Goal: Task Accomplishment & Management: Use online tool/utility

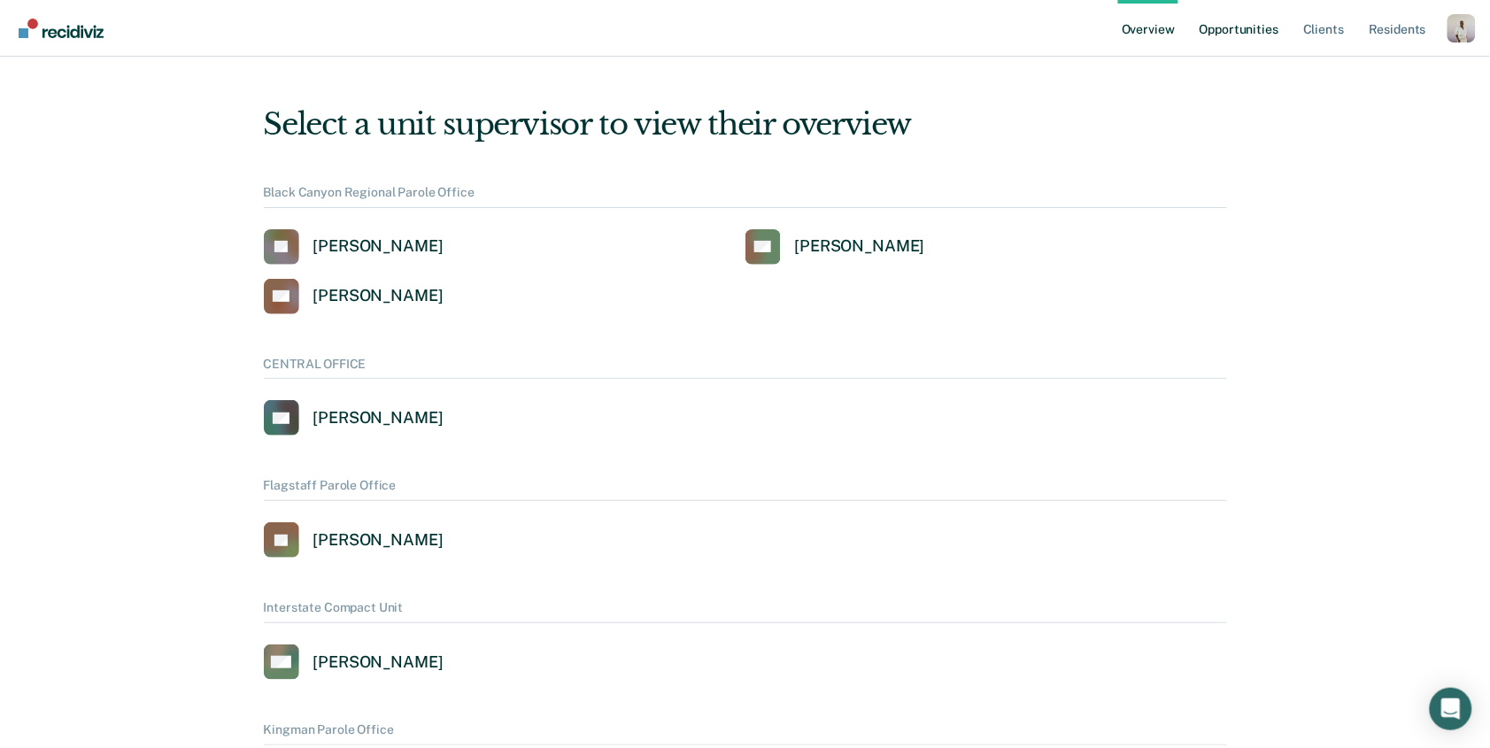
click at [1214, 39] on link "Opportunities" at bounding box center [1239, 28] width 86 height 57
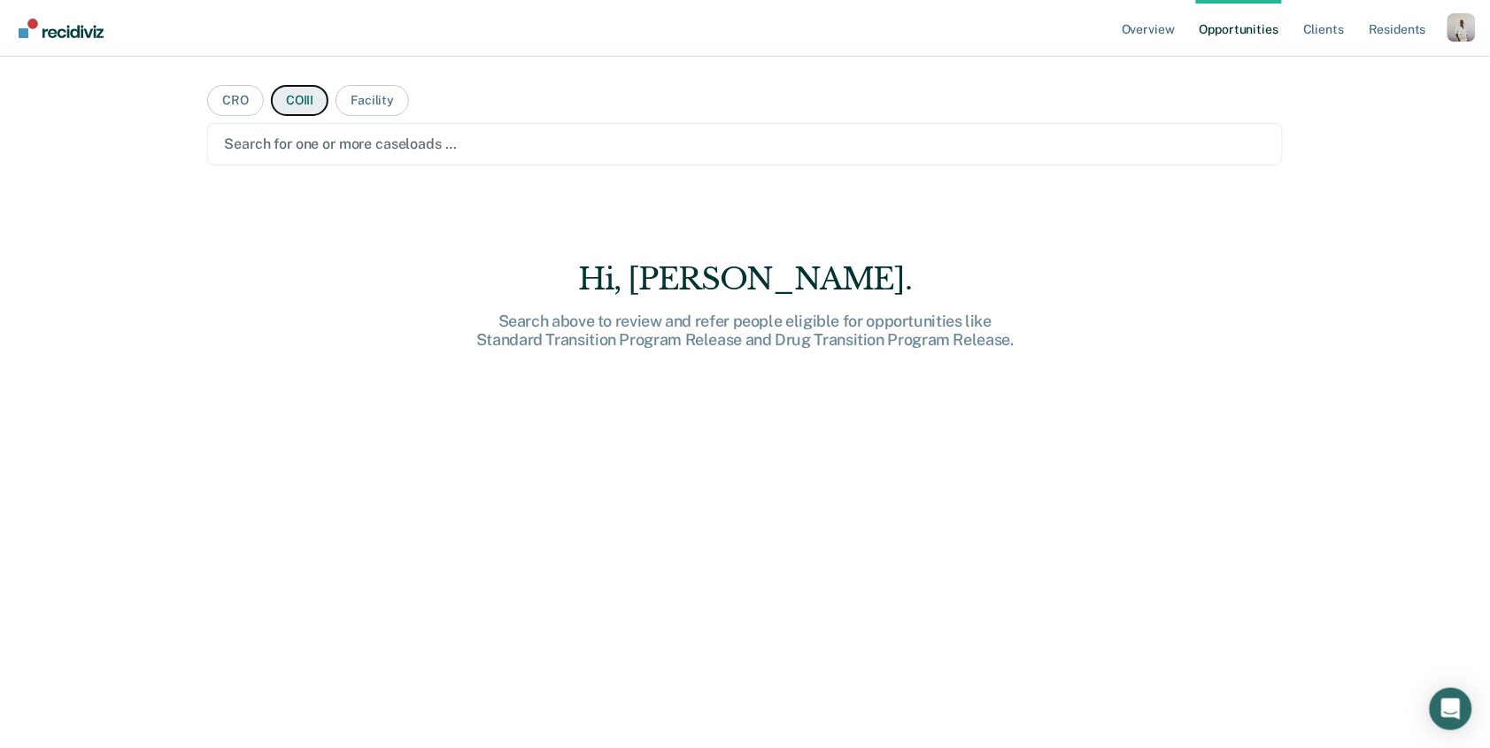
click at [285, 101] on button "COIII" at bounding box center [300, 100] width 58 height 31
click at [318, 150] on div at bounding box center [744, 144] width 1041 height 20
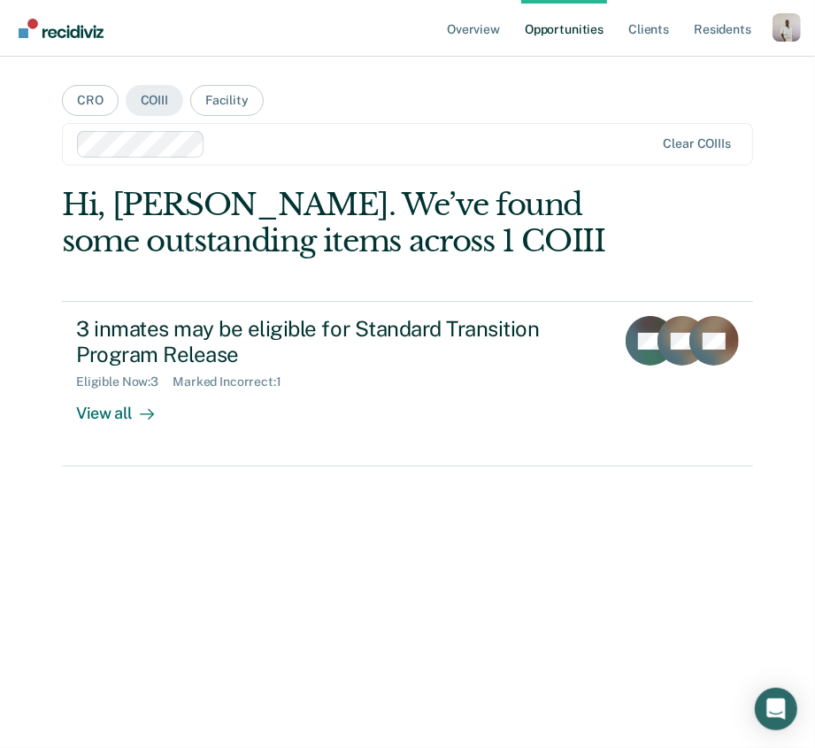
click at [235, 151] on div at bounding box center [433, 144] width 443 height 20
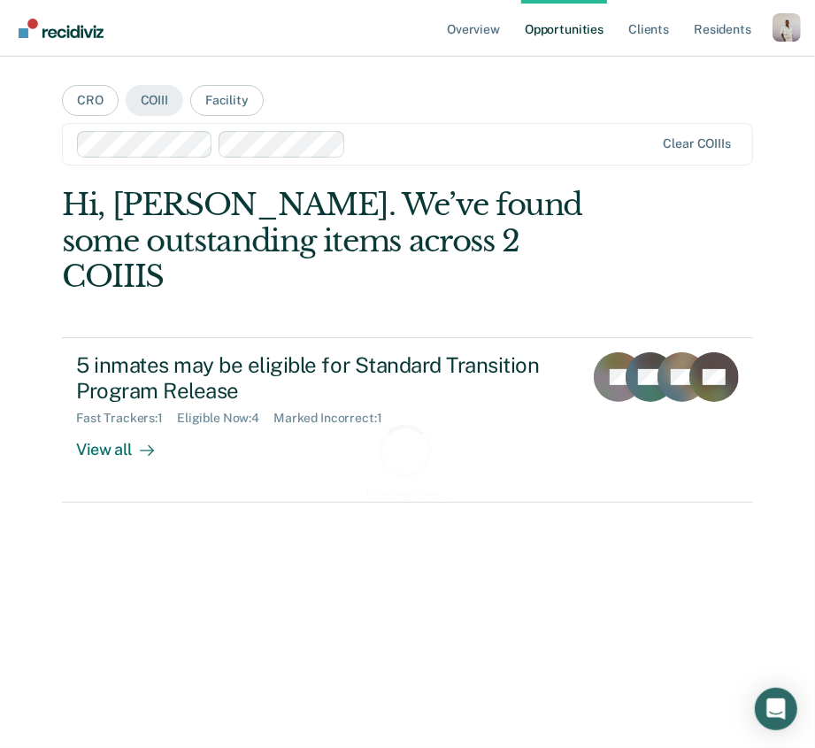
click at [434, 142] on div at bounding box center [503, 144] width 301 height 20
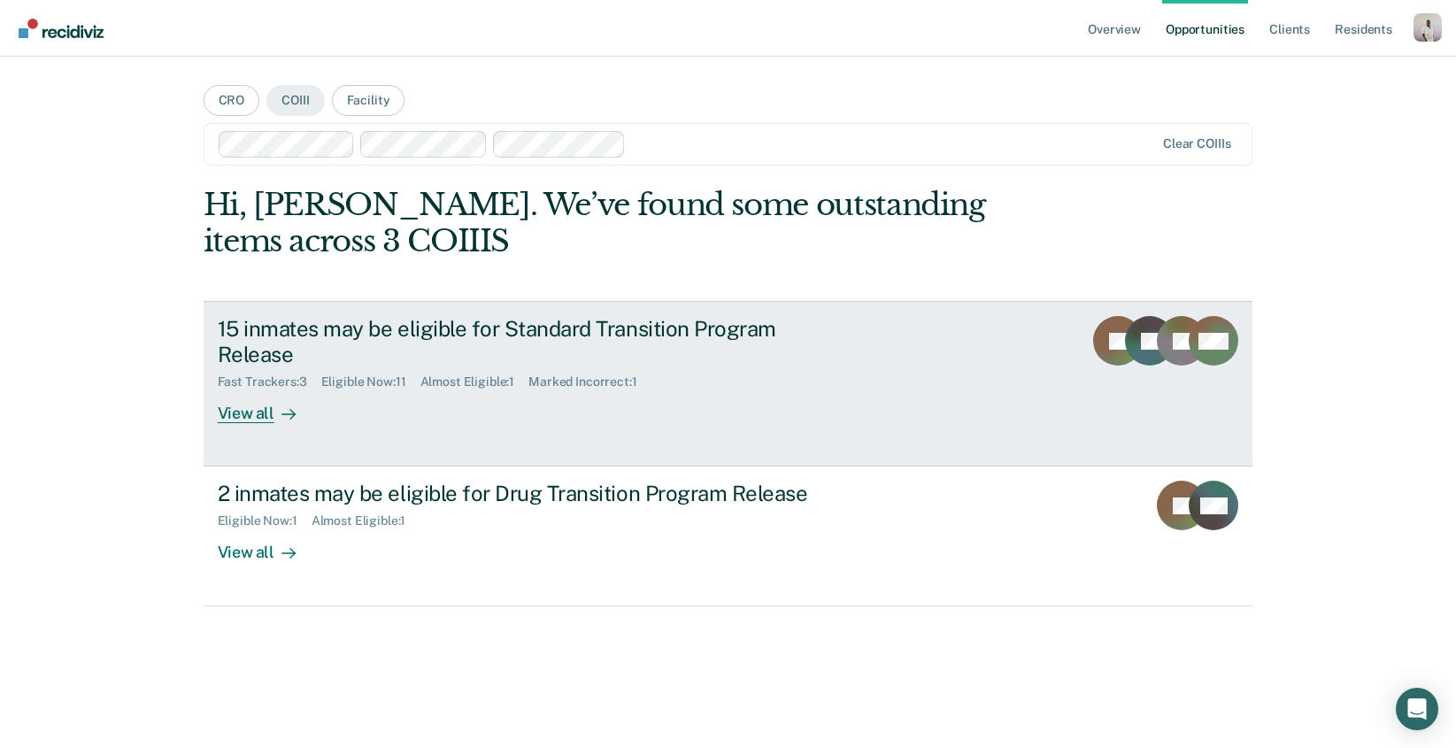
click at [401, 444] on link "15 inmates may be eligible for Standard Transition Program Release Fast Tracker…" at bounding box center [729, 384] width 1050 height 166
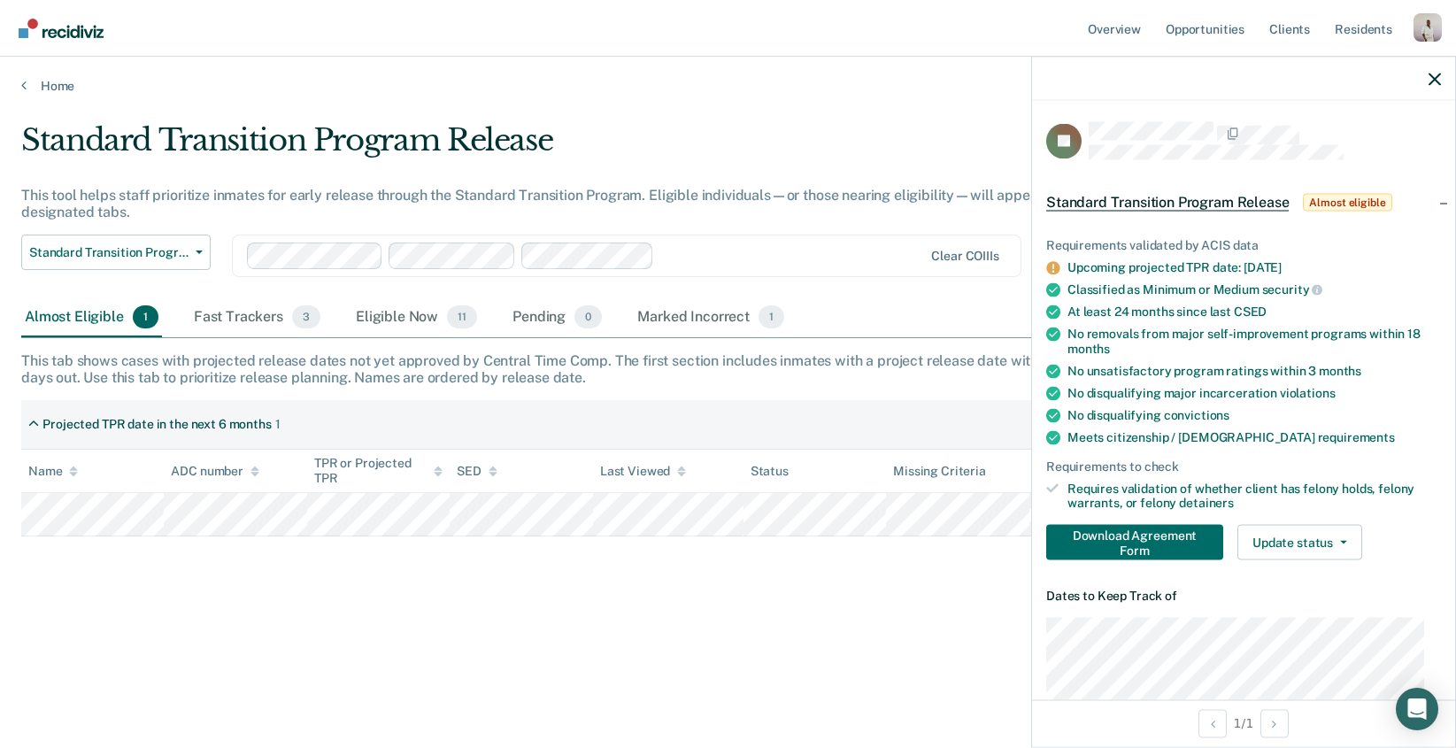
click at [1441, 86] on div at bounding box center [1243, 79] width 423 height 44
click at [1429, 78] on icon "button" at bounding box center [1435, 79] width 12 height 12
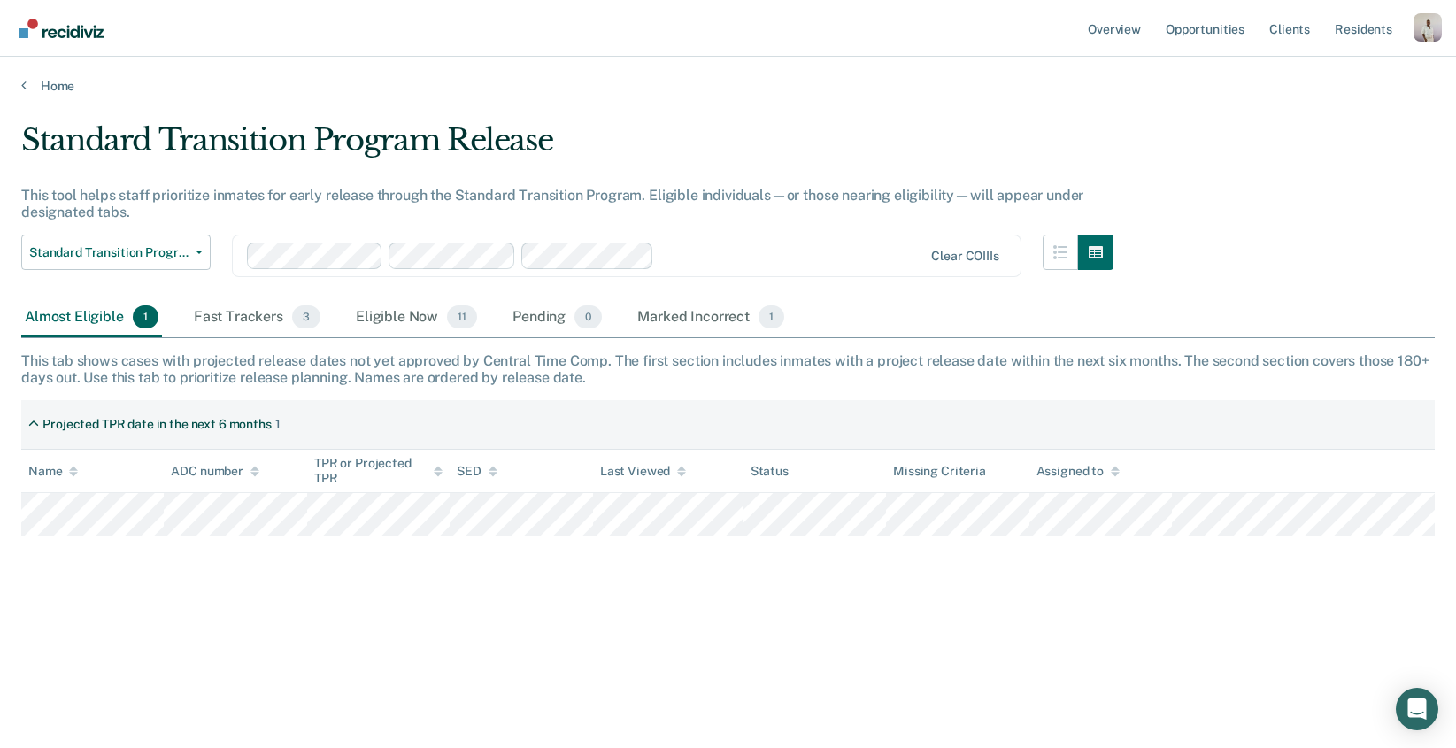
drag, startPoint x: 405, startPoint y: 589, endPoint x: 345, endPoint y: 567, distance: 63.3
click at [405, 589] on div "Standard Transition Program Release This tool helps staff prioritize inmates fo…" at bounding box center [728, 368] width 1414 height 493
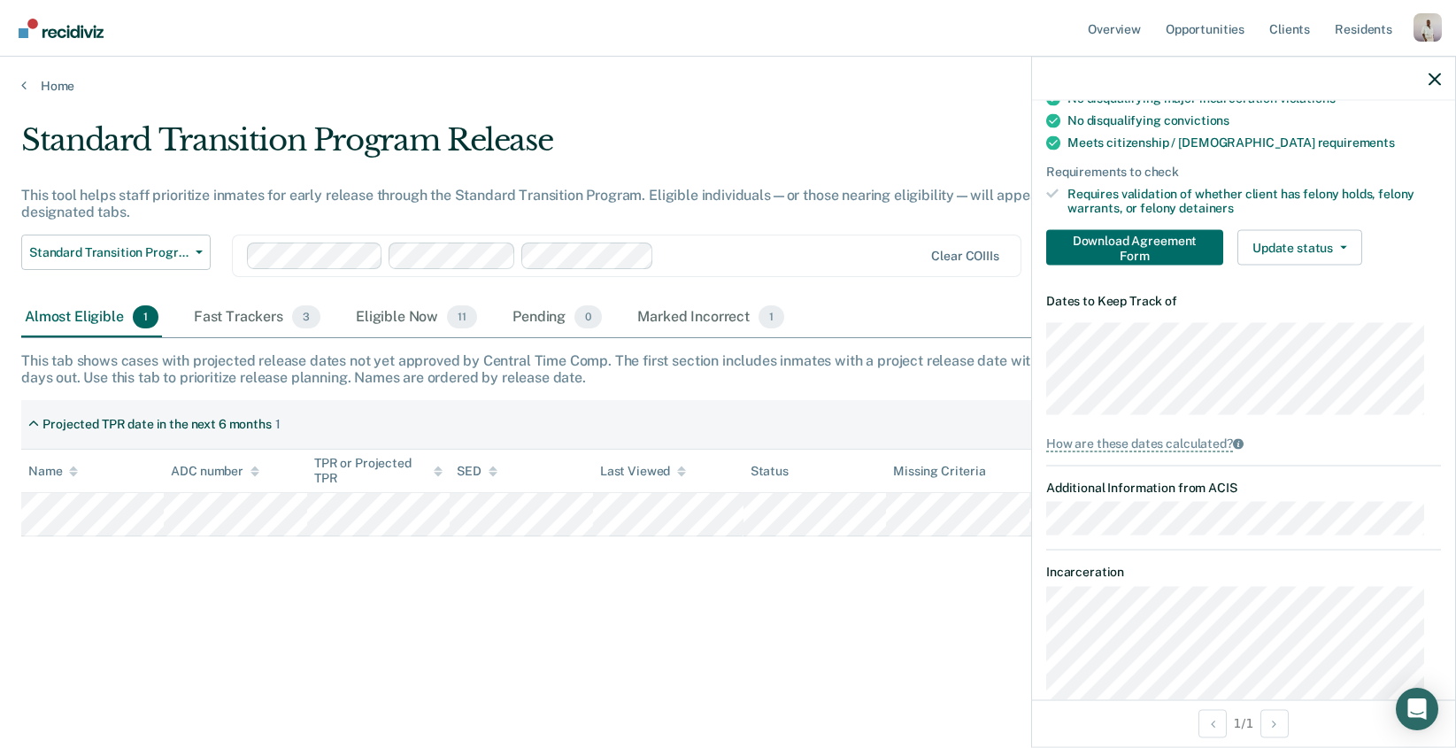
scroll to position [329, 0]
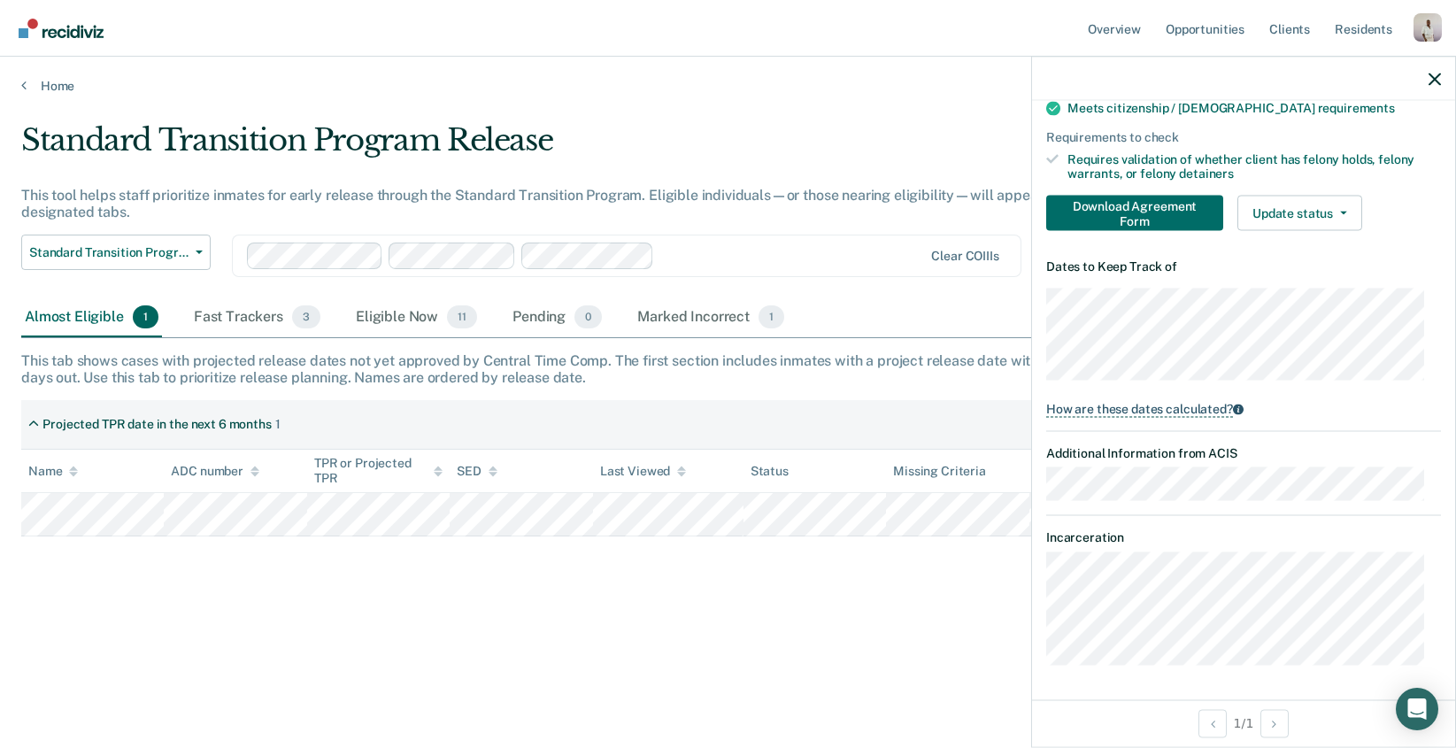
click at [1242, 408] on icon at bounding box center [1238, 410] width 11 height 11
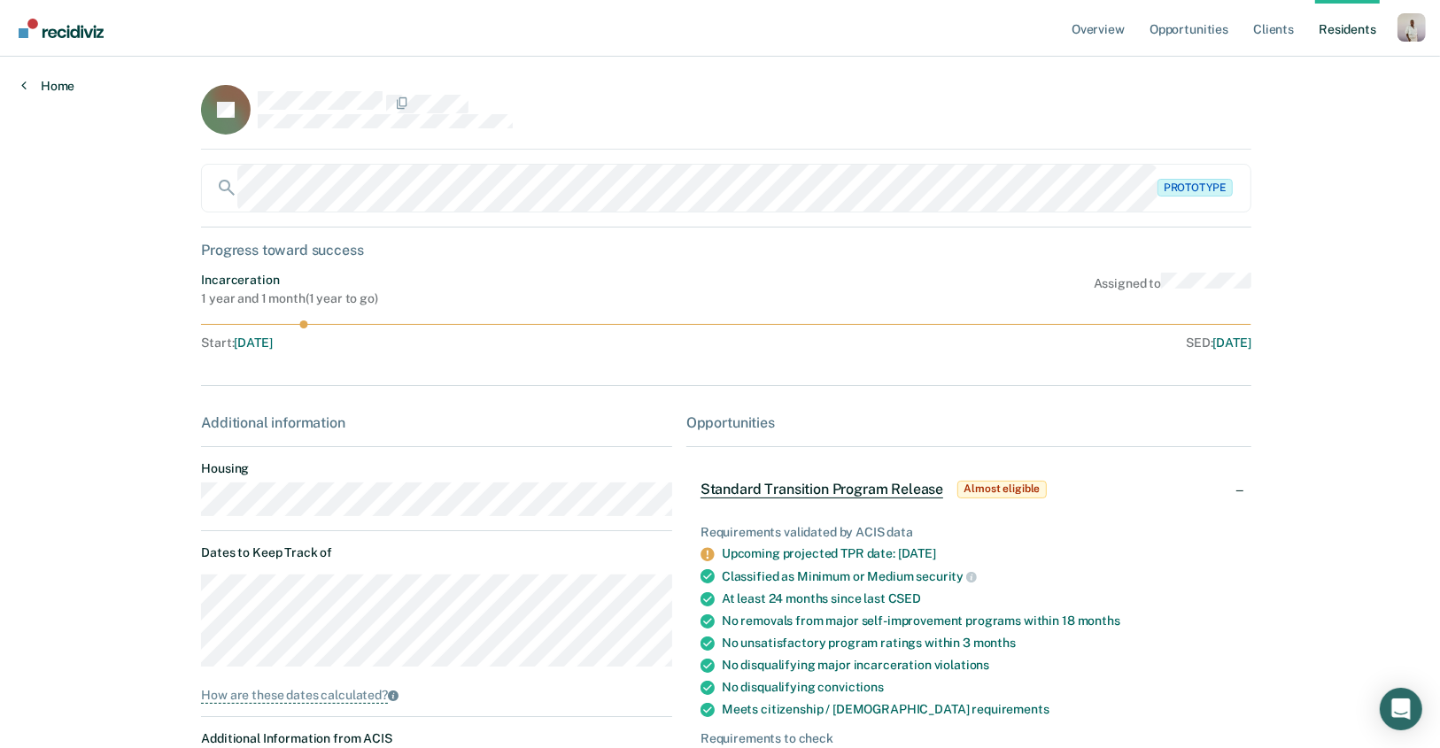
click at [46, 87] on link "Home" at bounding box center [47, 86] width 53 height 16
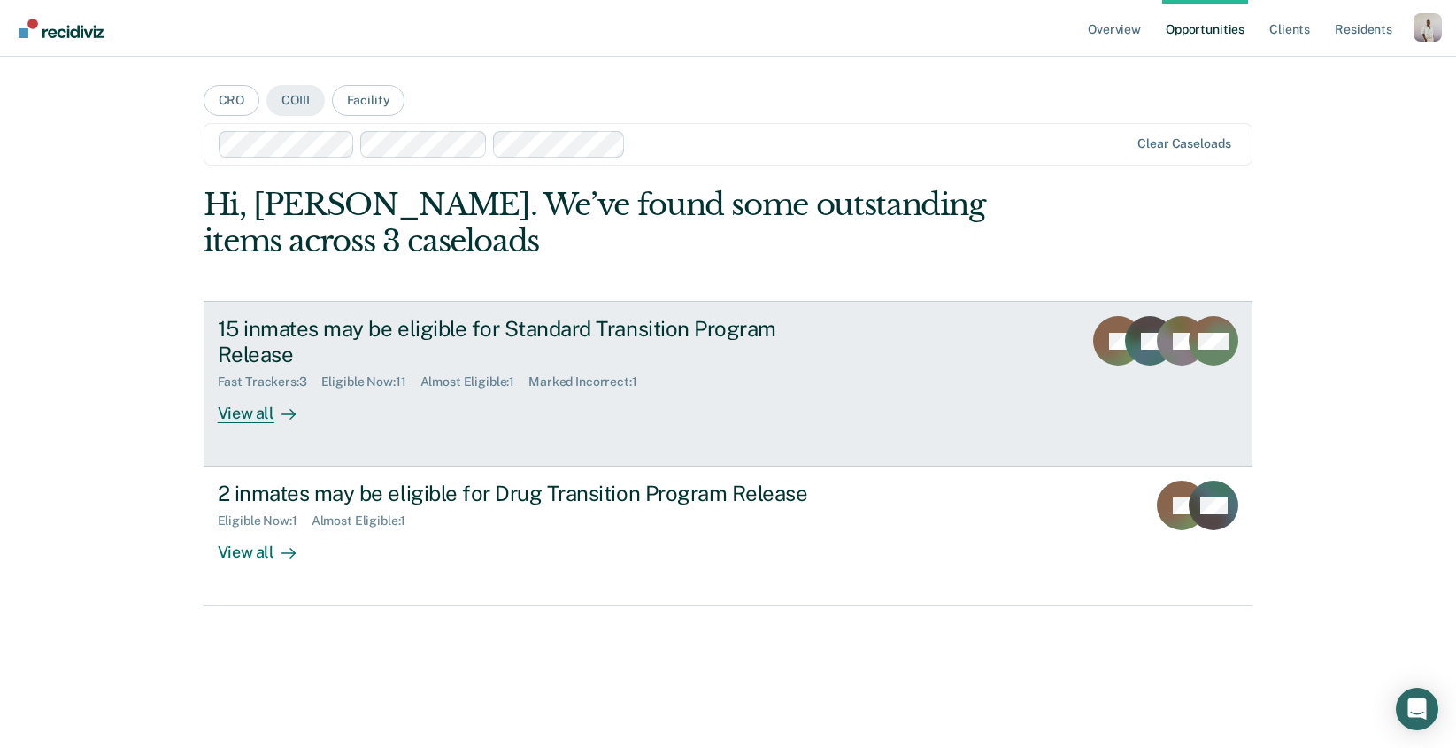
click at [396, 330] on div "15 inmates may be eligible for Standard Transition Program Release" at bounding box center [529, 341] width 622 height 51
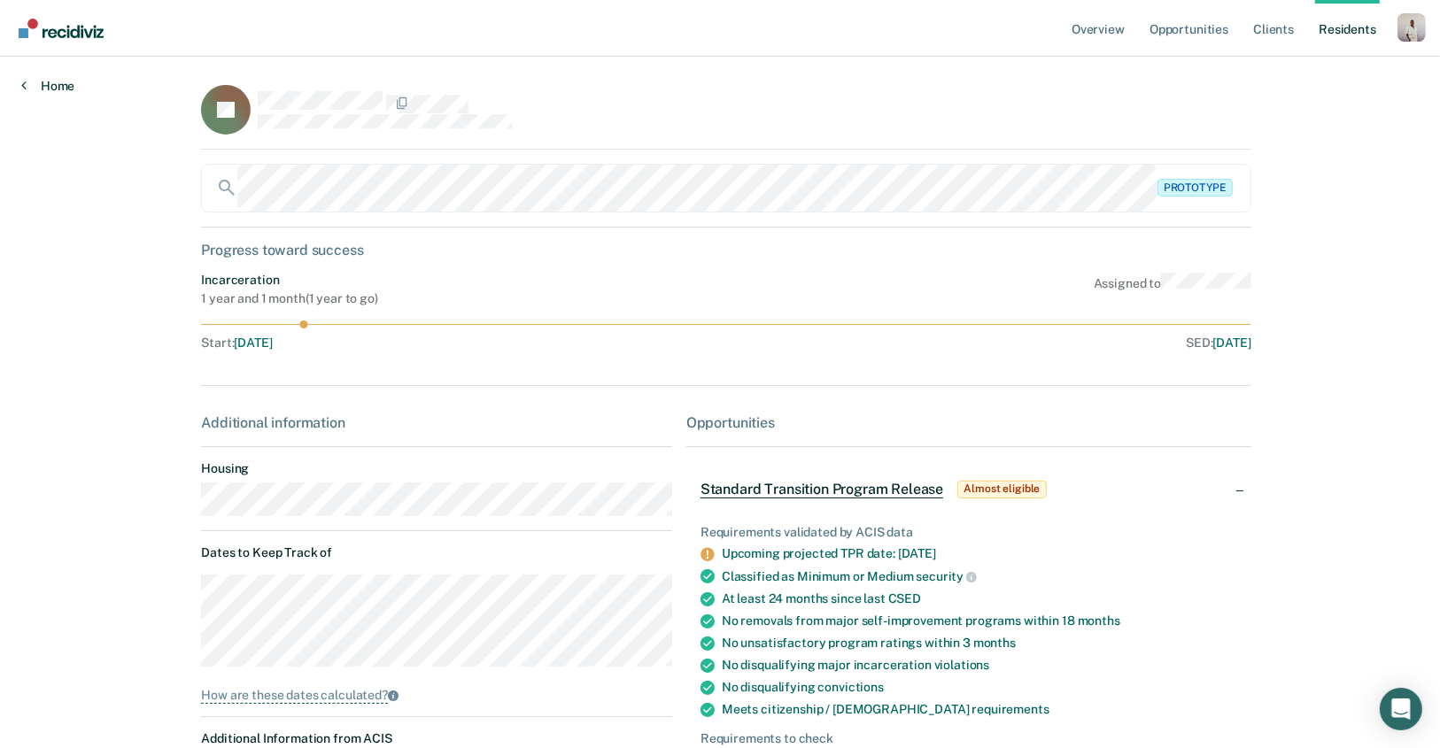
click at [56, 92] on link "Home" at bounding box center [47, 86] width 53 height 16
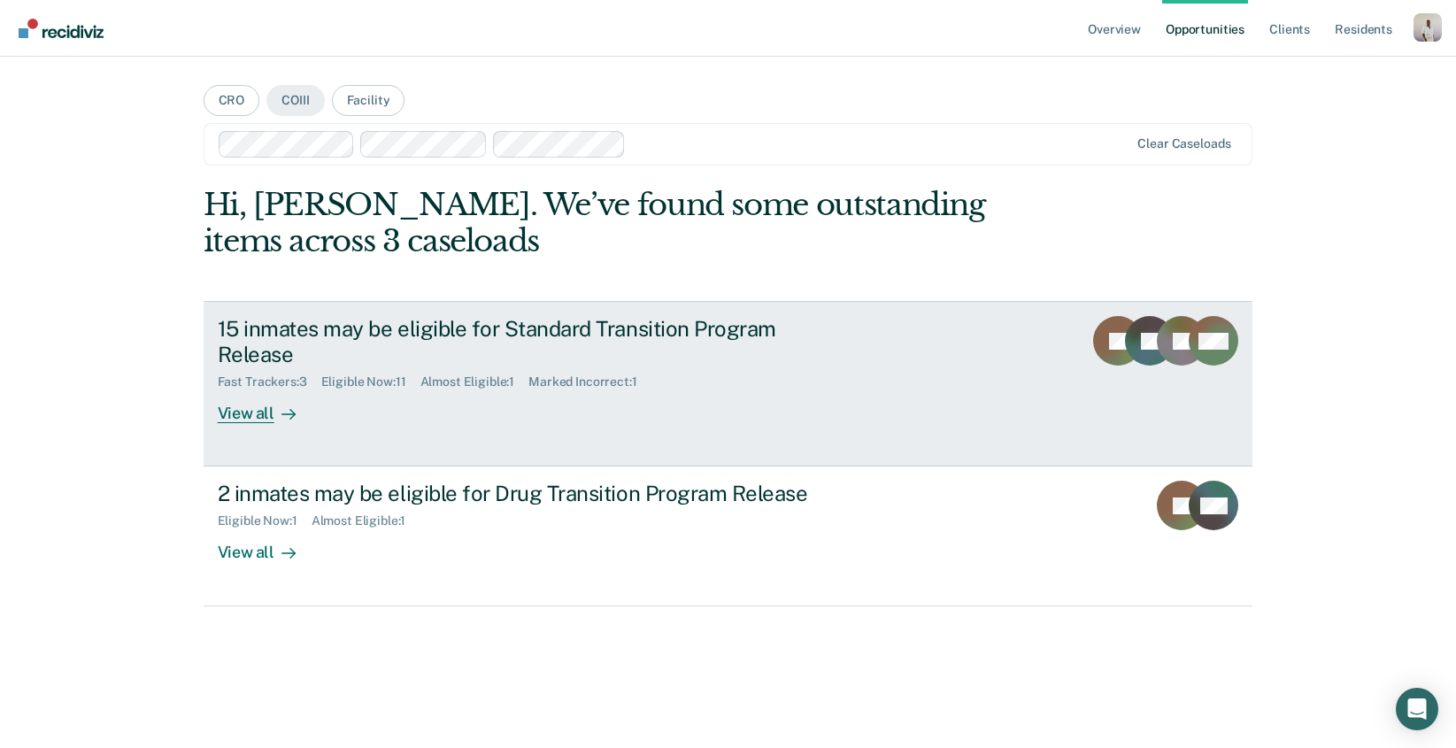
click at [311, 328] on div "15 inmates may be eligible for Standard Transition Program Release" at bounding box center [529, 341] width 622 height 51
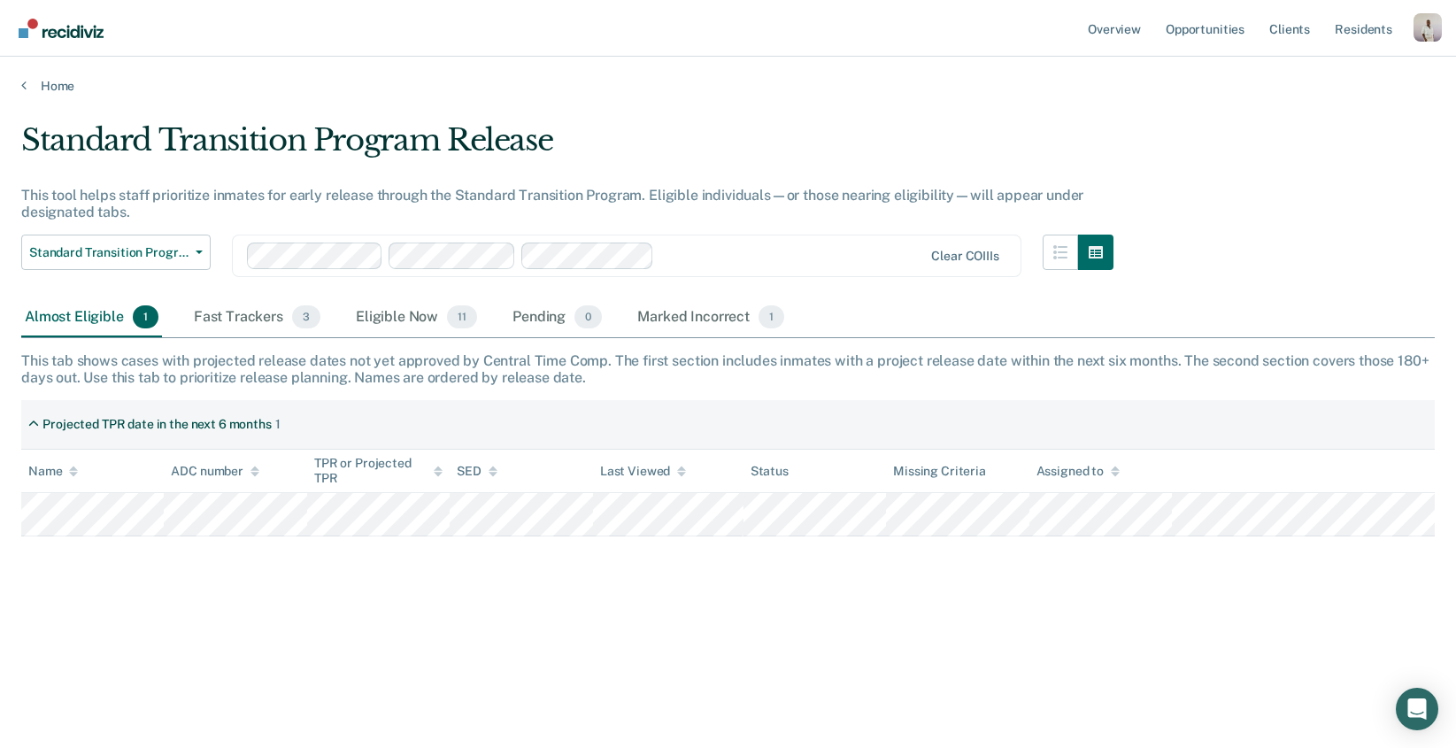
click at [45, 94] on main "Standard Transition Program Release This tool helps staff prioritize inmates fo…" at bounding box center [728, 418] width 1456 height 649
click at [60, 87] on link "Home" at bounding box center [728, 86] width 1414 height 16
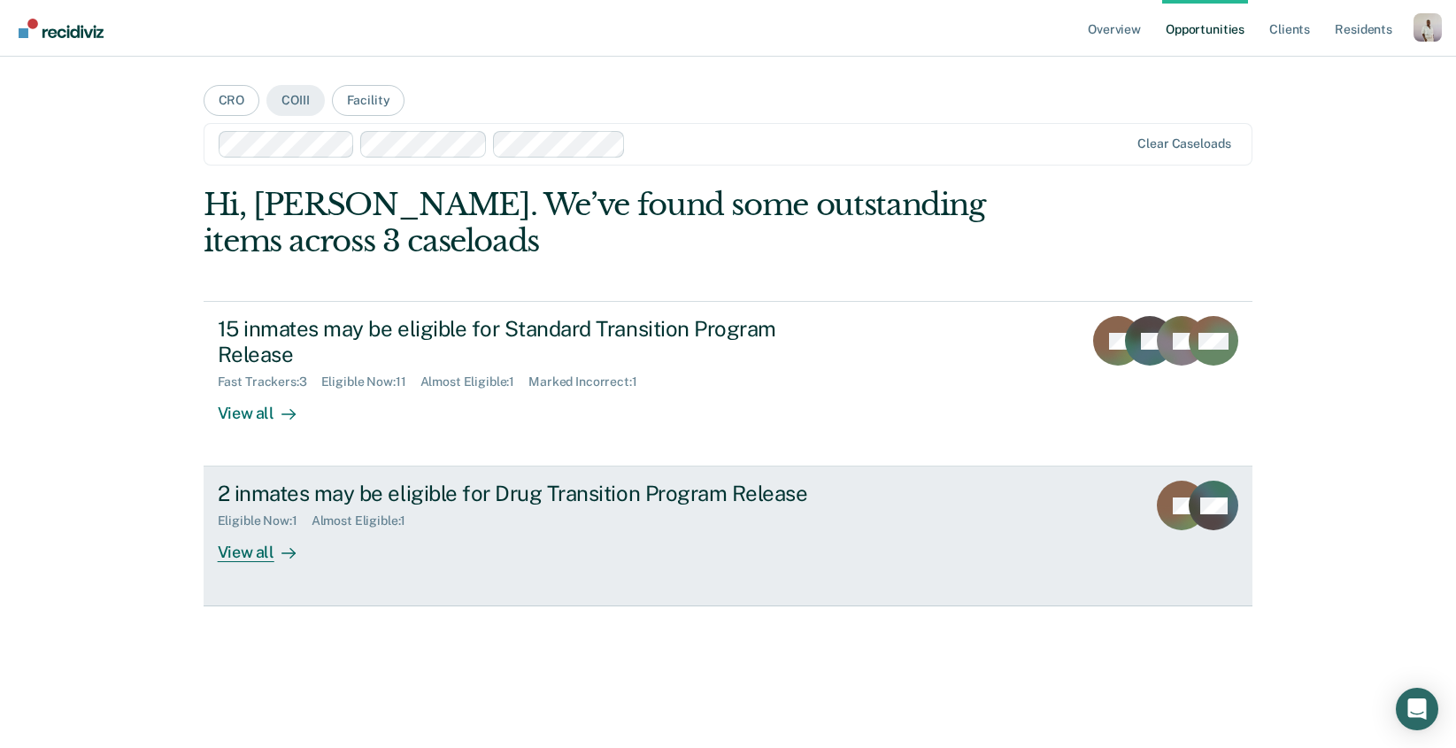
click at [296, 514] on div "Eligible Now : 1" at bounding box center [265, 521] width 94 height 15
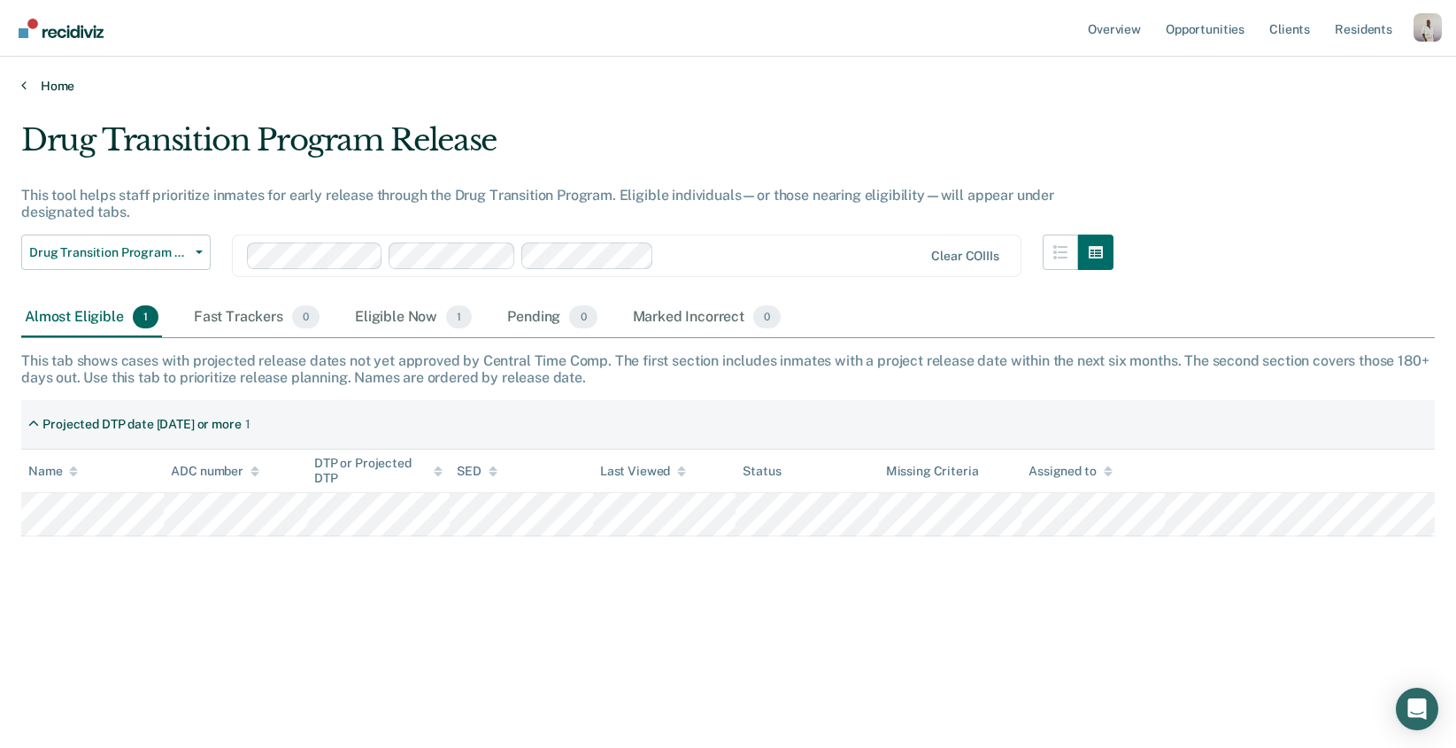
click at [39, 86] on link "Home" at bounding box center [728, 86] width 1414 height 16
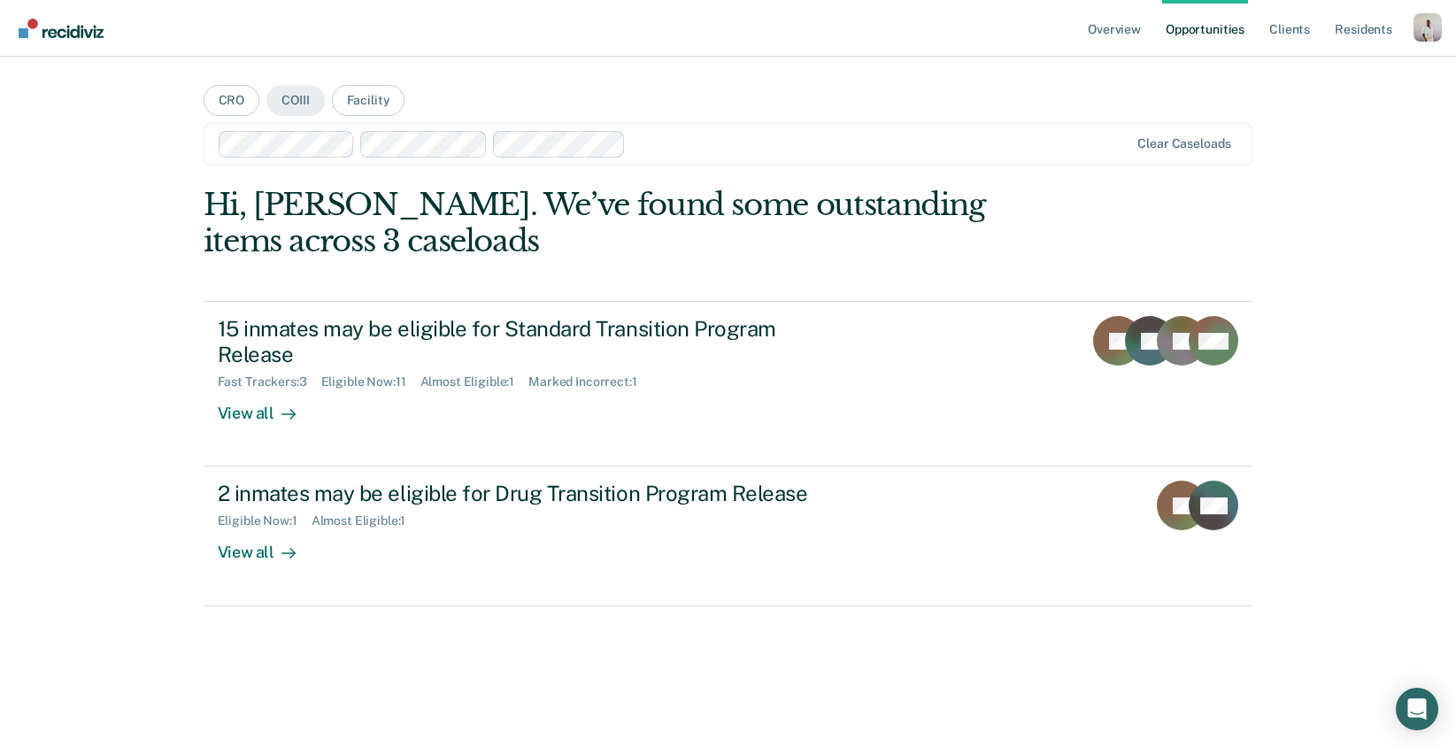
click at [704, 142] on div at bounding box center [881, 144] width 497 height 20
click at [898, 127] on div "Clear caseloads" at bounding box center [729, 144] width 1050 height 42
click at [1004, 153] on div at bounding box center [1032, 144] width 195 height 20
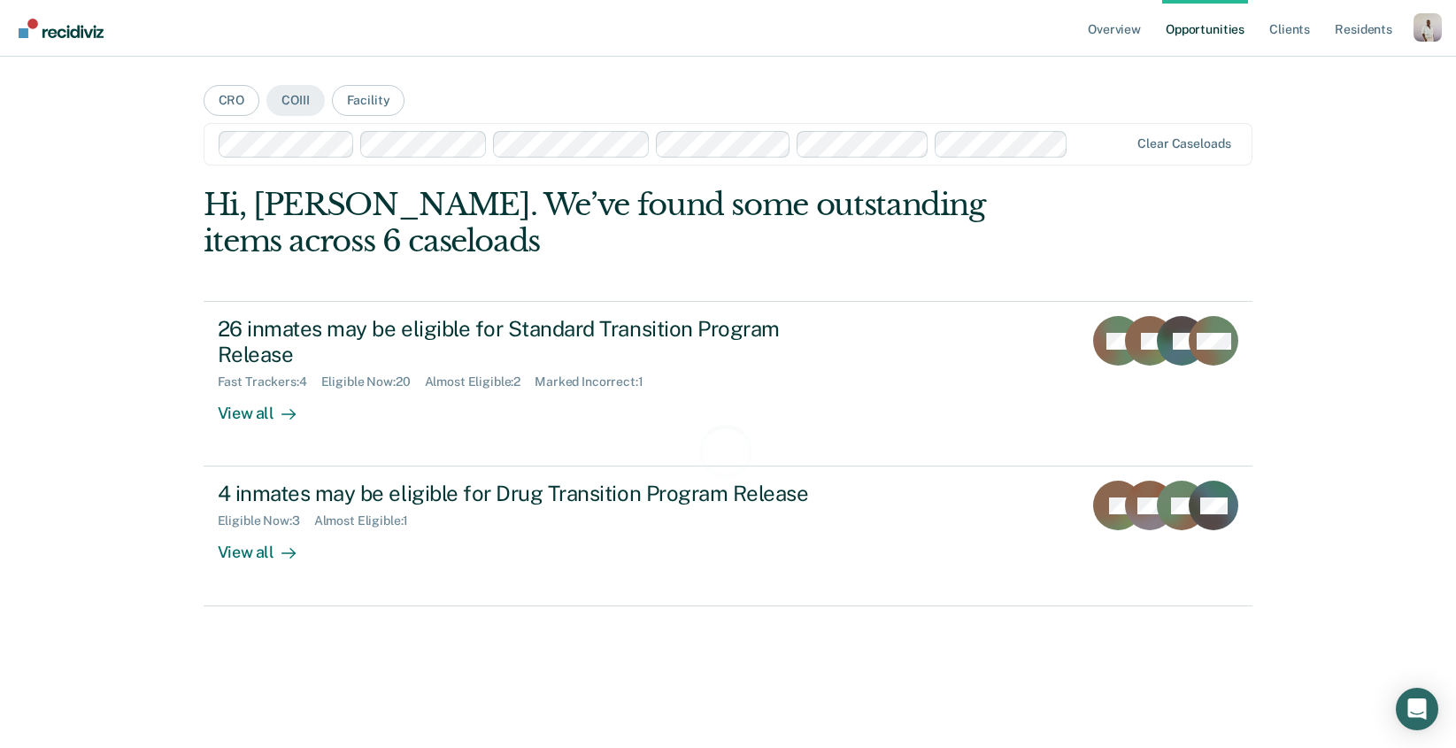
click at [1085, 156] on div at bounding box center [675, 144] width 913 height 27
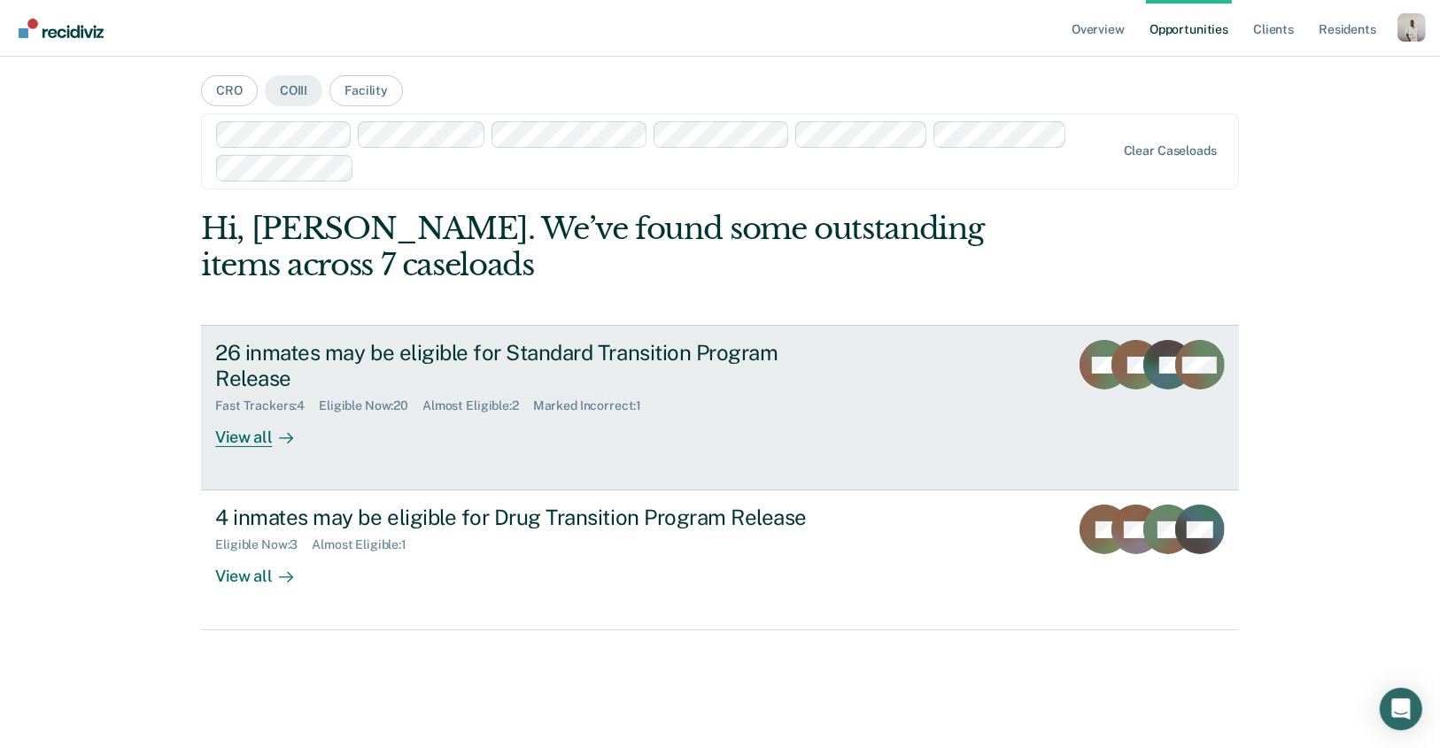
scroll to position [23, 0]
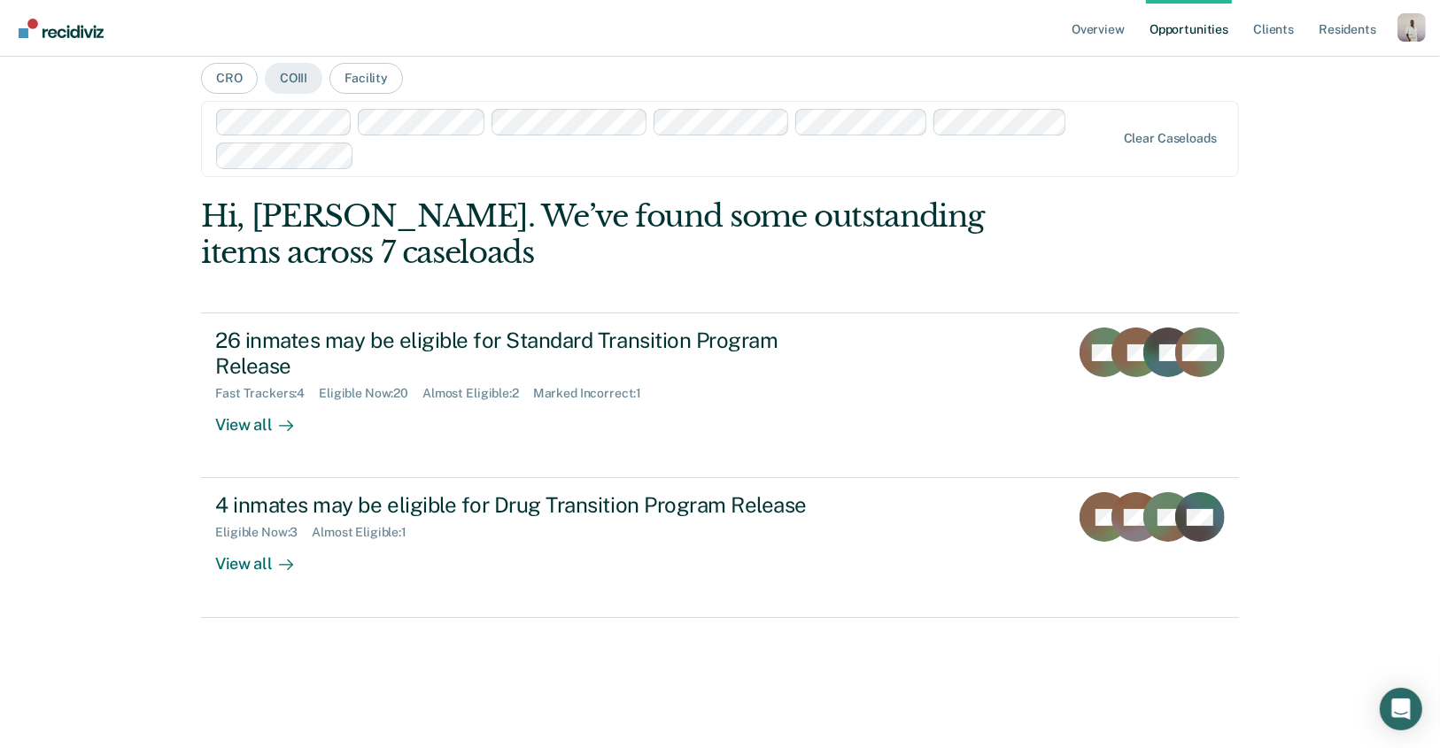
click at [459, 156] on div at bounding box center [737, 155] width 753 height 20
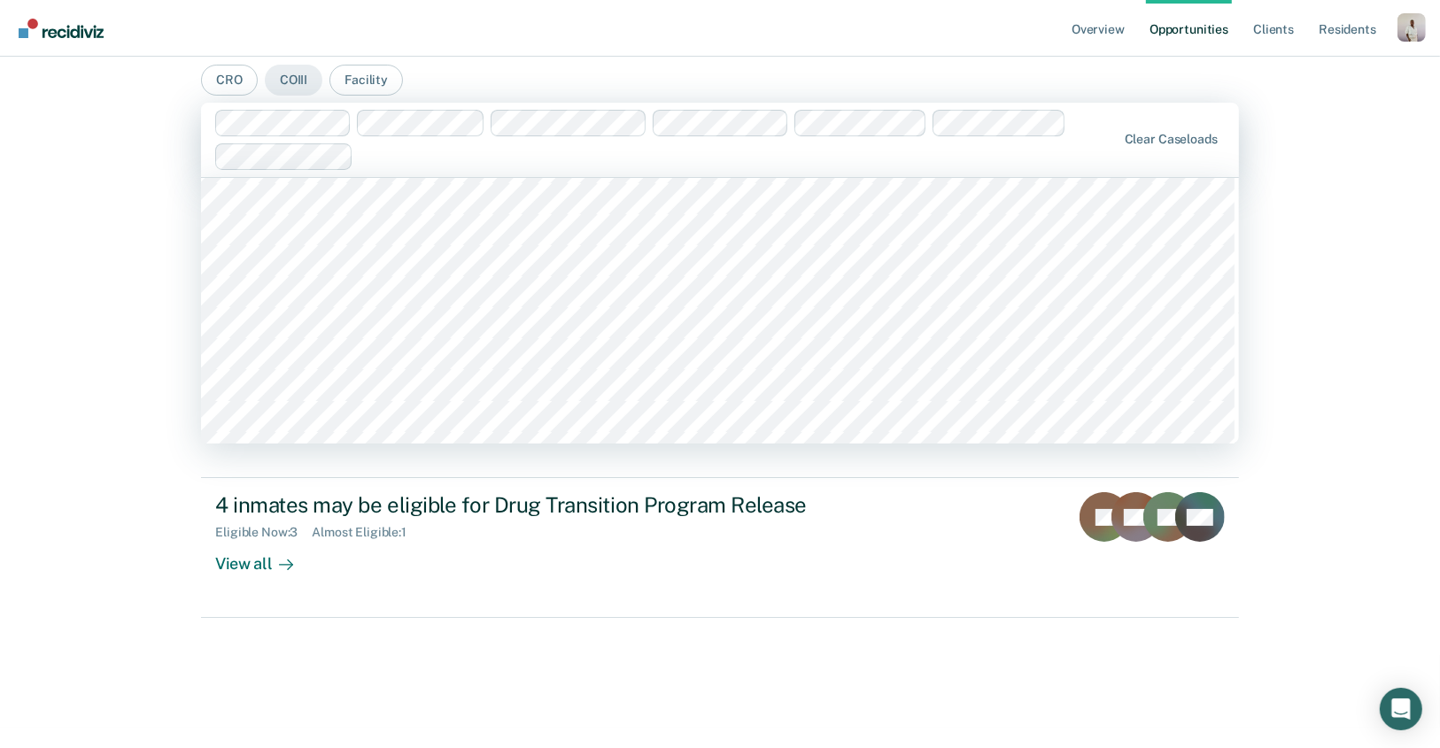
scroll to position [382, 0]
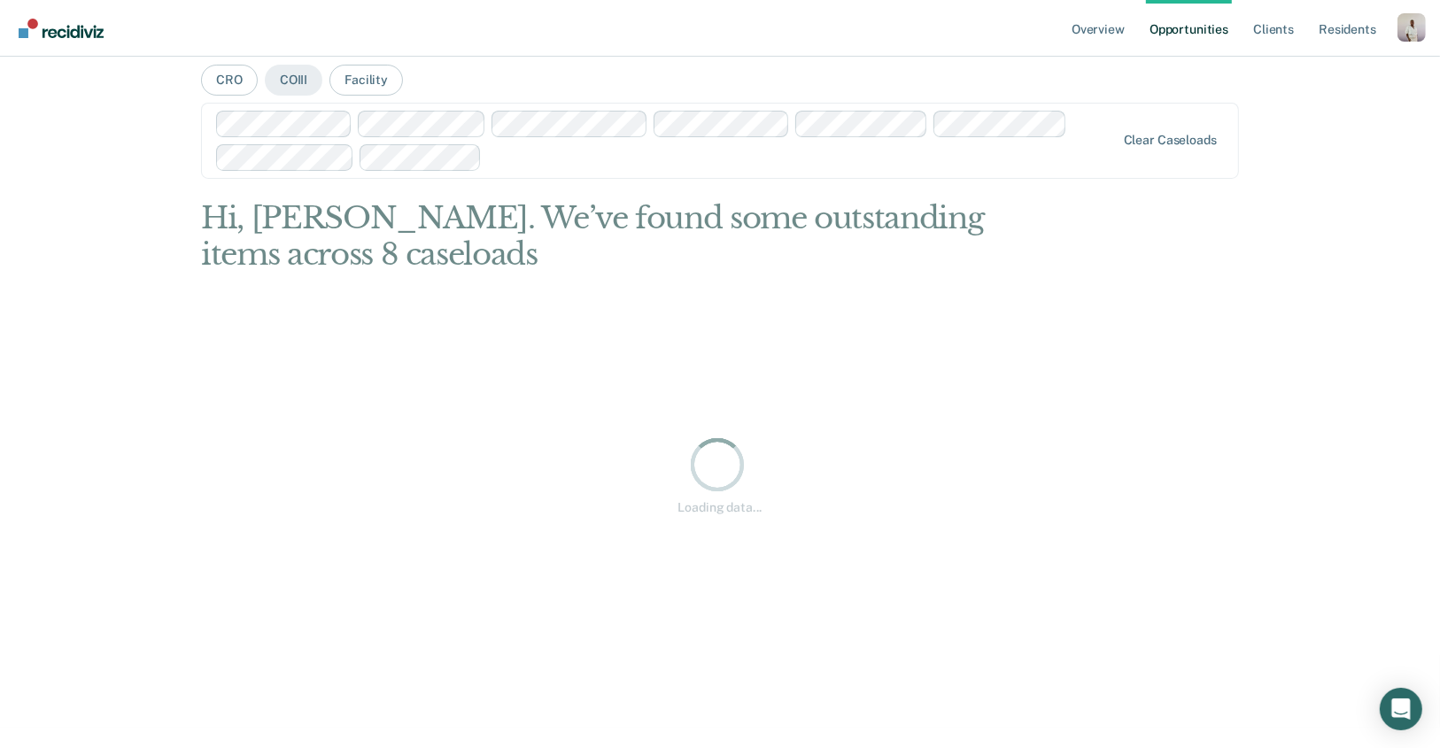
click at [539, 157] on div at bounding box center [801, 157] width 625 height 20
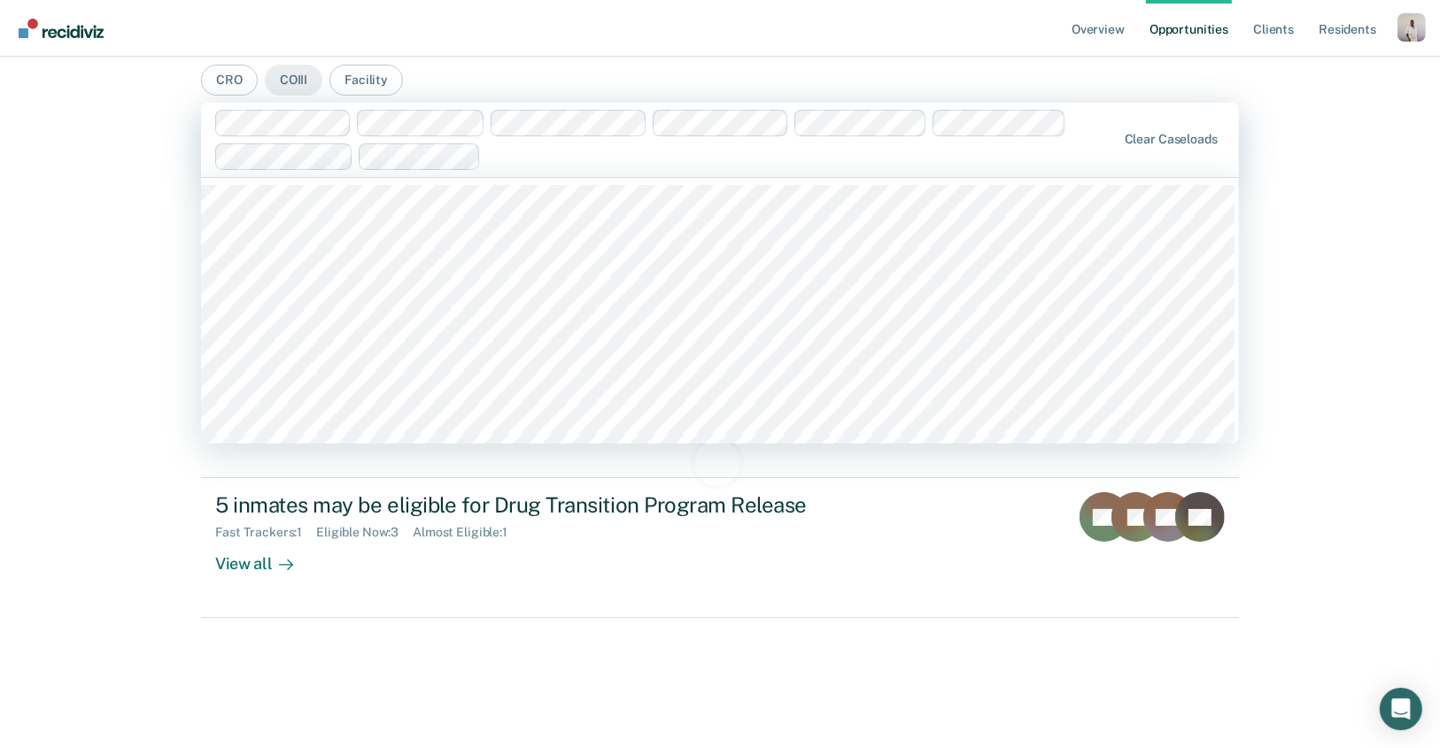
click at [107, 234] on div "Overview Opportunities Client s Resident s Profile How it works Log Out CRO COI…" at bounding box center [720, 354] width 1440 height 748
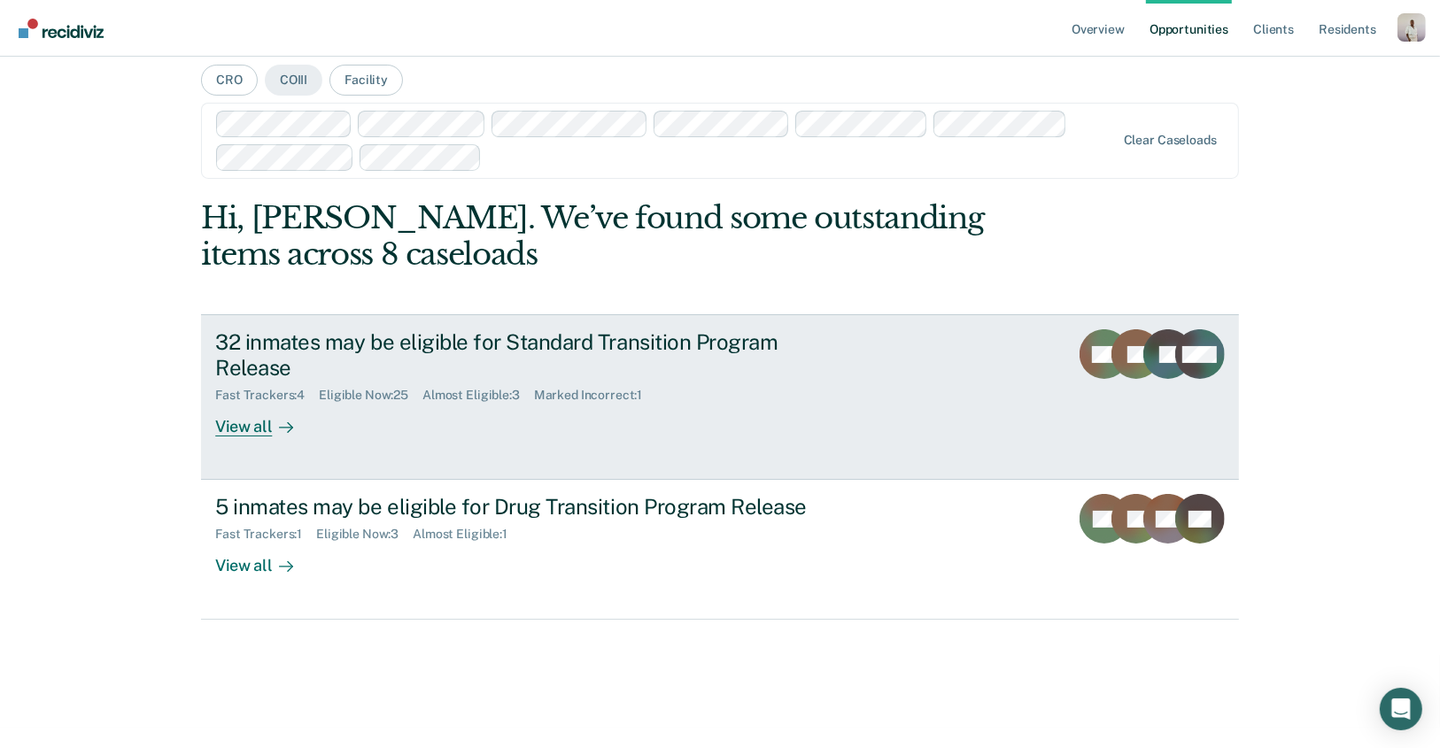
click at [395, 339] on div "32 inmates may be eligible for Standard Transition Program Release" at bounding box center [526, 354] width 622 height 51
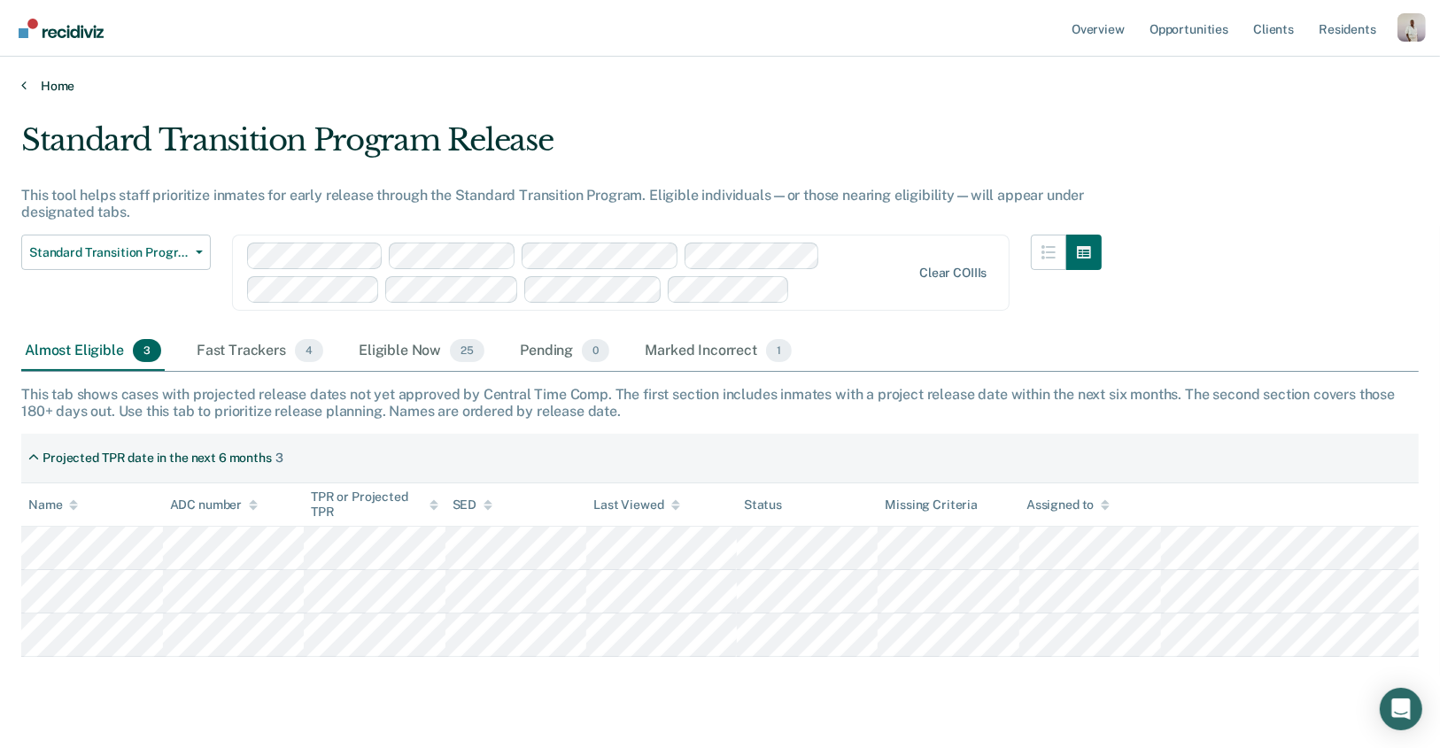
click at [45, 89] on link "Home" at bounding box center [719, 86] width 1397 height 16
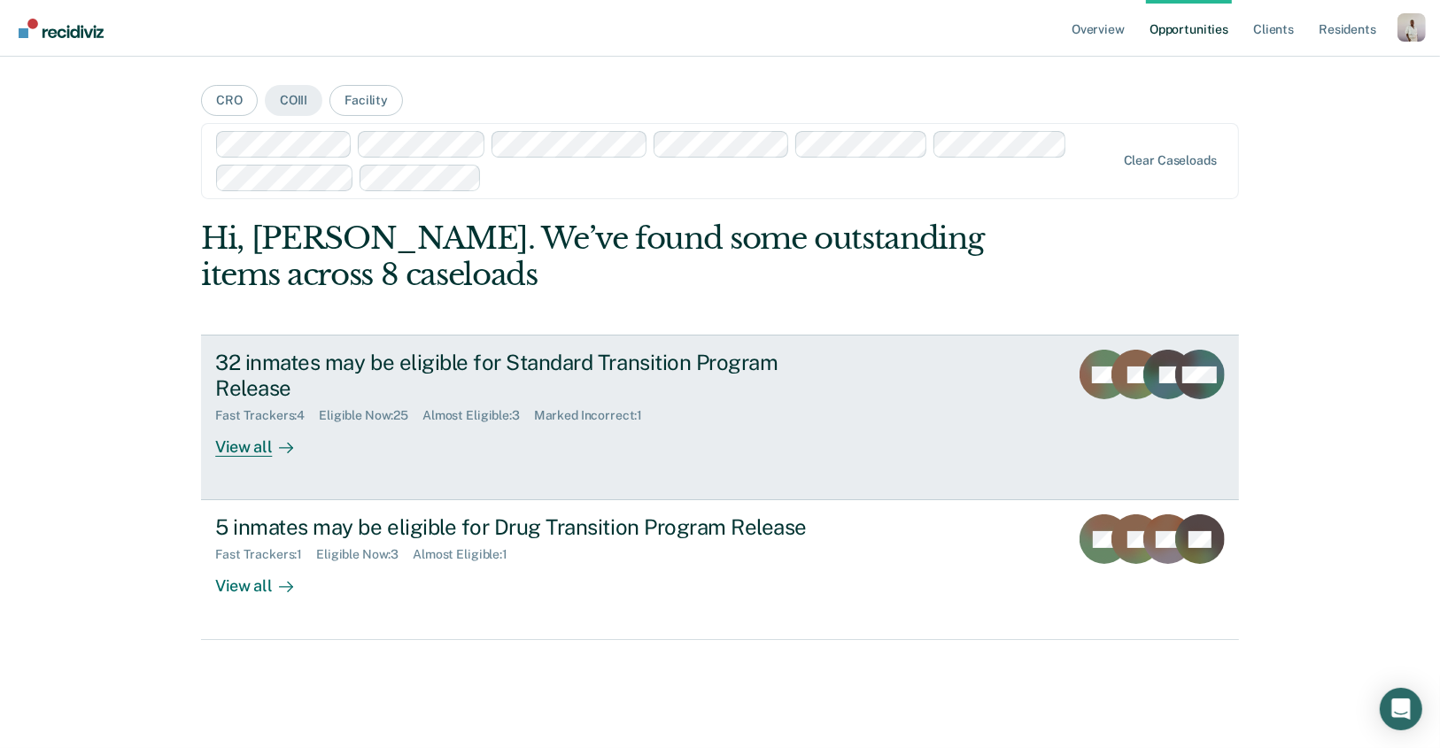
click at [442, 424] on div "32 inmates may be eligible for Standard Transition Program Release Fast Tracker…" at bounding box center [547, 403] width 664 height 107
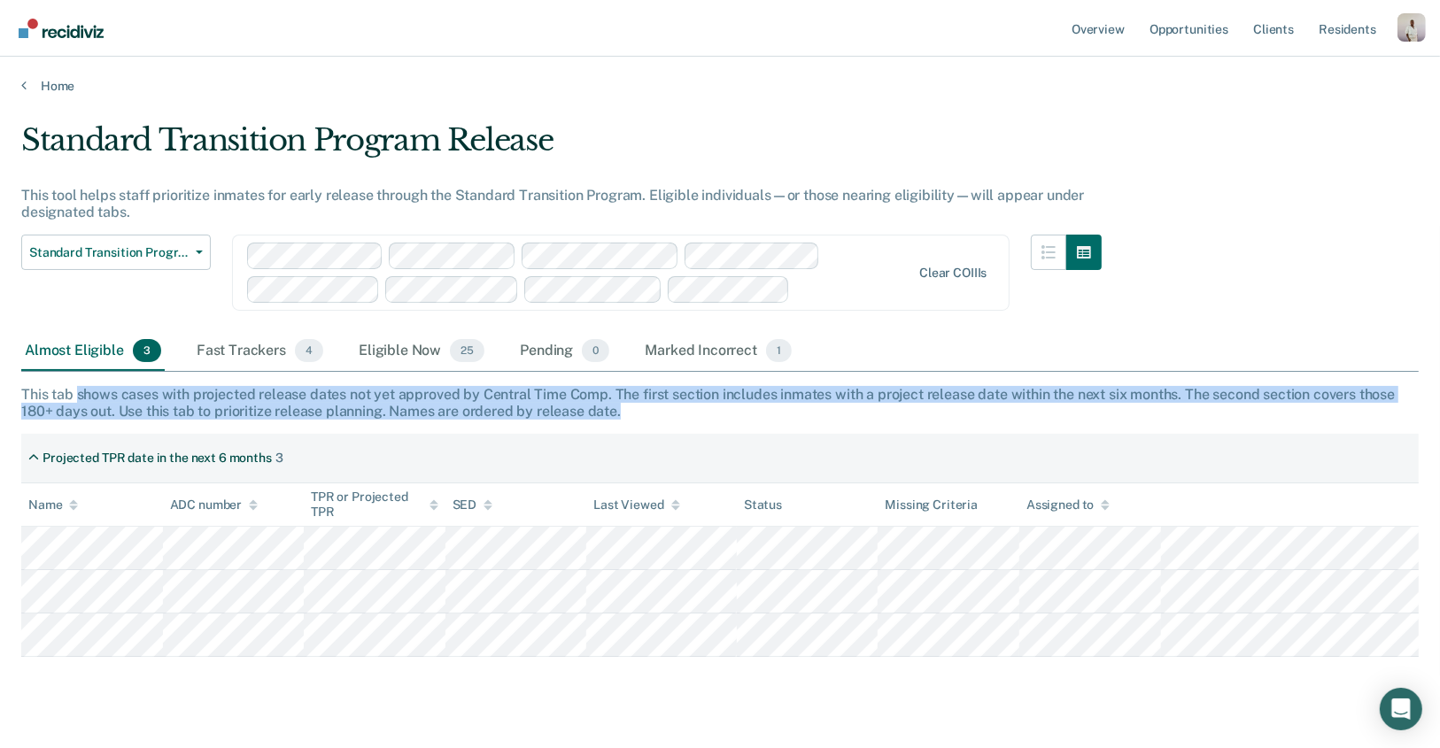
drag, startPoint x: 78, startPoint y: 395, endPoint x: 716, endPoint y: 413, distance: 638.6
click at [716, 413] on div "This tab shows cases with projected release dates not yet approved by Central T…" at bounding box center [719, 403] width 1397 height 34
copy div "shows cases with projected release dates not yet approved by Central Time Comp.…"
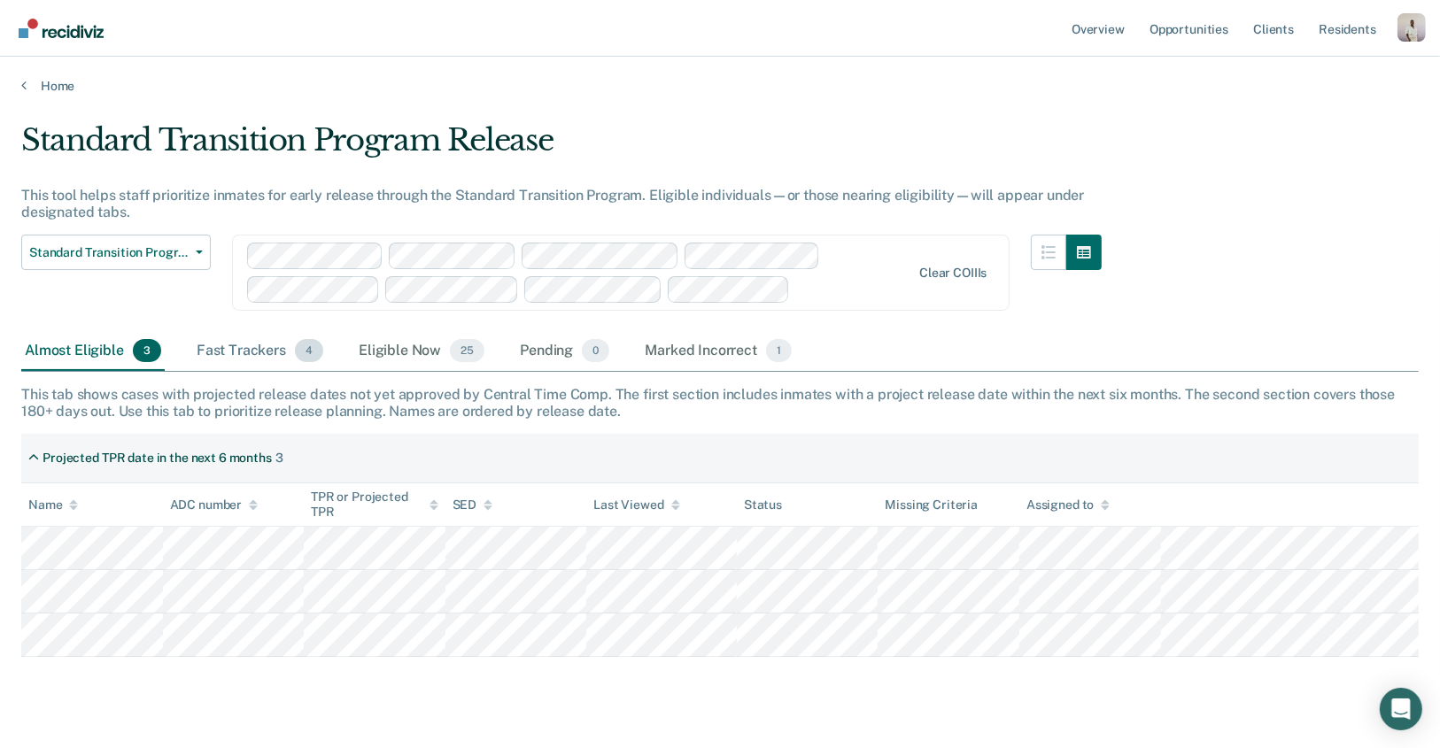
click at [288, 352] on div "Fast Trackers 4" at bounding box center [260, 351] width 134 height 39
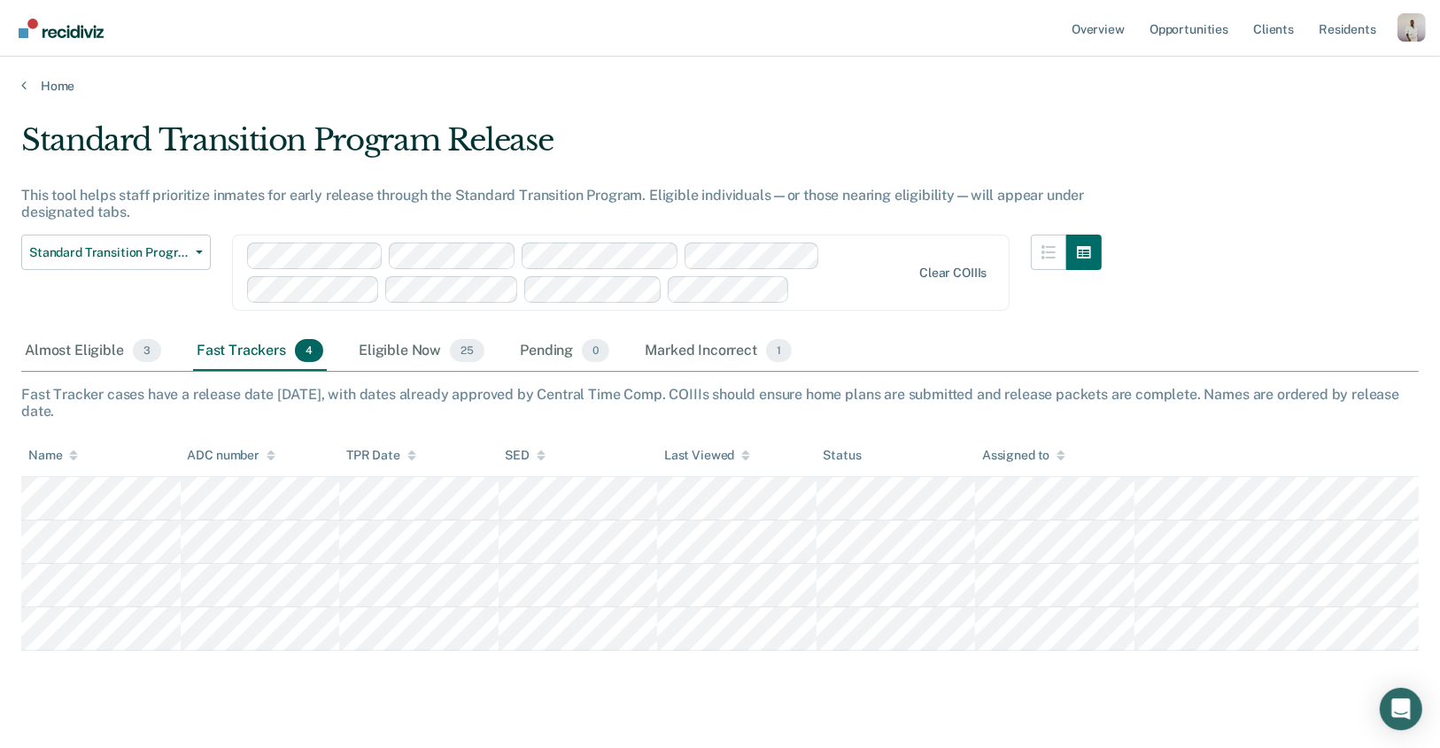
drag, startPoint x: 104, startPoint y: 395, endPoint x: 178, endPoint y: 409, distance: 75.7
click at [178, 409] on div "Fast Tracker cases have a release date within 30 days, with dates already appro…" at bounding box center [719, 403] width 1397 height 34
copy div "cases have a release date within 30 days, with dates already approved by Centra…"
click at [418, 362] on div "Eligible Now 25" at bounding box center [421, 351] width 133 height 39
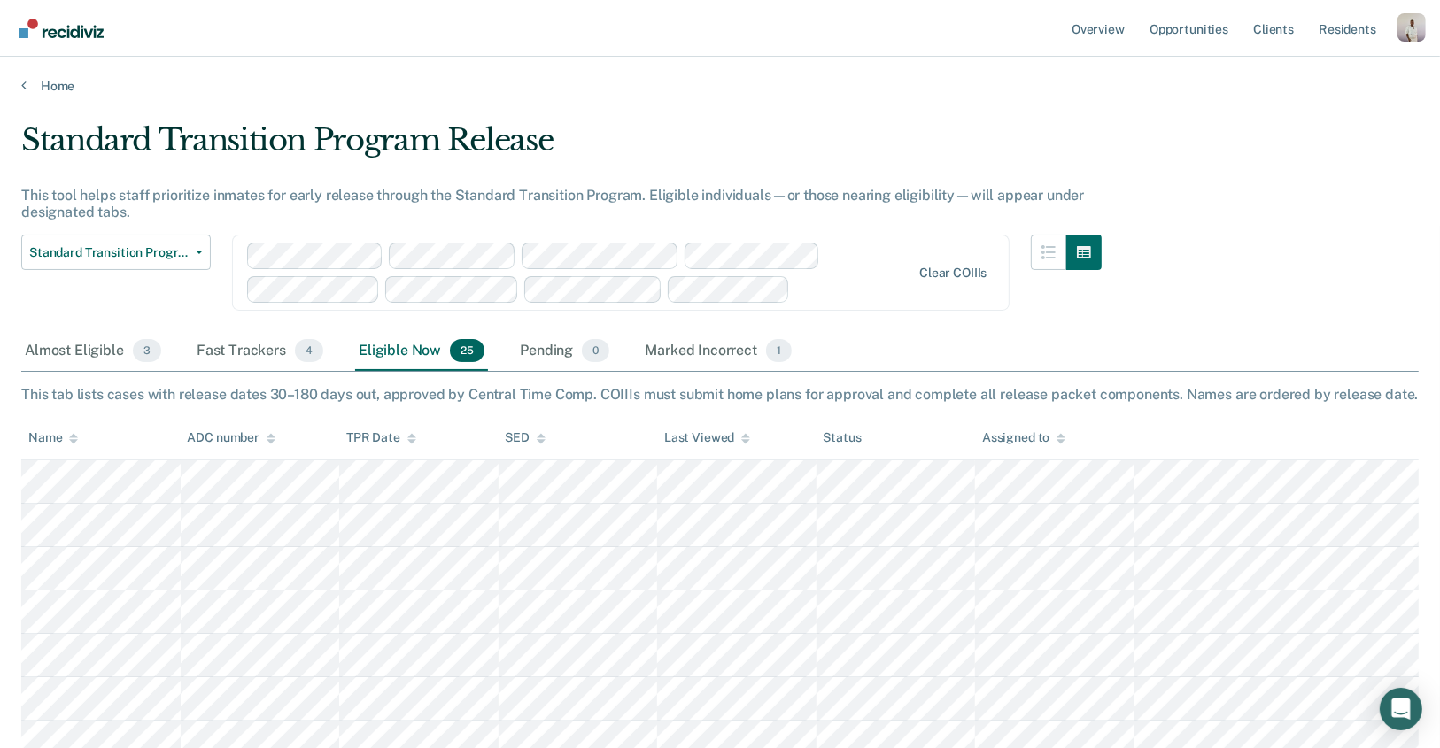
drag, startPoint x: 104, startPoint y: 396, endPoint x: 1271, endPoint y: 419, distance: 1167.2
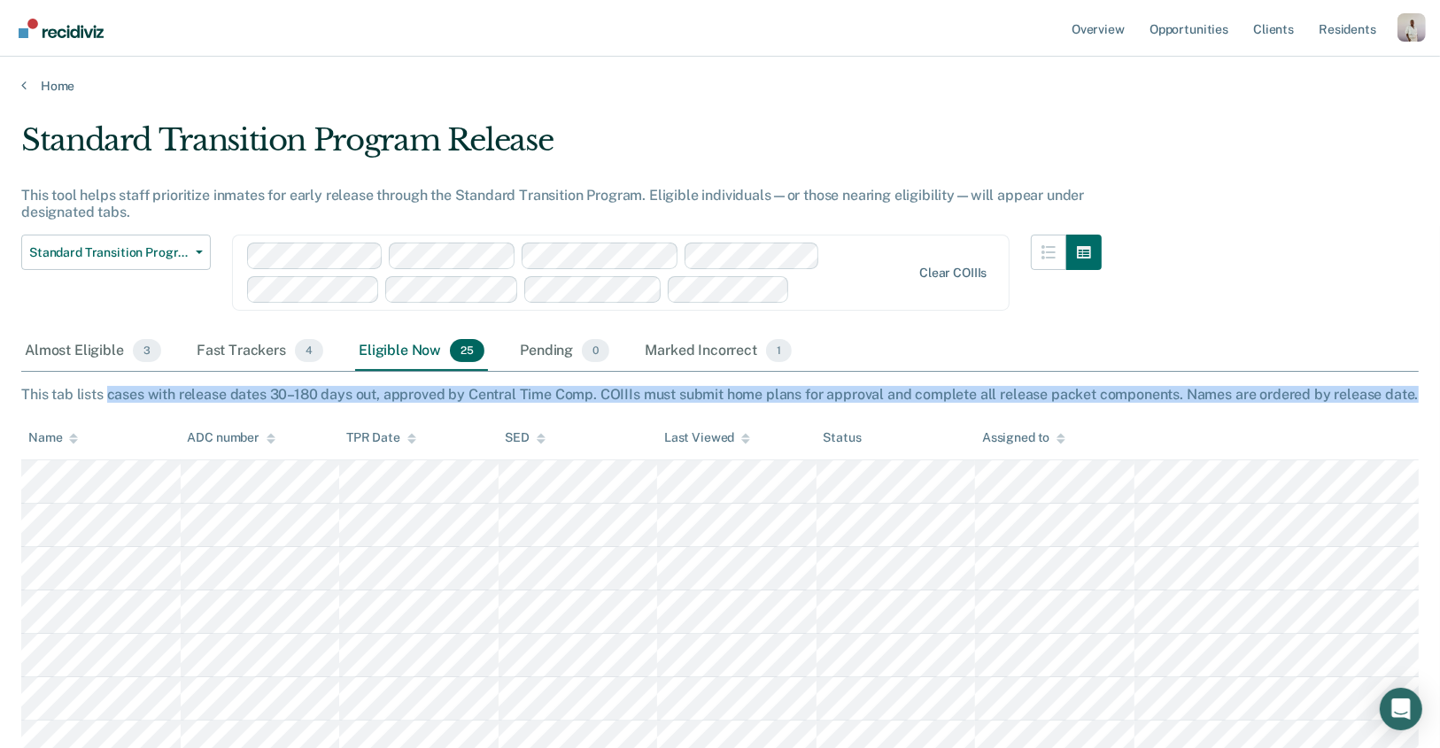
drag, startPoint x: 107, startPoint y: 396, endPoint x: 1415, endPoint y: 387, distance: 1307.8
click at [1415, 387] on div "This tab lists cases with release dates 30–180 days out, approved by Central Ti…" at bounding box center [719, 394] width 1397 height 17
copy div "cases with release dates 30–180 days out, approved by Central Time Comp. COIIIs…"
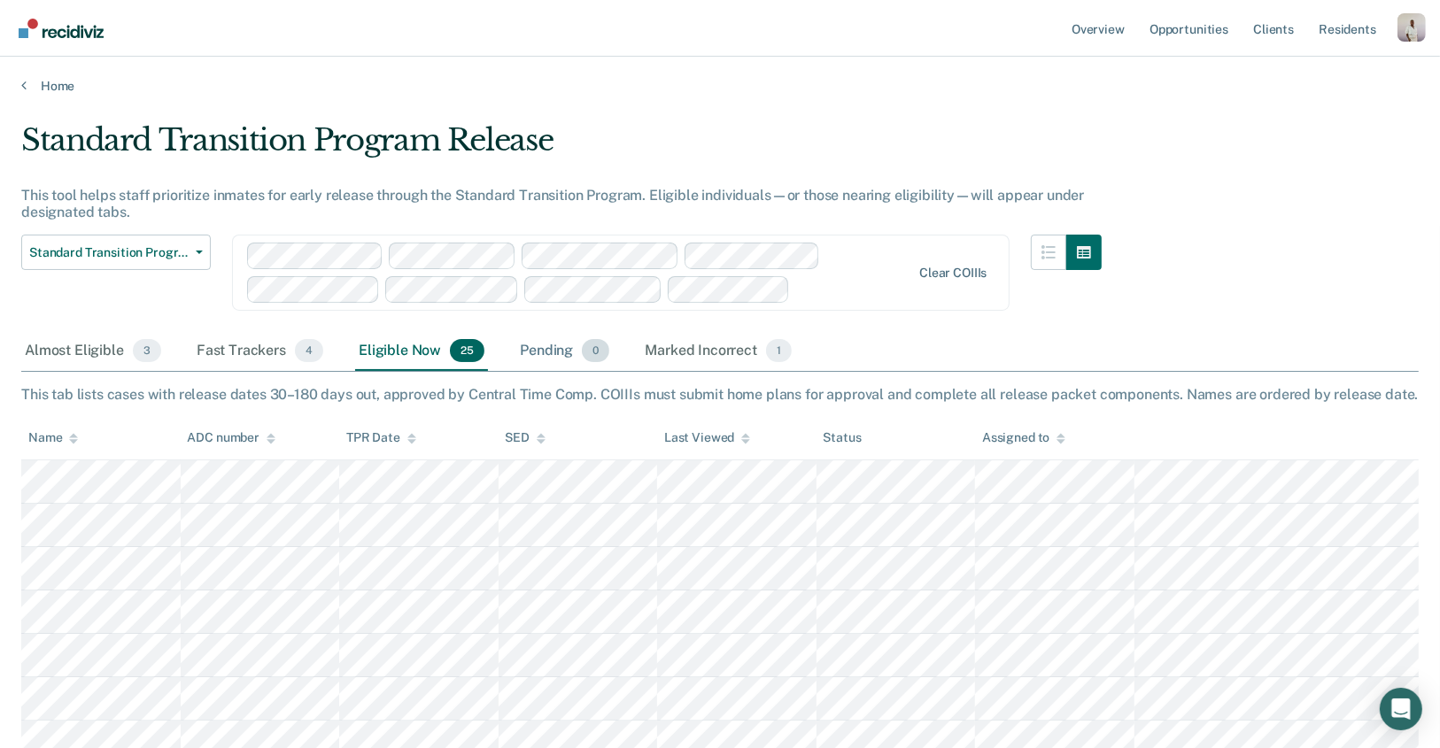
click at [550, 352] on div "Pending 0" at bounding box center [564, 351] width 97 height 39
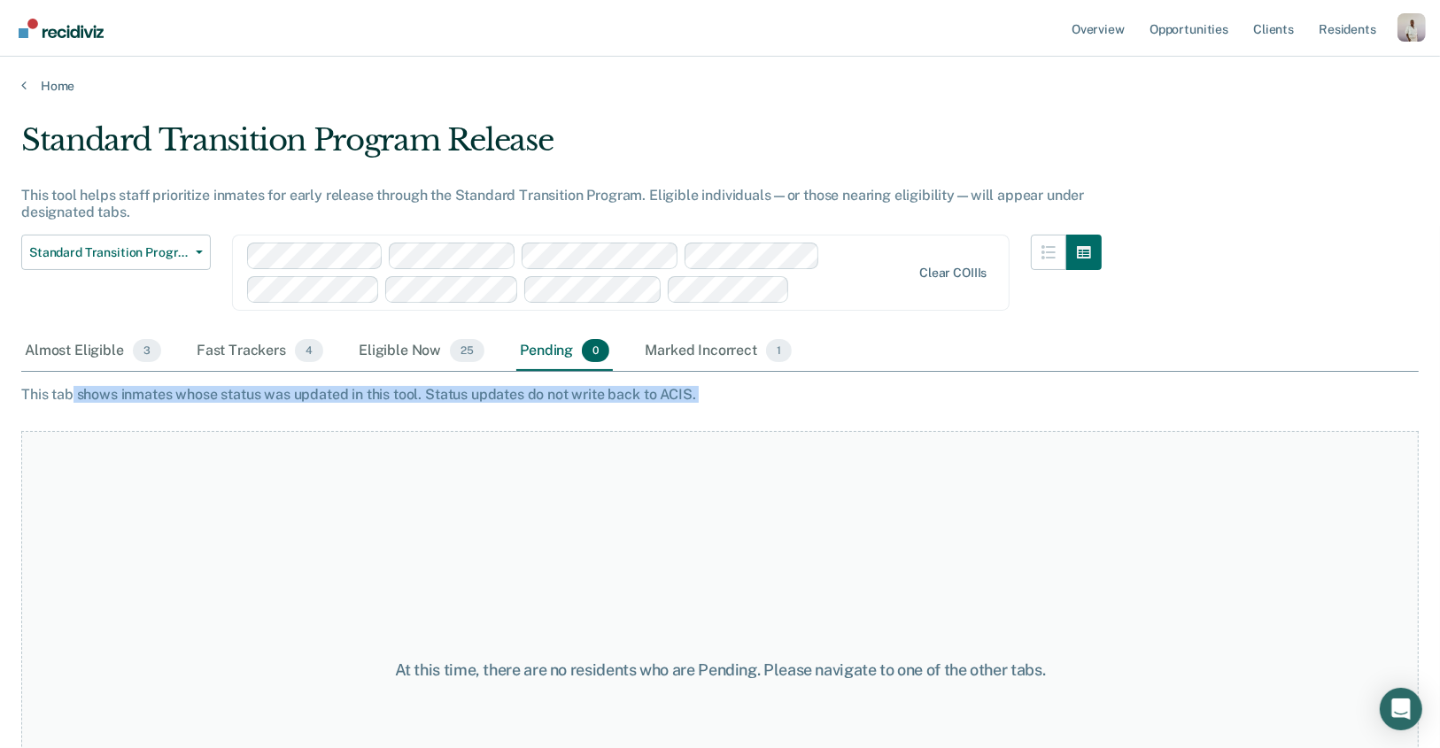
drag, startPoint x: 73, startPoint y: 395, endPoint x: 797, endPoint y: 404, distance: 724.3
click at [797, 404] on div "Standard Transition Program Release This tool helps staff prioritize inmates fo…" at bounding box center [719, 368] width 1397 height 493
copy div "shows inmates whose status was updated in this tool. Status updates do not writ…"
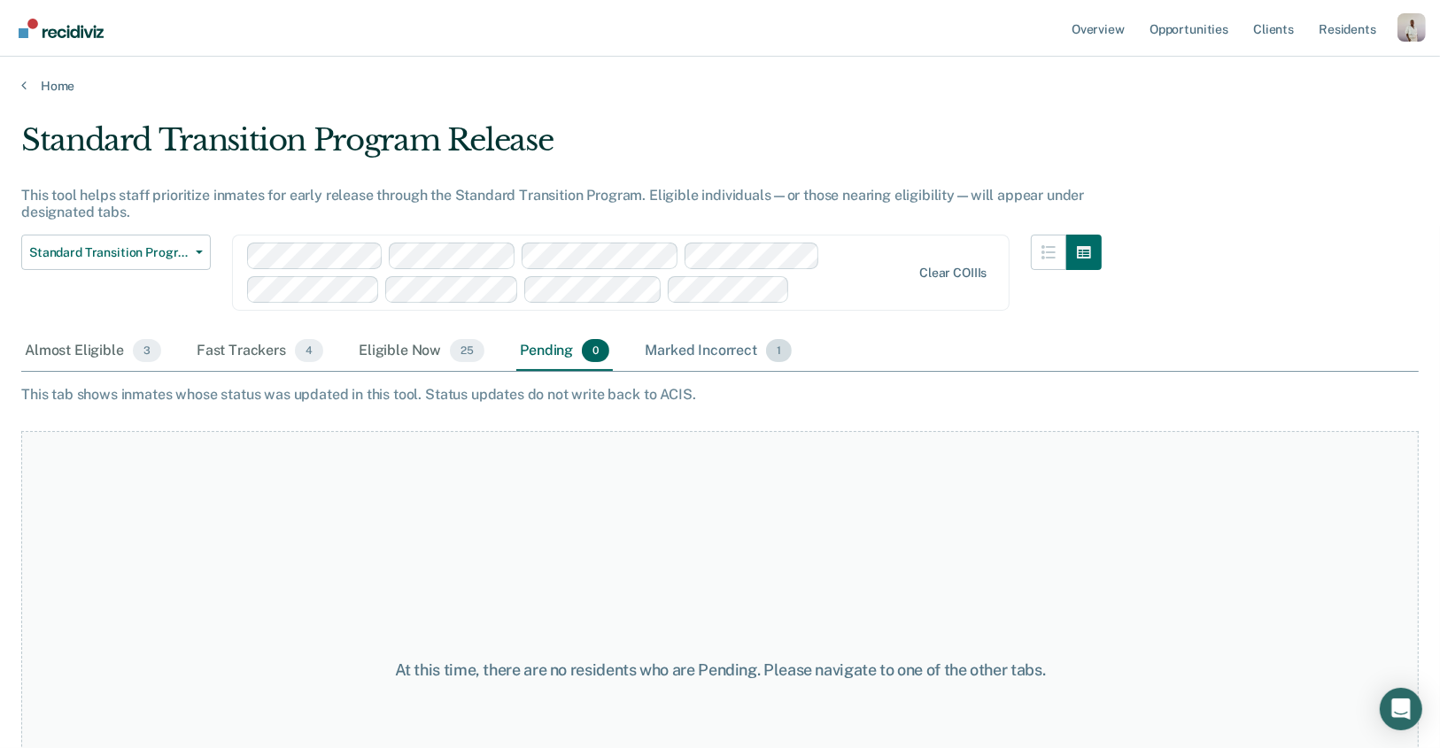
click at [674, 355] on div "Marked Incorrect 1" at bounding box center [718, 351] width 154 height 39
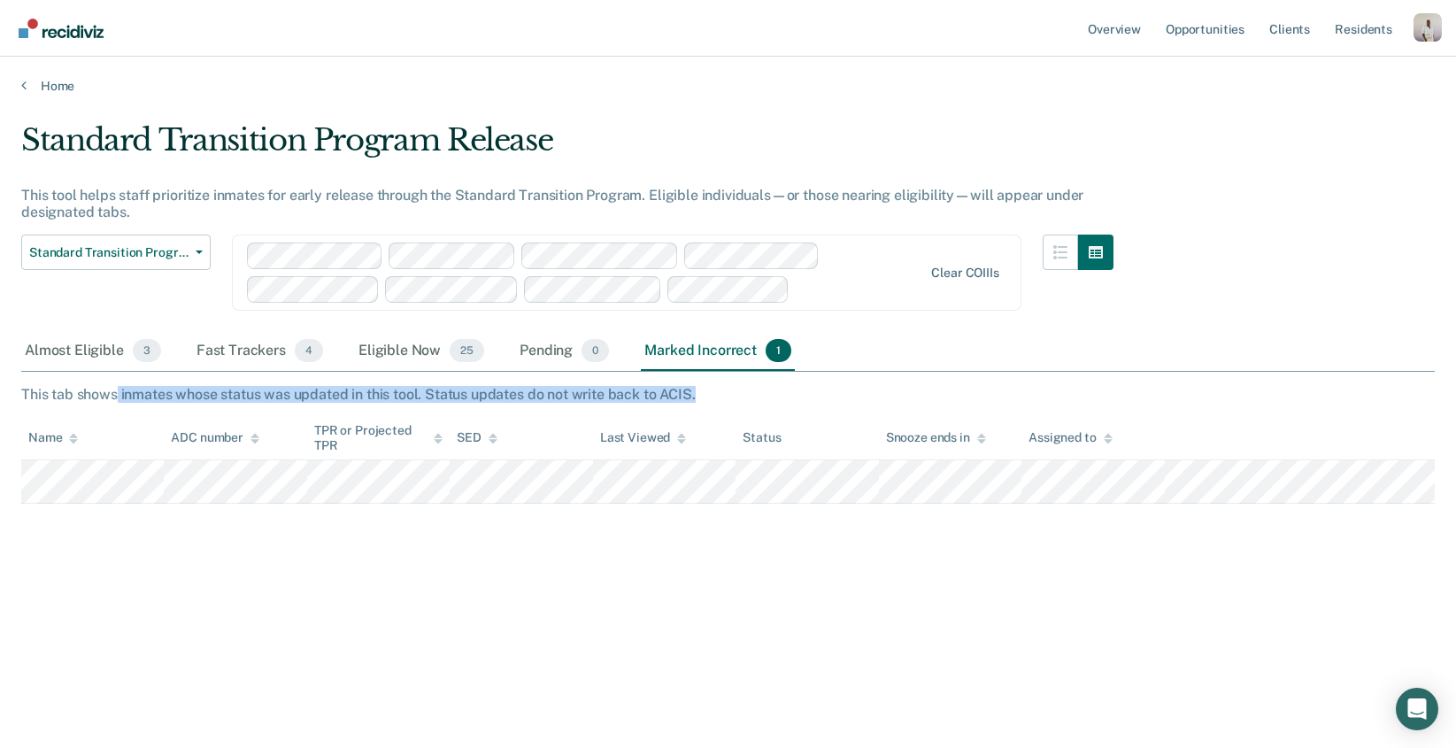
drag, startPoint x: 116, startPoint y: 394, endPoint x: 869, endPoint y: 387, distance: 752.6
click at [869, 387] on div "This tab shows inmates whose status was updated in this tool. Status updates do…" at bounding box center [728, 394] width 1414 height 17
copy div "inmates whose status was updated in this tool. Status updates do not write back…"
click at [75, 89] on link "Home" at bounding box center [728, 86] width 1414 height 16
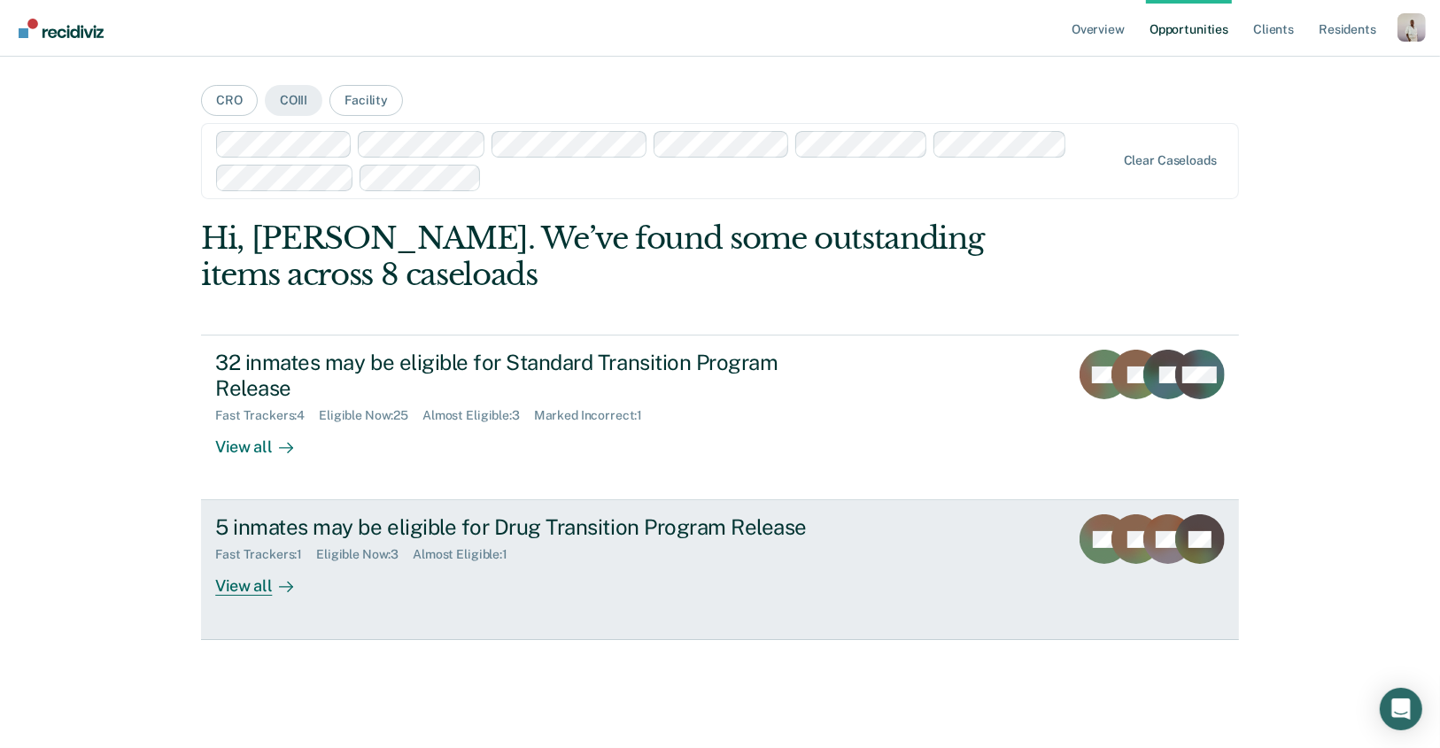
click at [503, 561] on div "Almost Eligible : 1" at bounding box center [467, 554] width 109 height 15
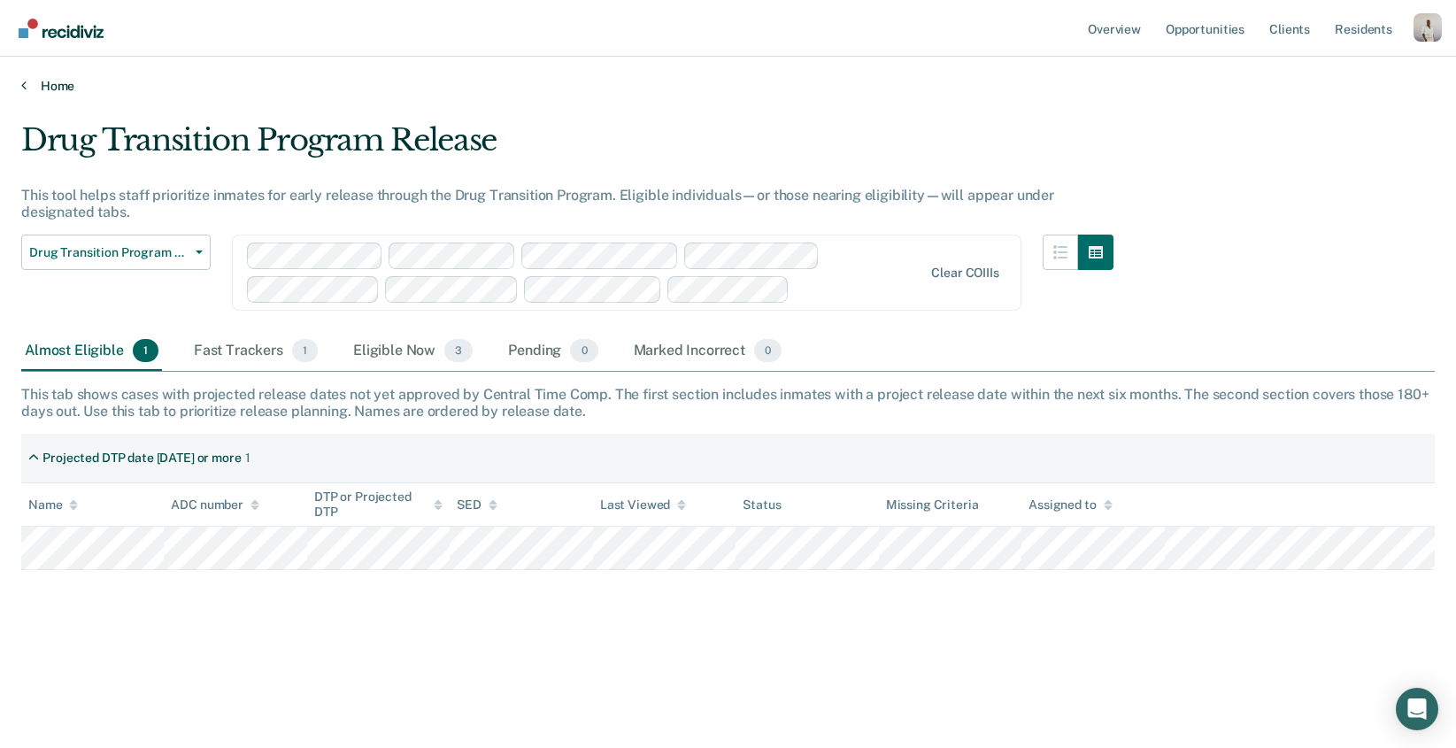
click at [51, 78] on link "Home" at bounding box center [728, 86] width 1414 height 16
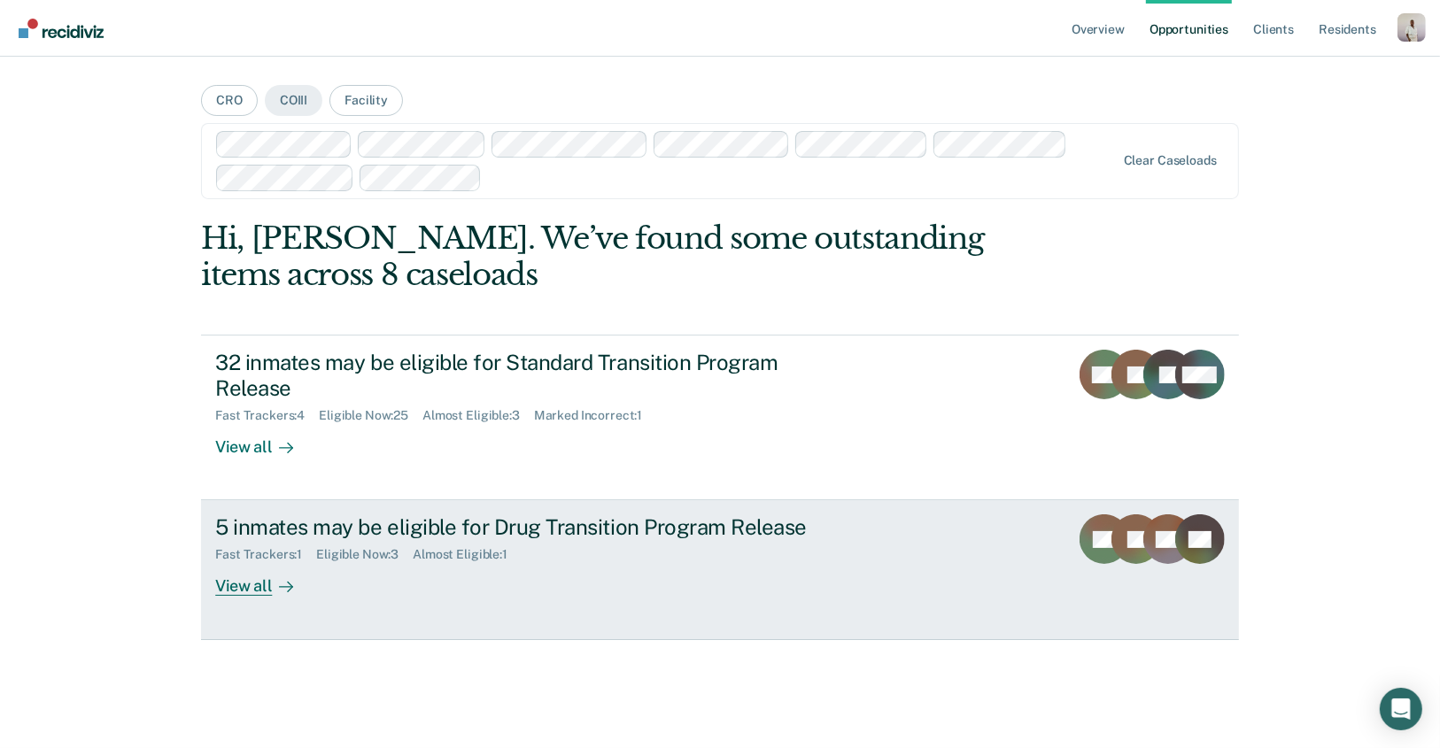
click at [292, 523] on div "5 inmates may be eligible for Drug Transition Program Release" at bounding box center [526, 527] width 622 height 26
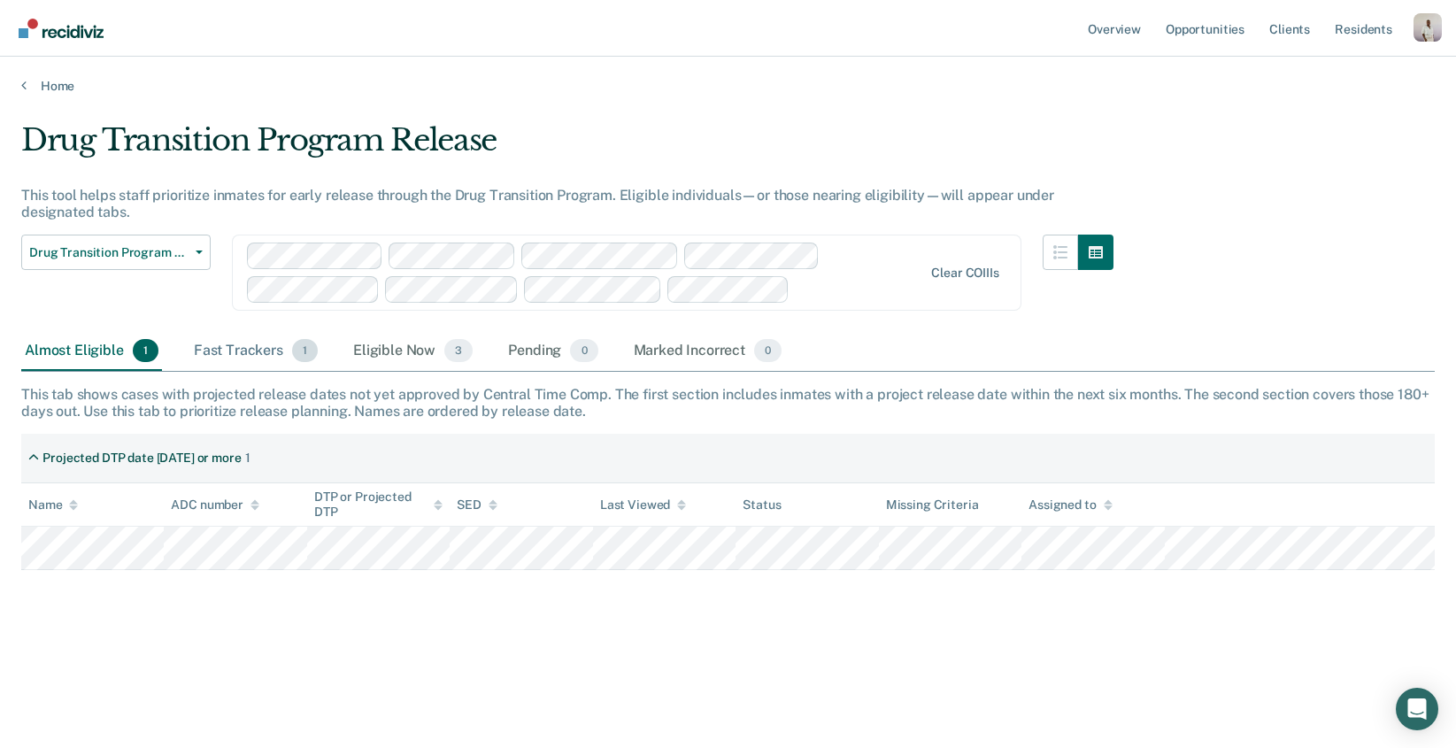
click at [230, 338] on div "Fast Trackers 1" at bounding box center [255, 351] width 131 height 39
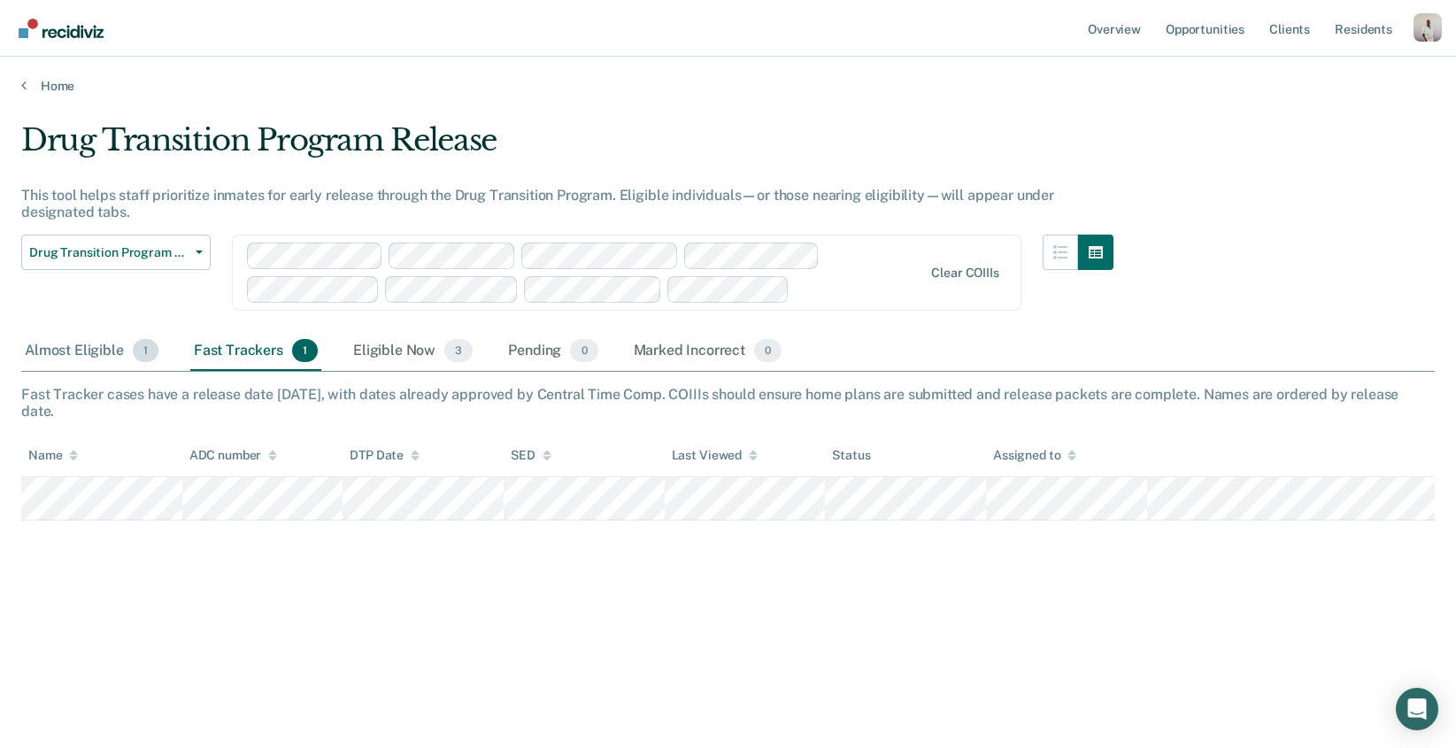
click at [61, 344] on div "Almost Eligible 1" at bounding box center [91, 351] width 141 height 39
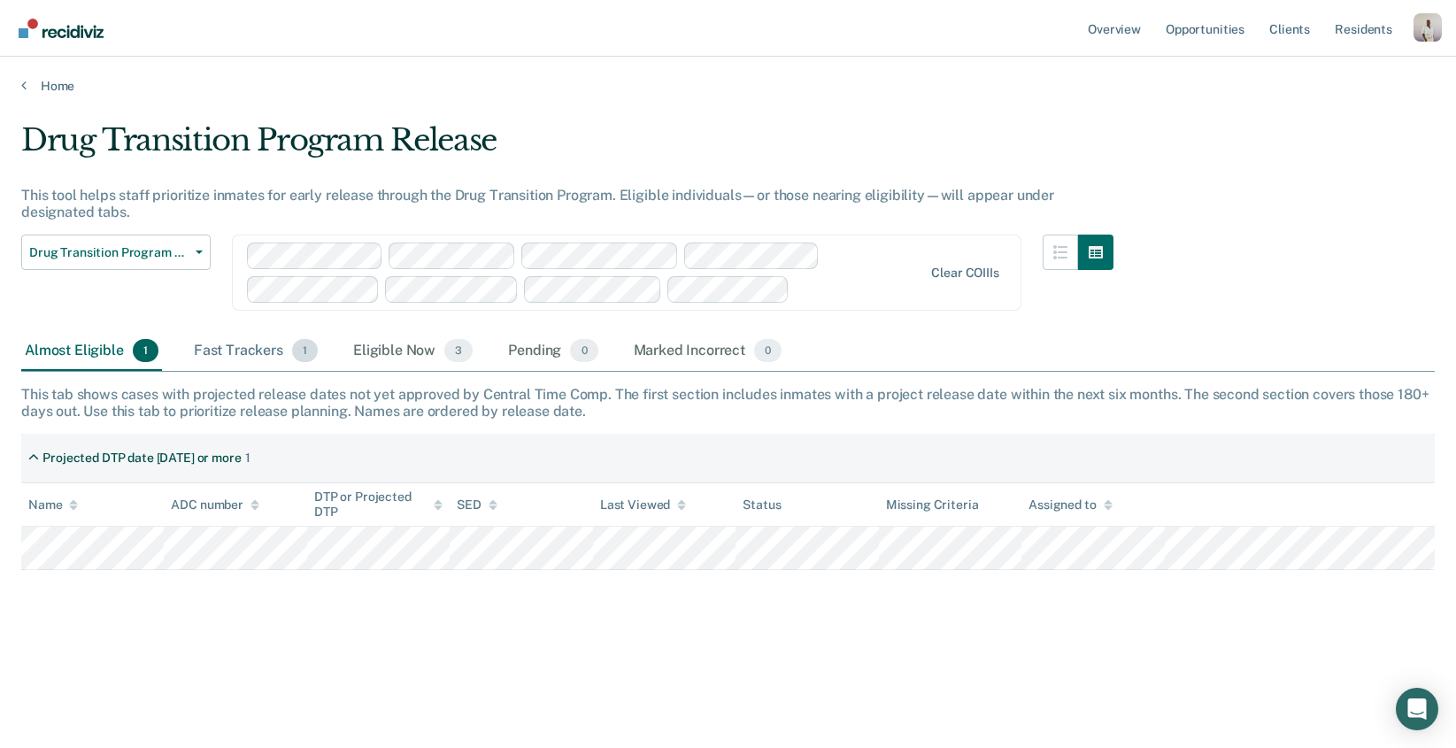
click at [251, 338] on div "Fast Trackers 1" at bounding box center [255, 351] width 131 height 39
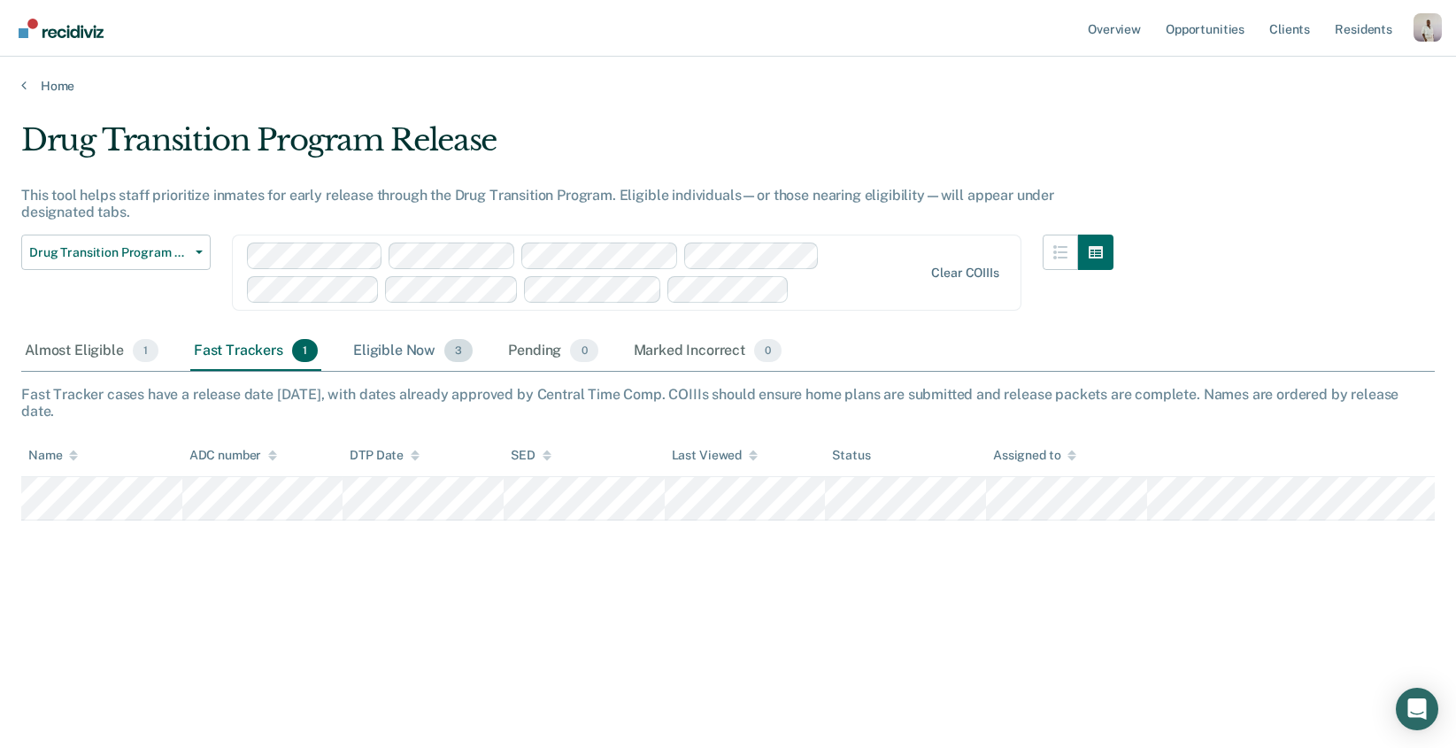
click at [388, 366] on div "Eligible Now 3" at bounding box center [413, 351] width 127 height 39
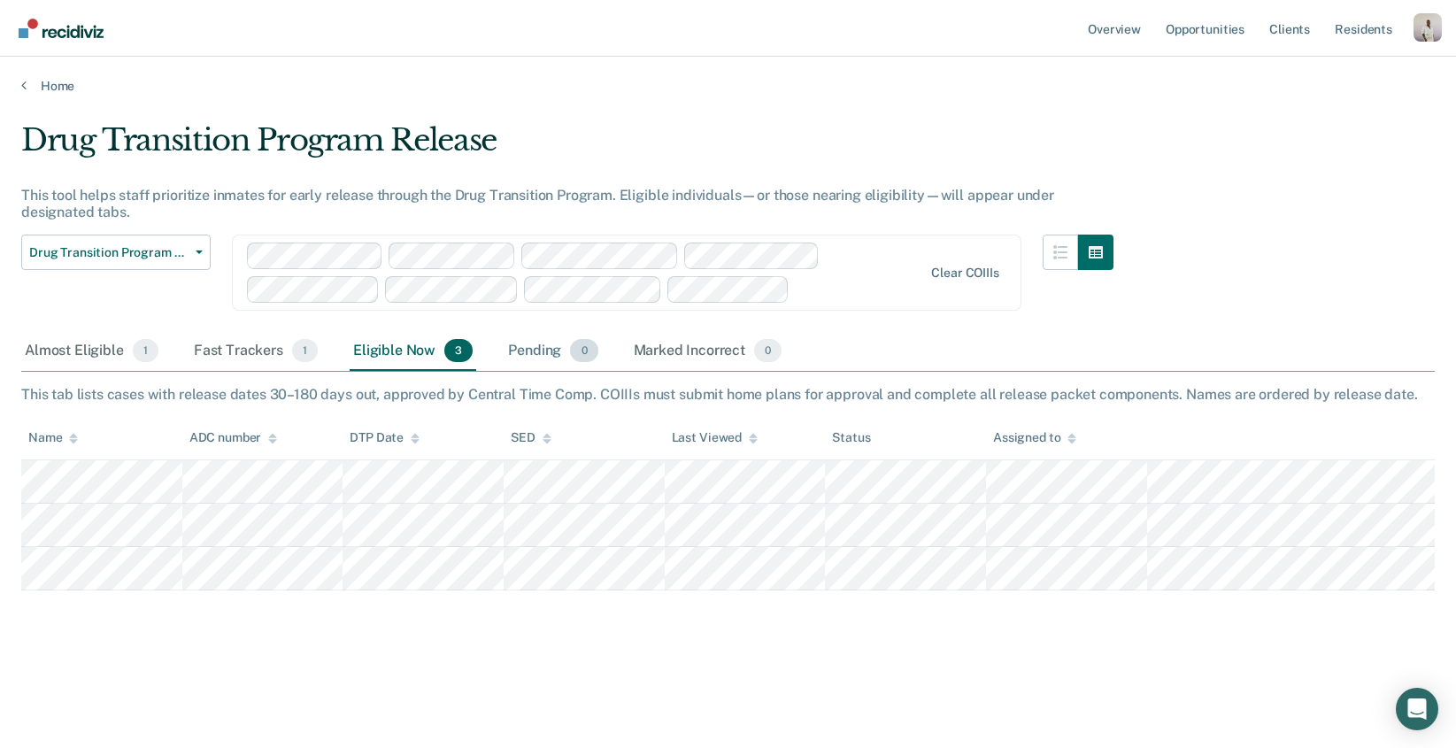
click at [530, 348] on div "Pending 0" at bounding box center [553, 351] width 97 height 39
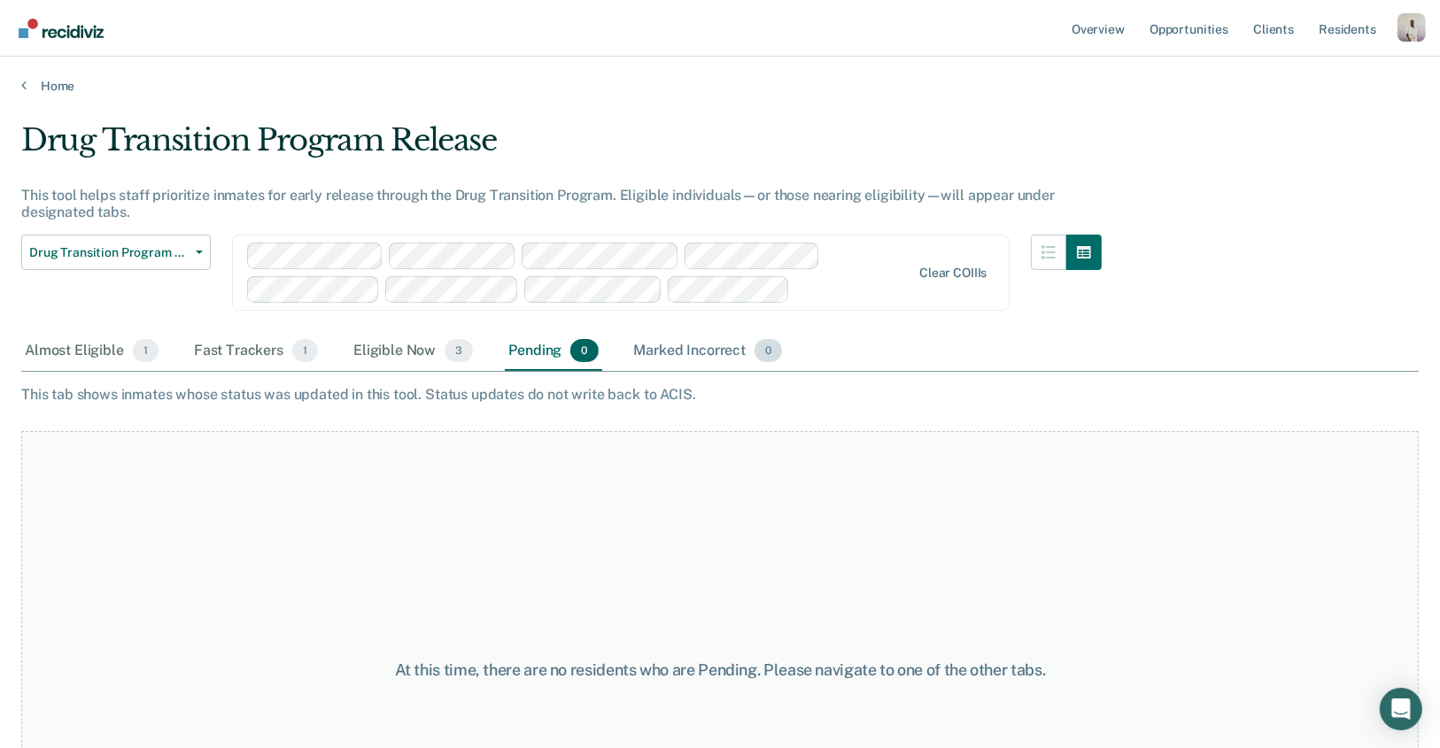
click at [699, 353] on div "Marked Incorrect 0" at bounding box center [708, 351] width 156 height 39
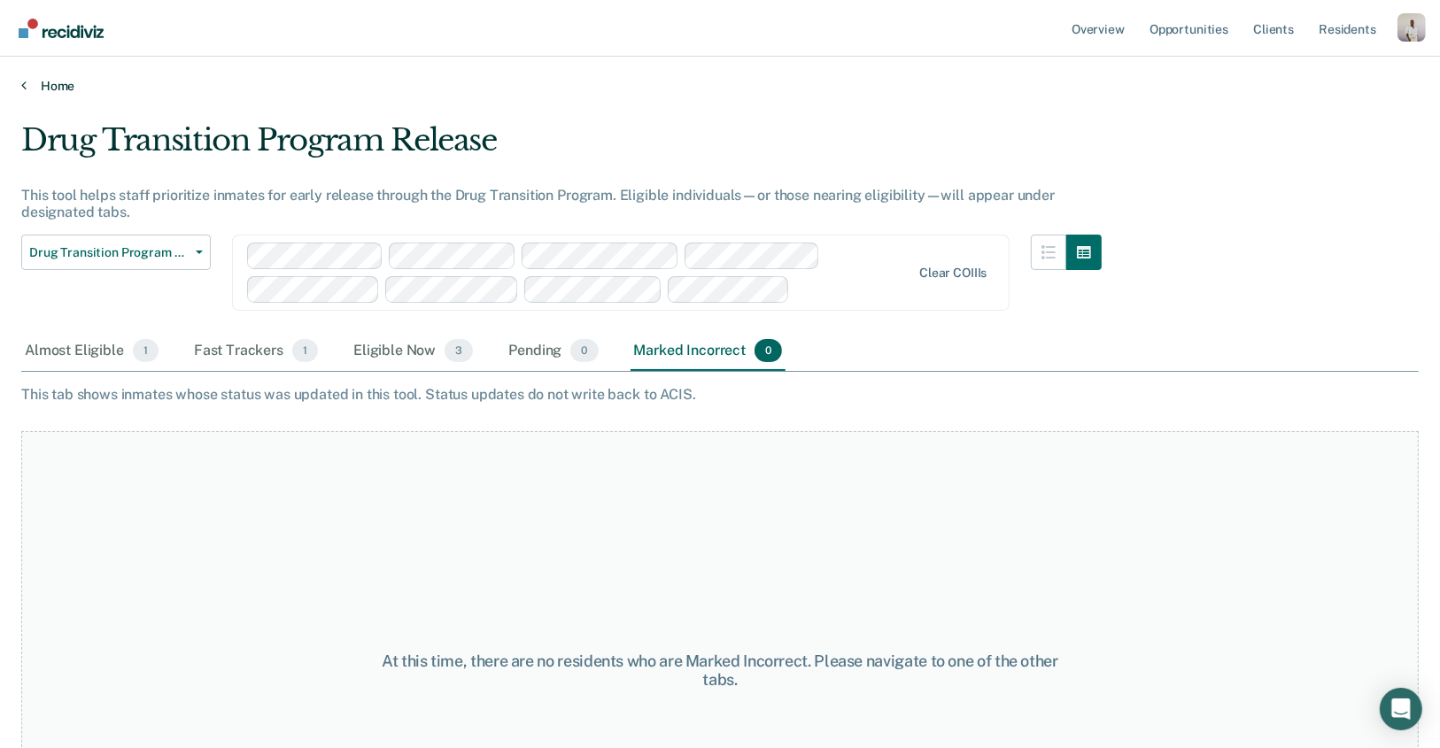
click at [58, 79] on link "Home" at bounding box center [719, 86] width 1397 height 16
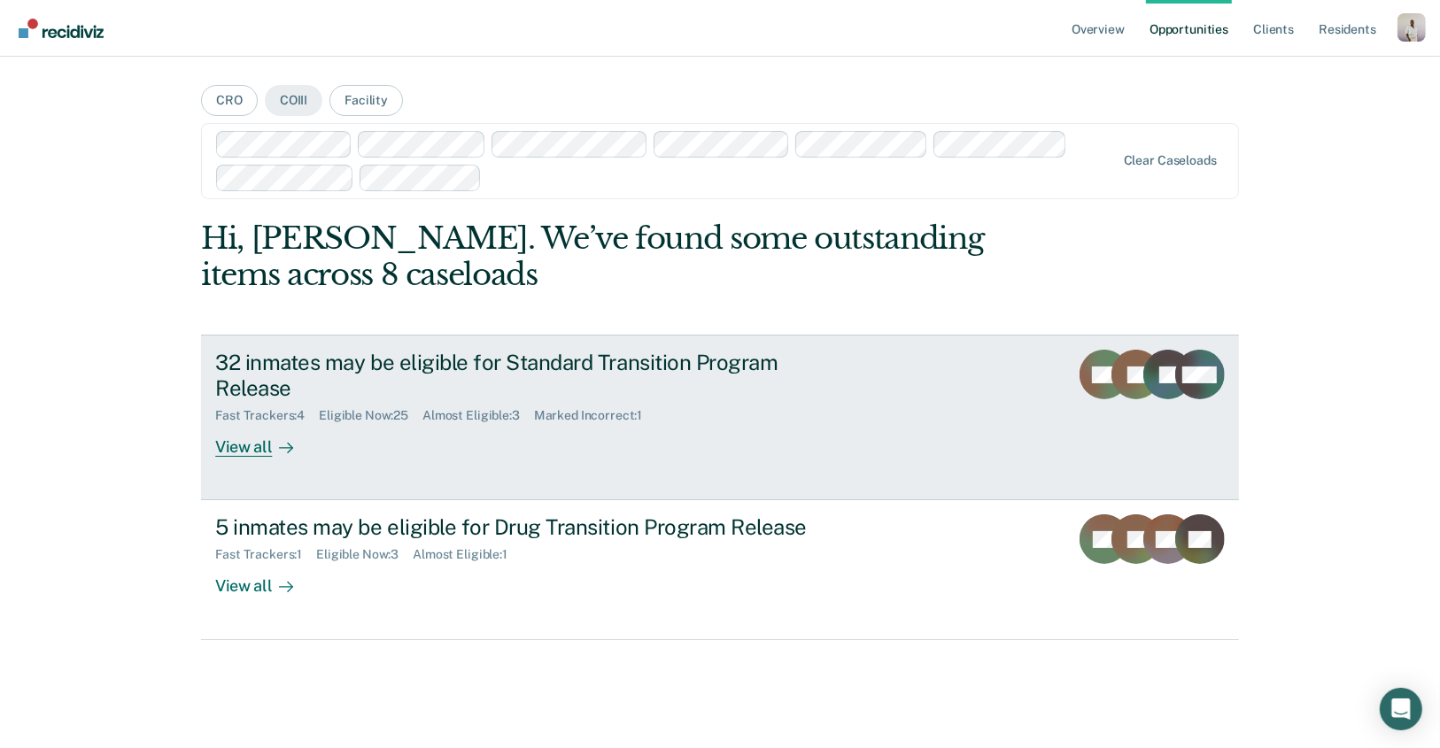
click at [361, 370] on div "32 inmates may be eligible for Standard Transition Program Release" at bounding box center [526, 375] width 622 height 51
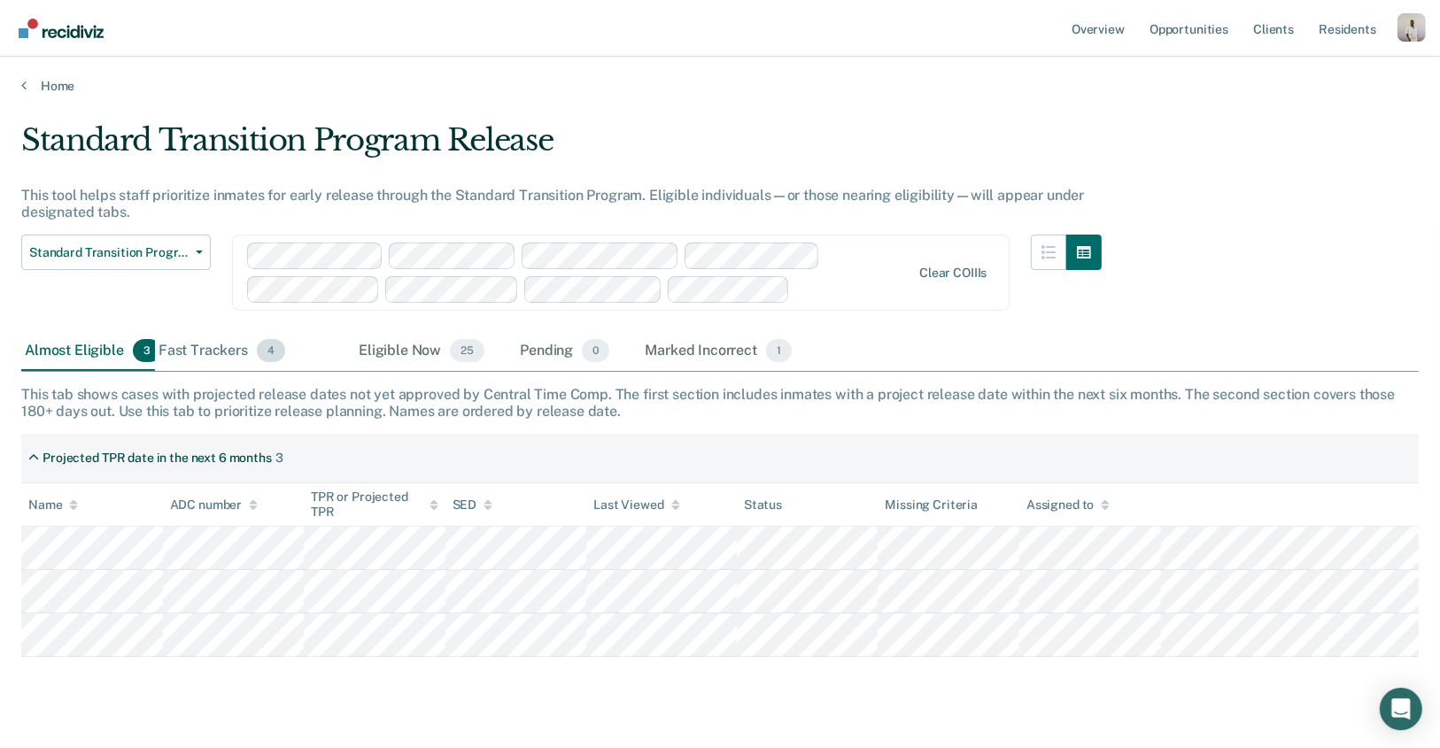
drag, startPoint x: 254, startPoint y: 351, endPoint x: 216, endPoint y: 352, distance: 38.1
click at [216, 352] on div "Fast Trackers 4" at bounding box center [222, 351] width 134 height 39
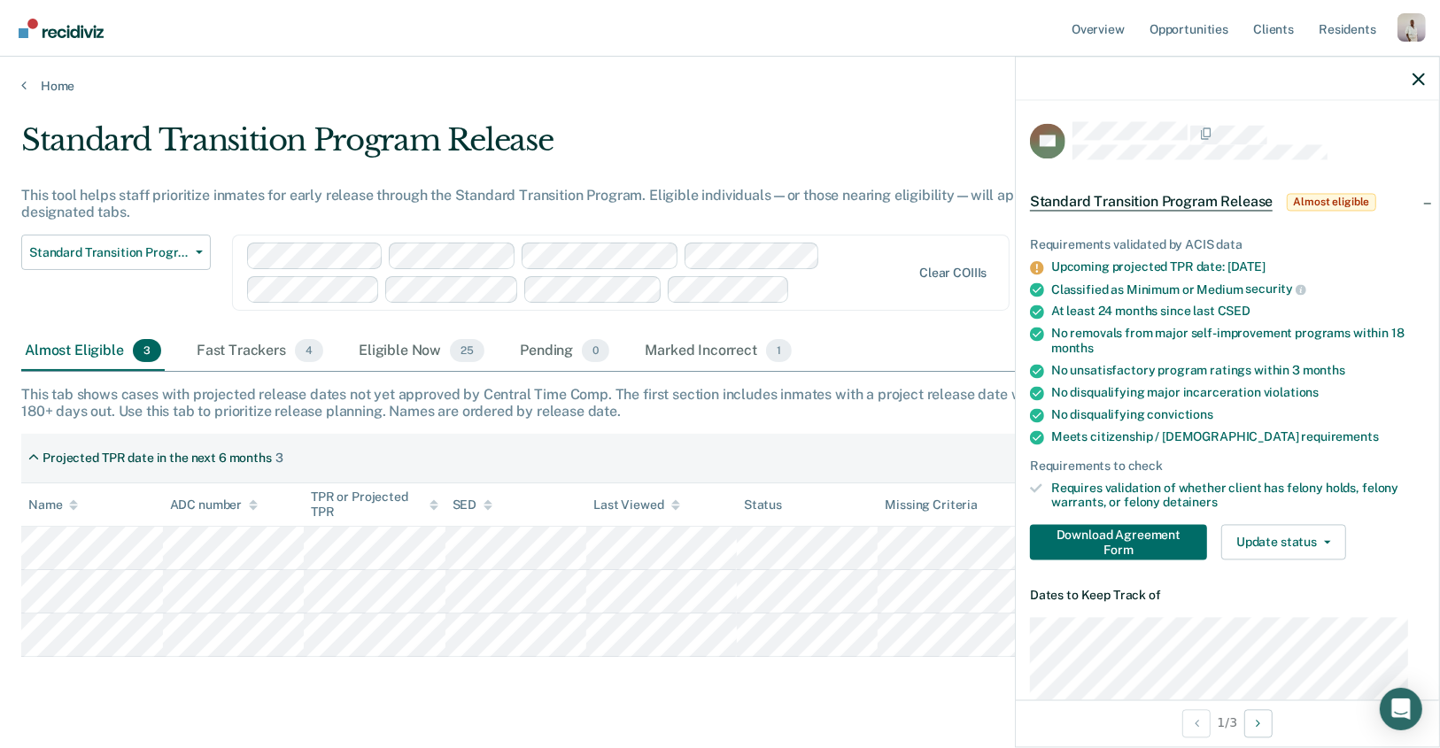
click at [1423, 67] on div at bounding box center [1227, 79] width 423 height 44
drag, startPoint x: 1420, startPoint y: 70, endPoint x: 1411, endPoint y: 80, distance: 13.2
click at [1418, 73] on button "button" at bounding box center [1418, 78] width 12 height 15
click at [1313, 548] on button "Update status" at bounding box center [1283, 542] width 125 height 35
click at [1111, 537] on button "Download Agreement Form" at bounding box center [1118, 542] width 177 height 35
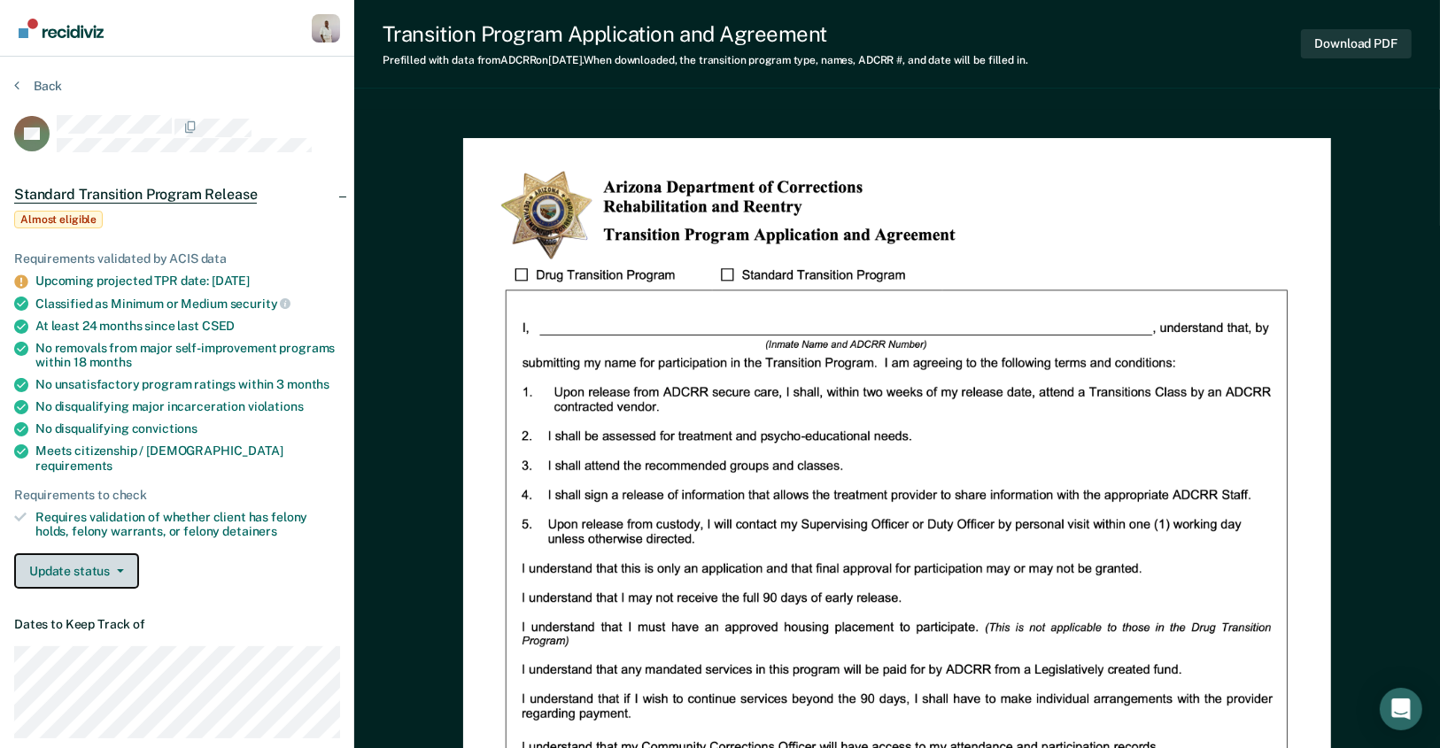
click at [82, 568] on button "Update status" at bounding box center [76, 570] width 125 height 35
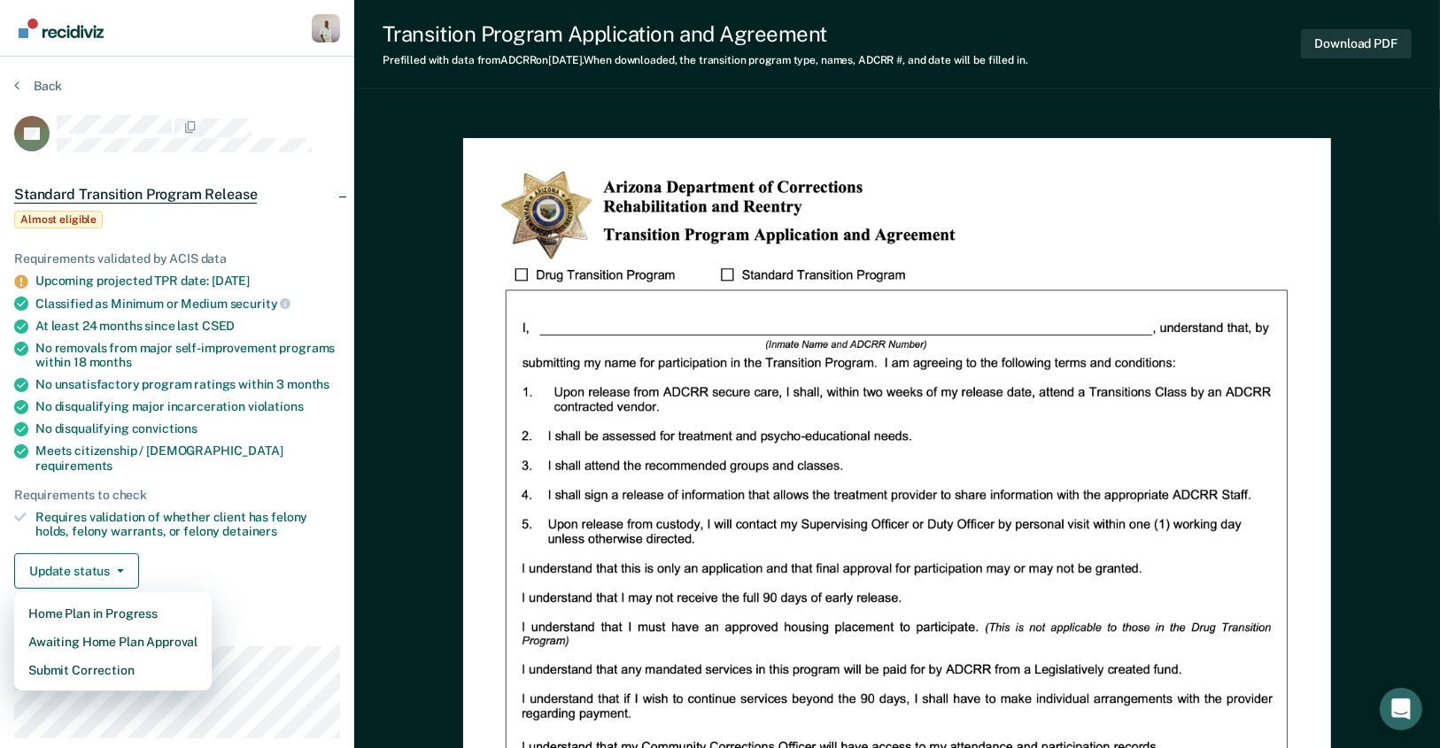
click at [242, 566] on div "Update status Home Plan in Progress Awaiting Home Plan Approval Submit Correcti…" at bounding box center [177, 570] width 326 height 35
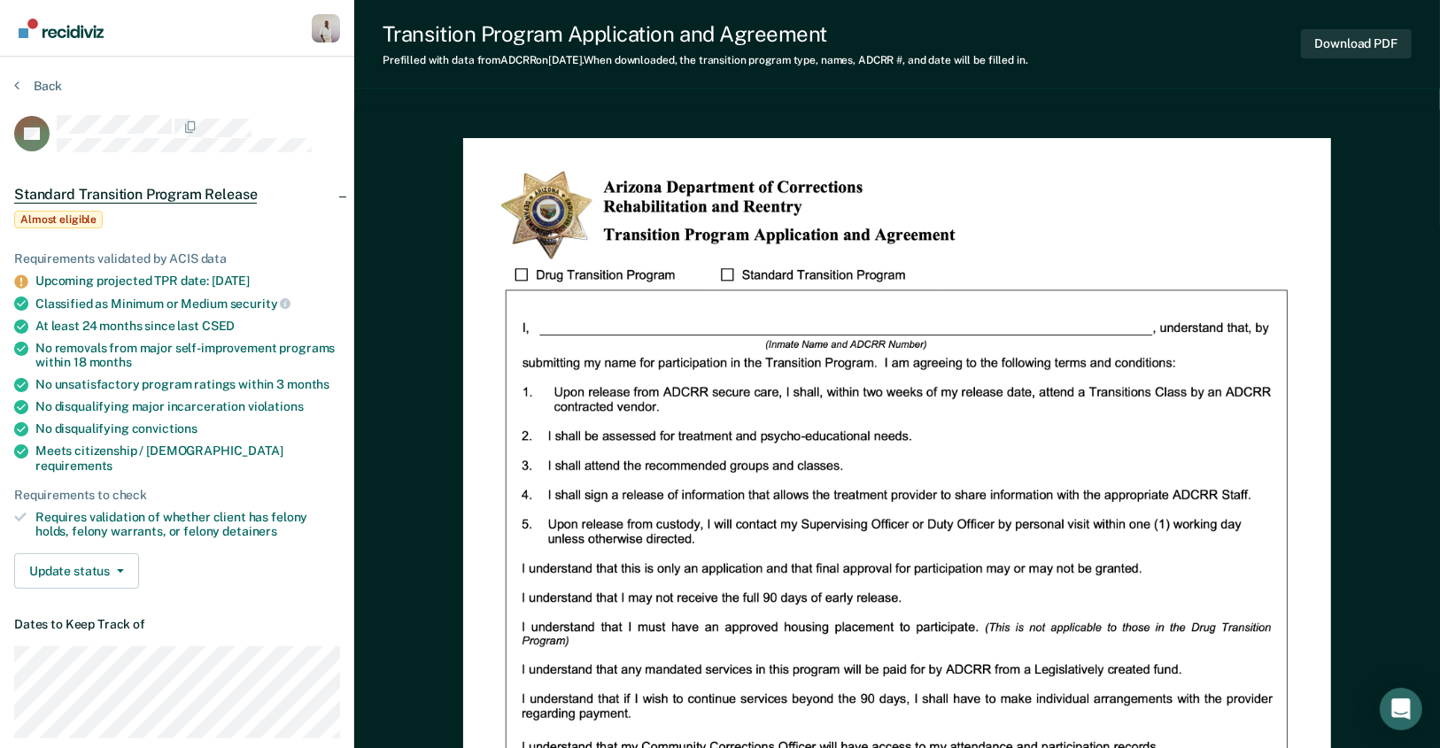
click at [42, 93] on div "Back" at bounding box center [177, 96] width 326 height 37
click at [35, 86] on button "Back" at bounding box center [38, 86] width 48 height 16
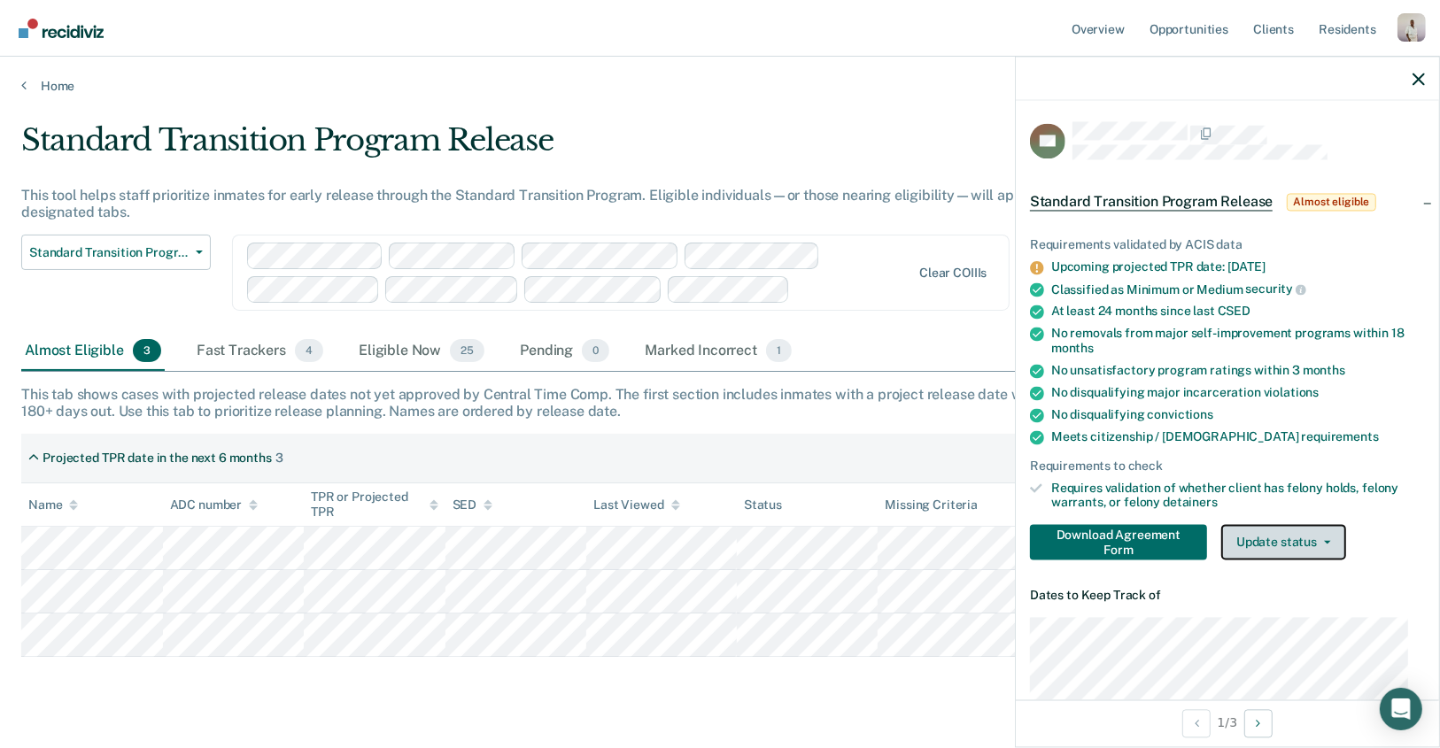
click at [1312, 536] on button "Update status" at bounding box center [1283, 542] width 125 height 35
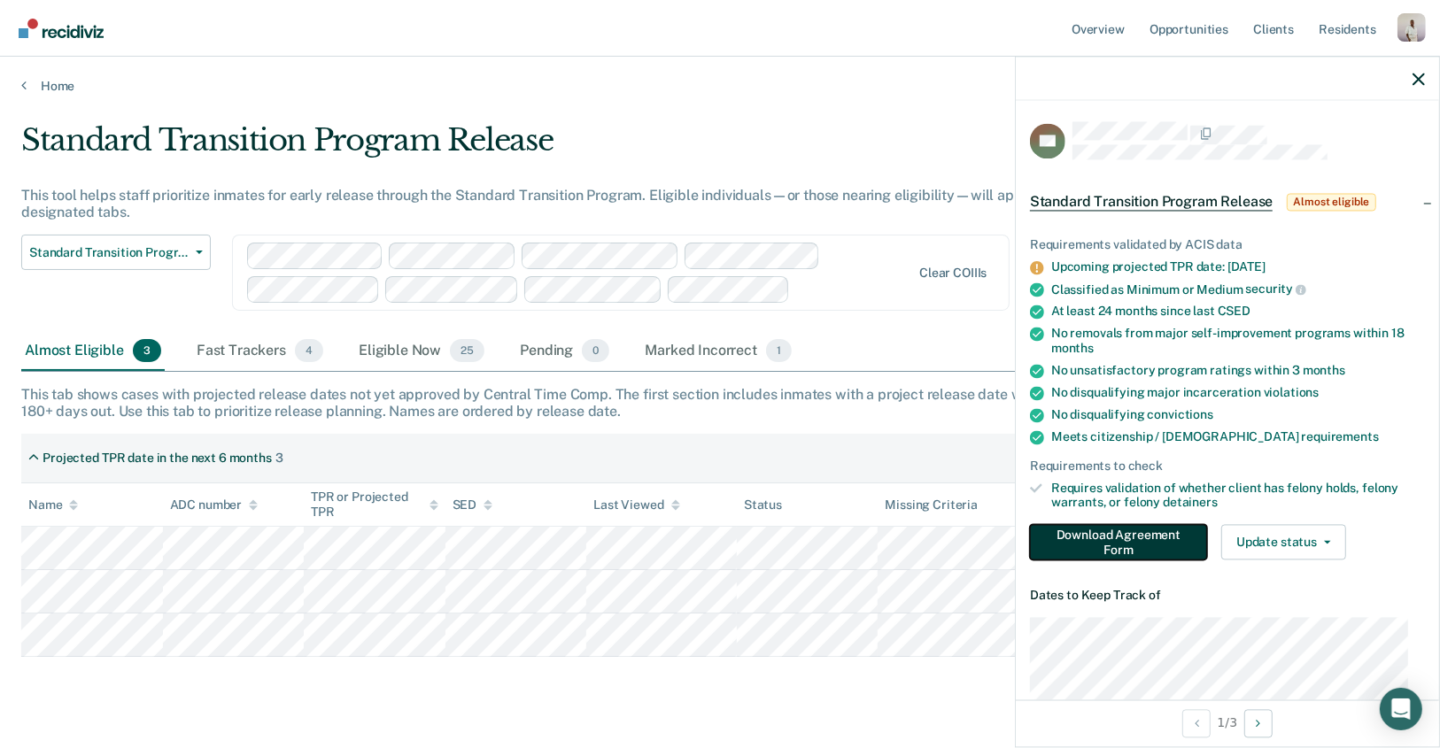
click at [1108, 552] on button "Download Agreement Form" at bounding box center [1118, 542] width 177 height 35
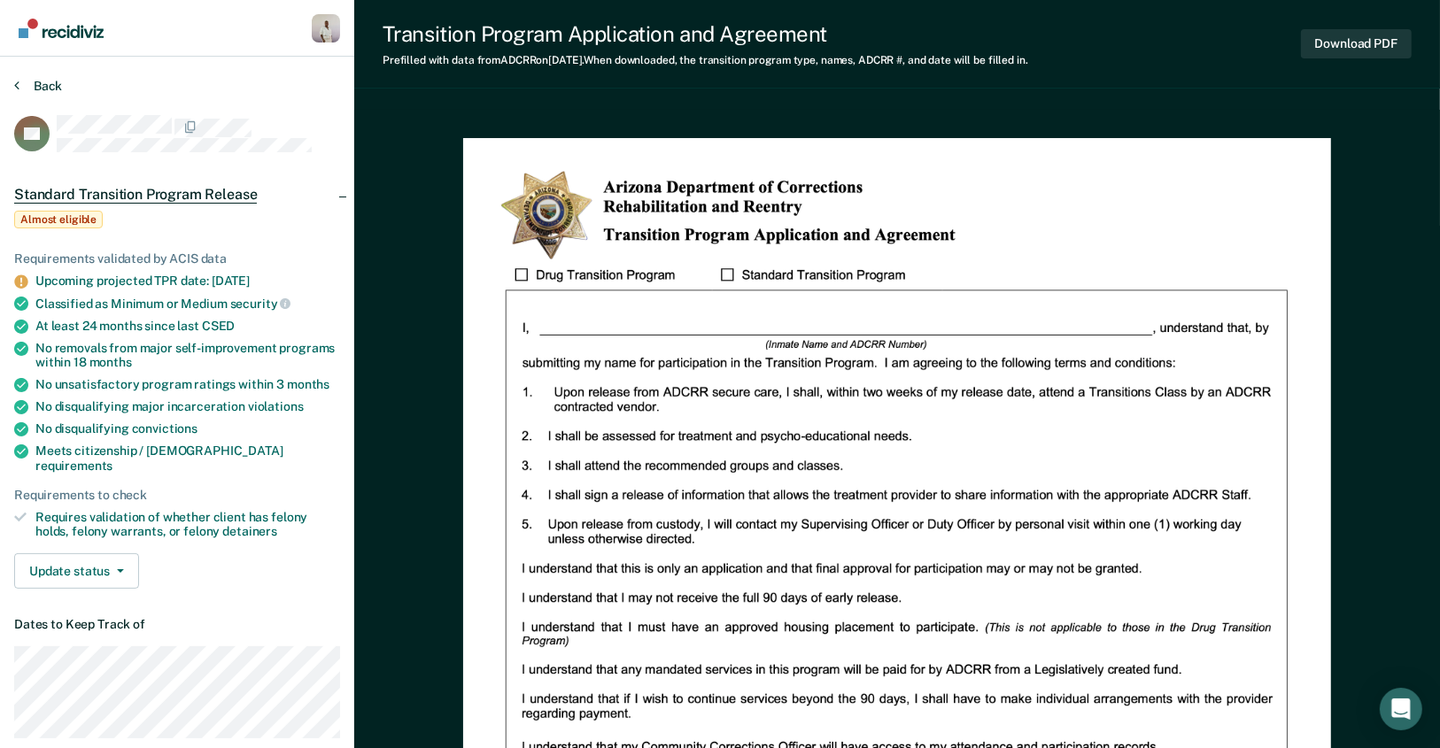
click at [33, 93] on div "Back" at bounding box center [177, 96] width 326 height 37
click at [31, 81] on button "Back" at bounding box center [38, 86] width 48 height 16
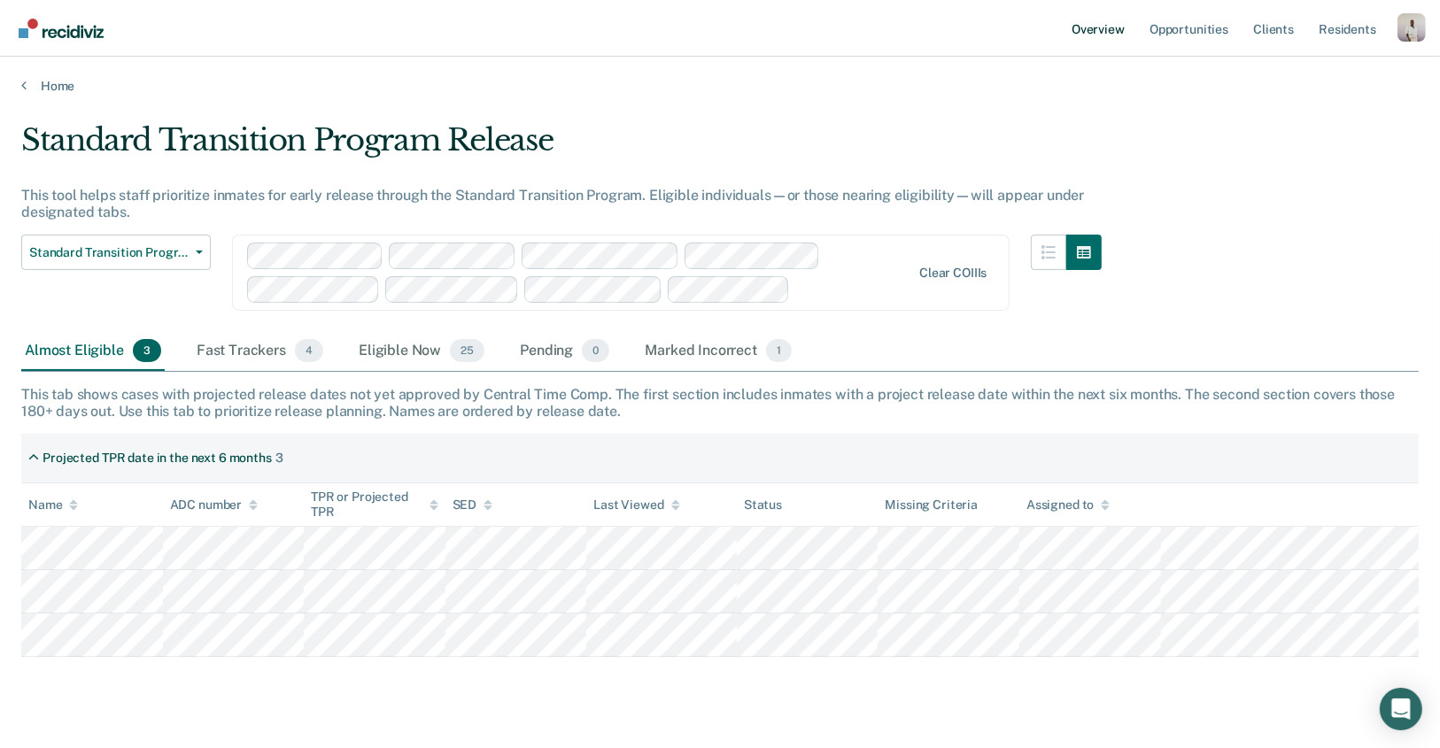
click at [1099, 35] on link "Overview" at bounding box center [1098, 28] width 60 height 57
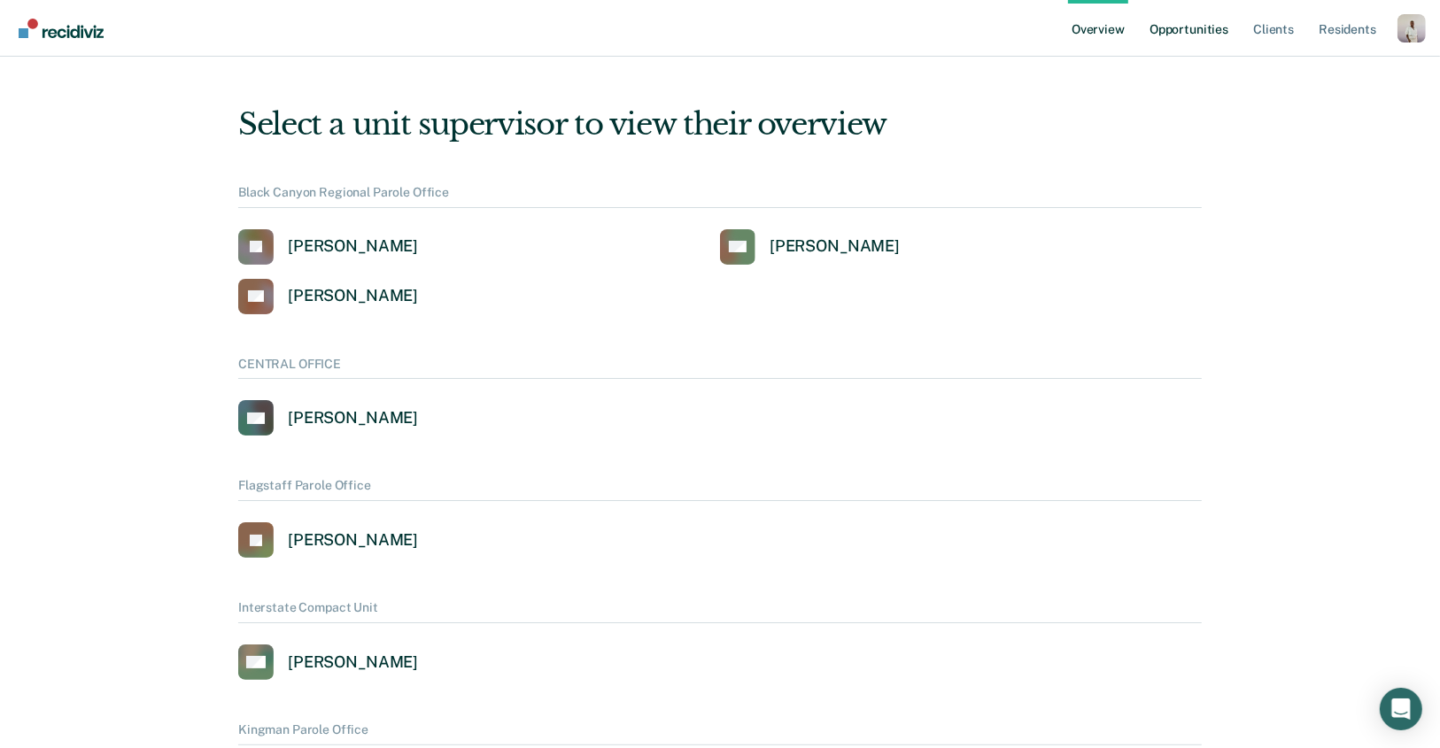
click at [1199, 32] on link "Opportunities" at bounding box center [1189, 28] width 86 height 57
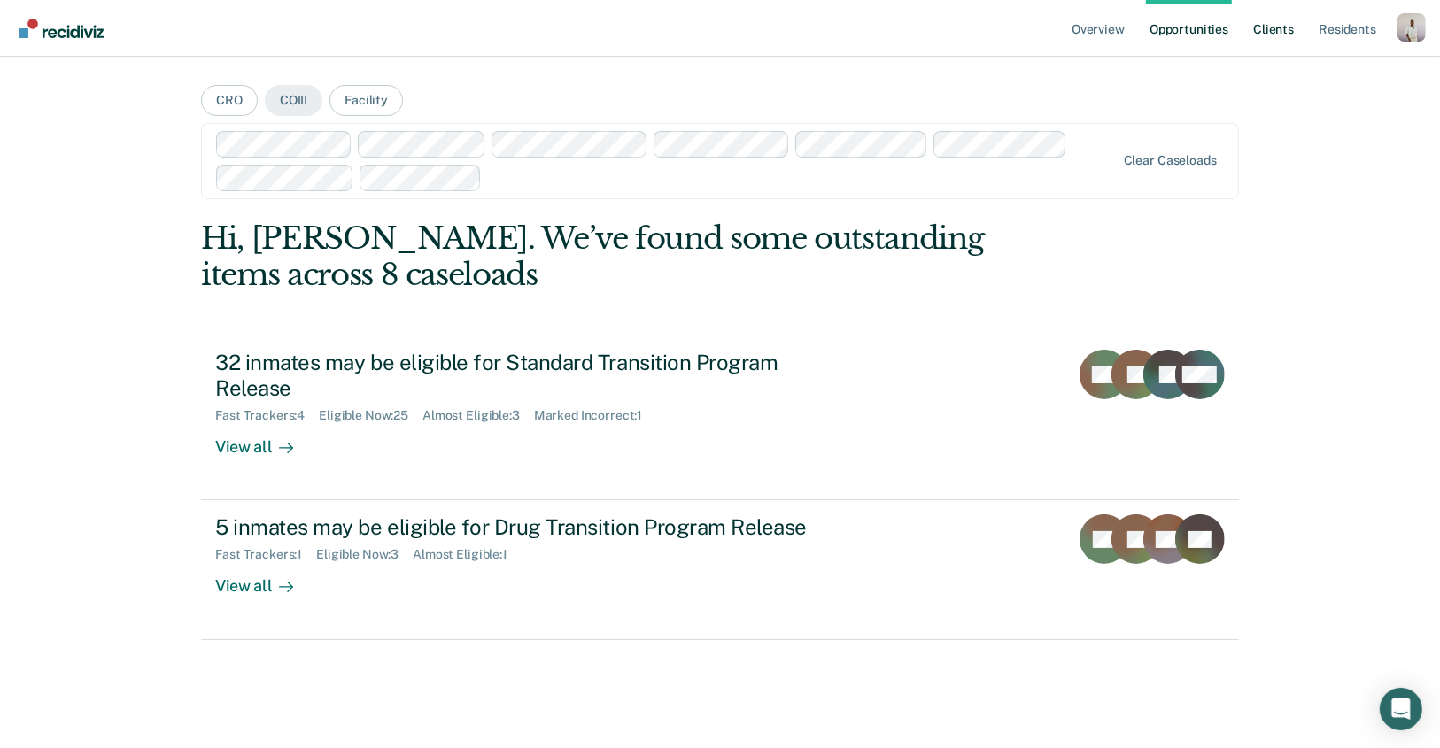
click at [1264, 30] on link "Client s" at bounding box center [1273, 28] width 48 height 57
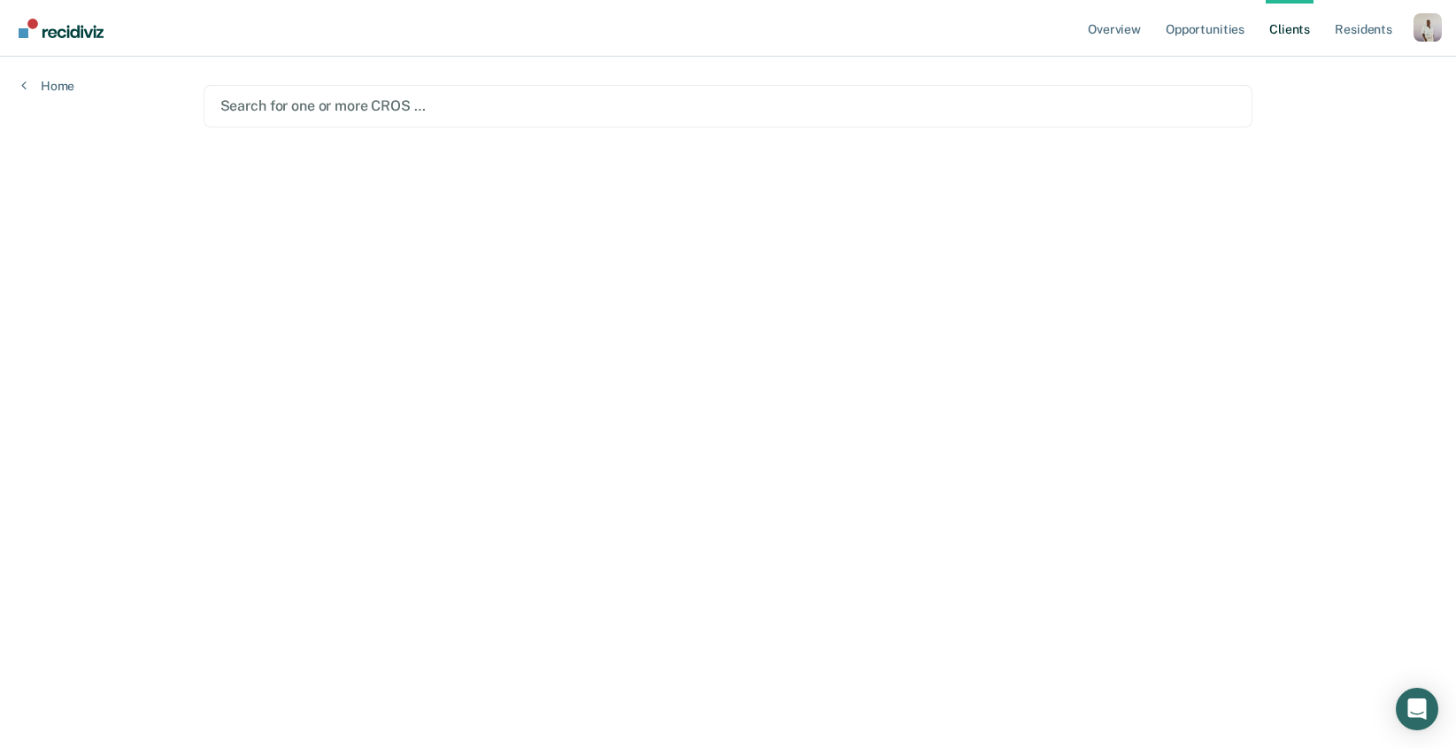
click at [1124, 124] on div "Search for one or more CROS …" at bounding box center [729, 106] width 1050 height 42
drag, startPoint x: 350, startPoint y: 70, endPoint x: 351, endPoint y: 112, distance: 42.5
click at [350, 72] on main "Search for one or more CROS …" at bounding box center [728, 381] width 1093 height 649
click at [345, 113] on div at bounding box center [728, 106] width 1016 height 20
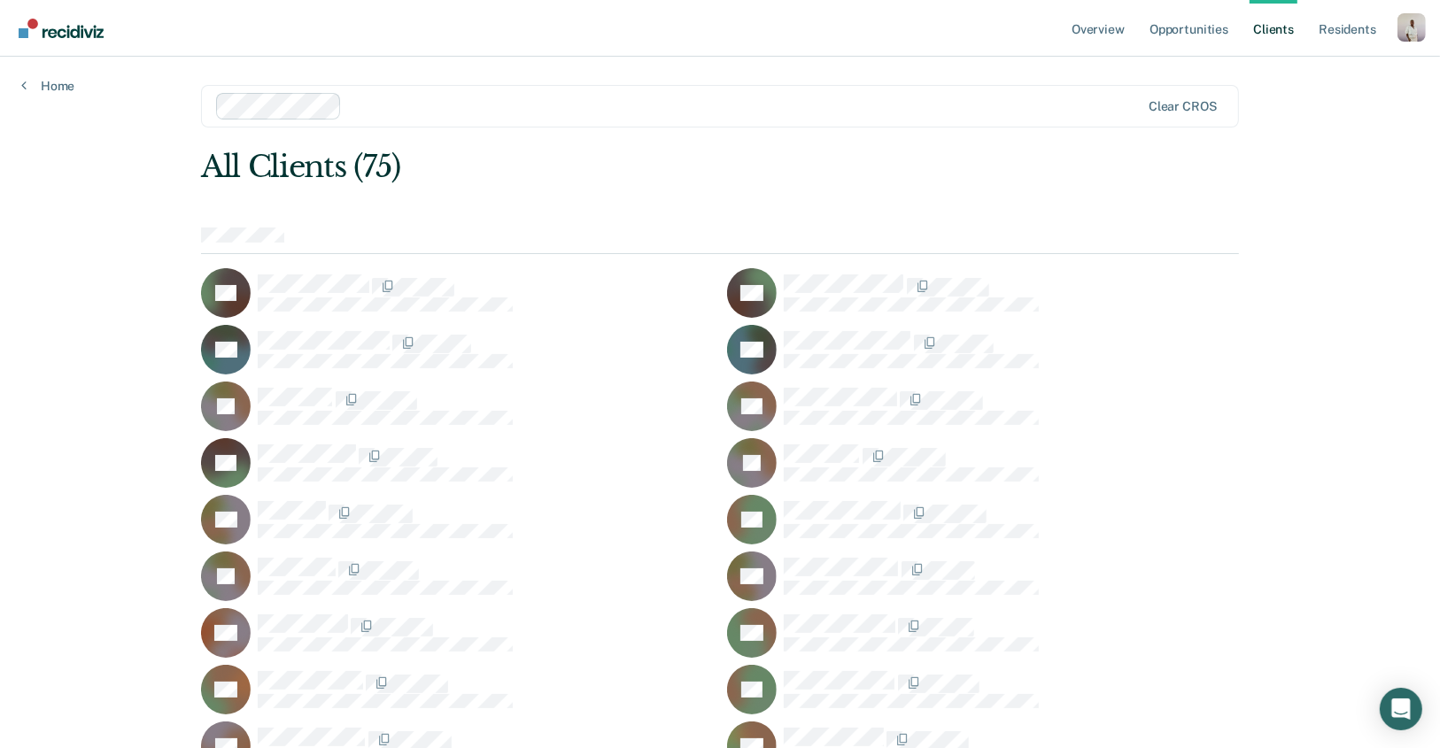
click at [1230, 98] on div "Clear CROS" at bounding box center [720, 106] width 1038 height 42
click at [1201, 95] on div "Clear CROS" at bounding box center [720, 106] width 1038 height 42
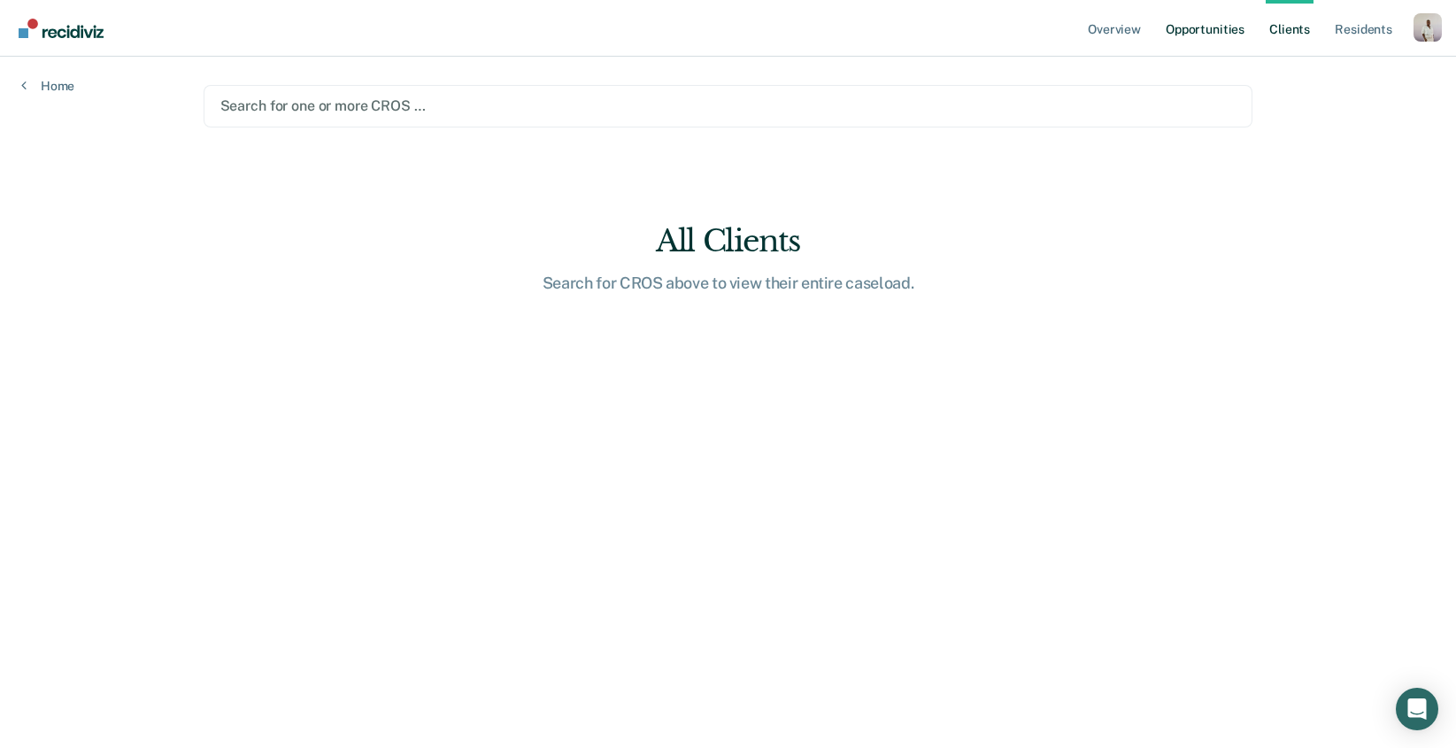
click at [1205, 13] on link "Opportunities" at bounding box center [1206, 28] width 86 height 57
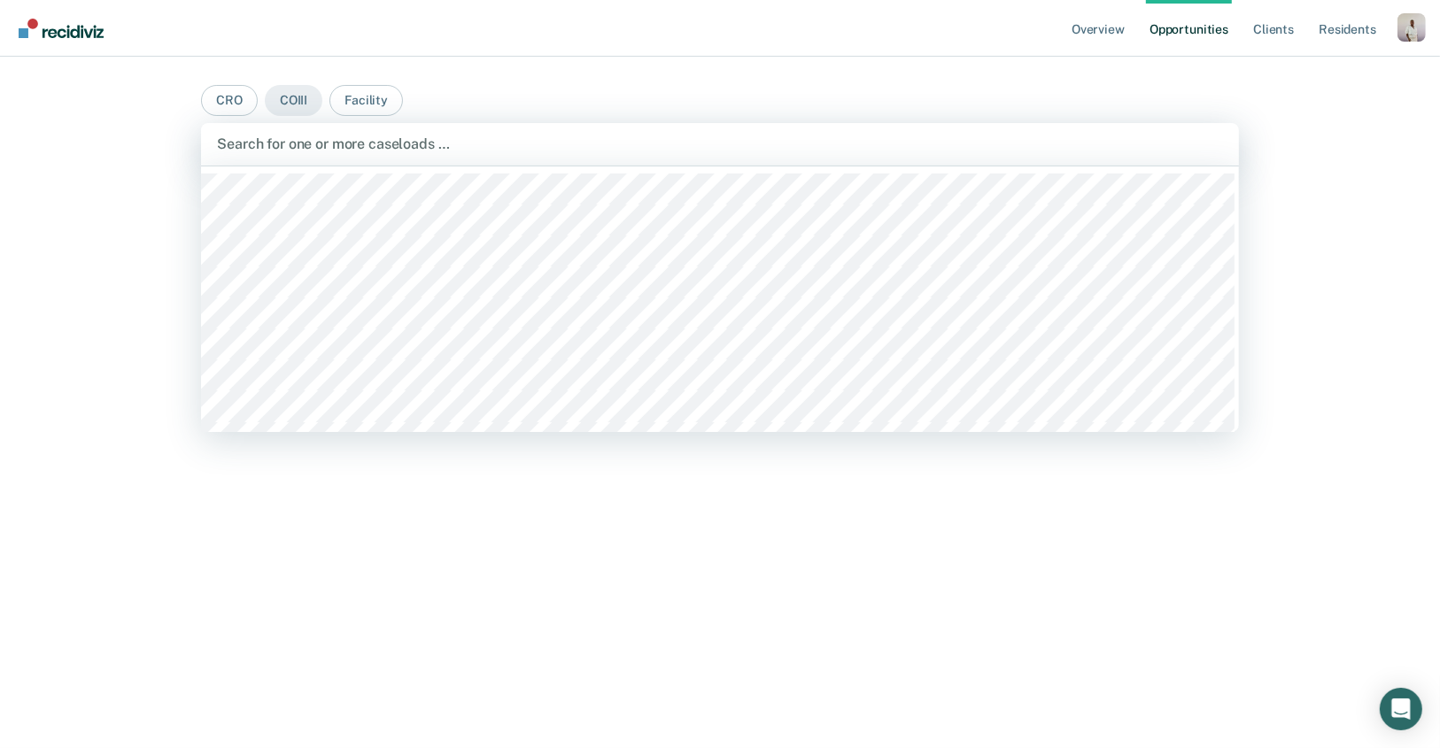
click at [474, 151] on div at bounding box center [720, 144] width 1006 height 20
click at [558, 83] on main "CRO COIII Facility Jun Abad, 1 of 477. 477 results available. Use Up and Down t…" at bounding box center [720, 381] width 1080 height 649
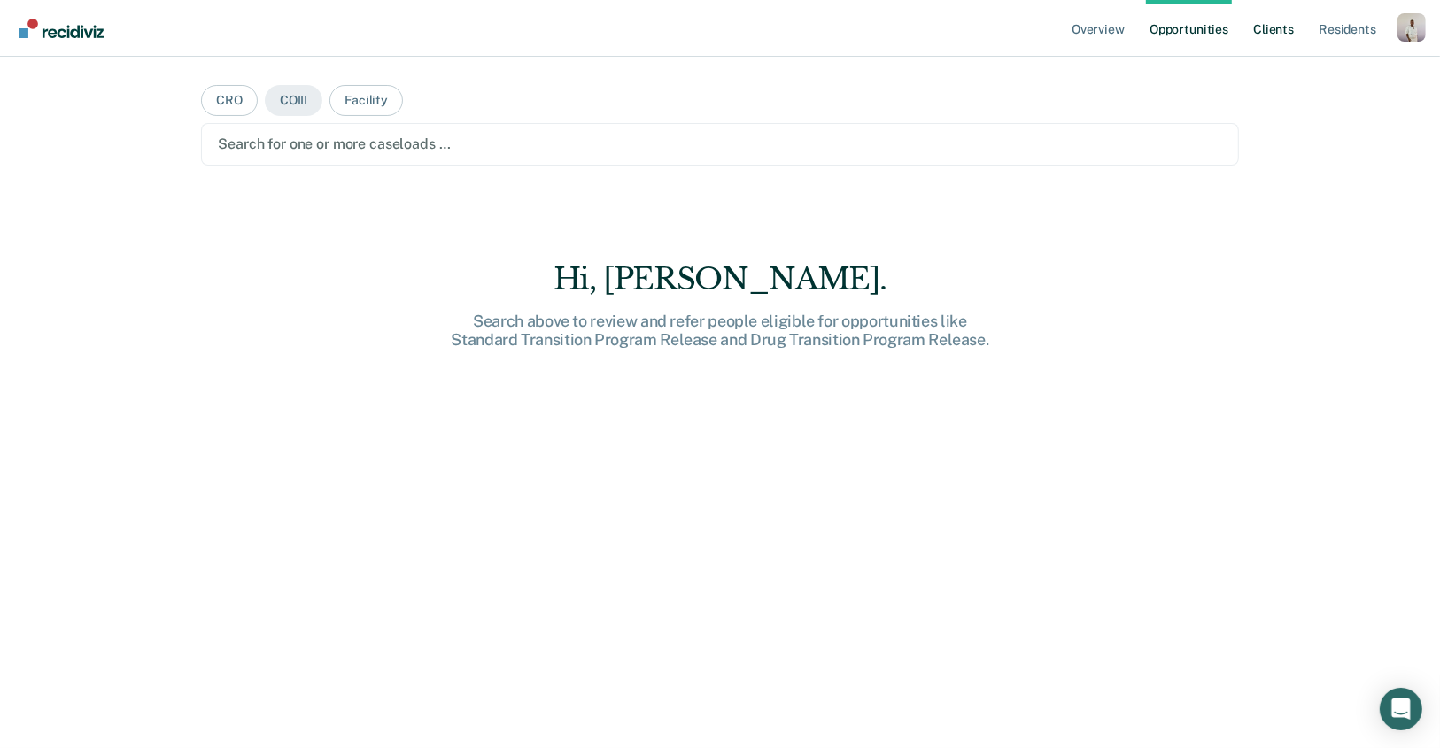
click at [1292, 37] on link "Client s" at bounding box center [1273, 28] width 48 height 57
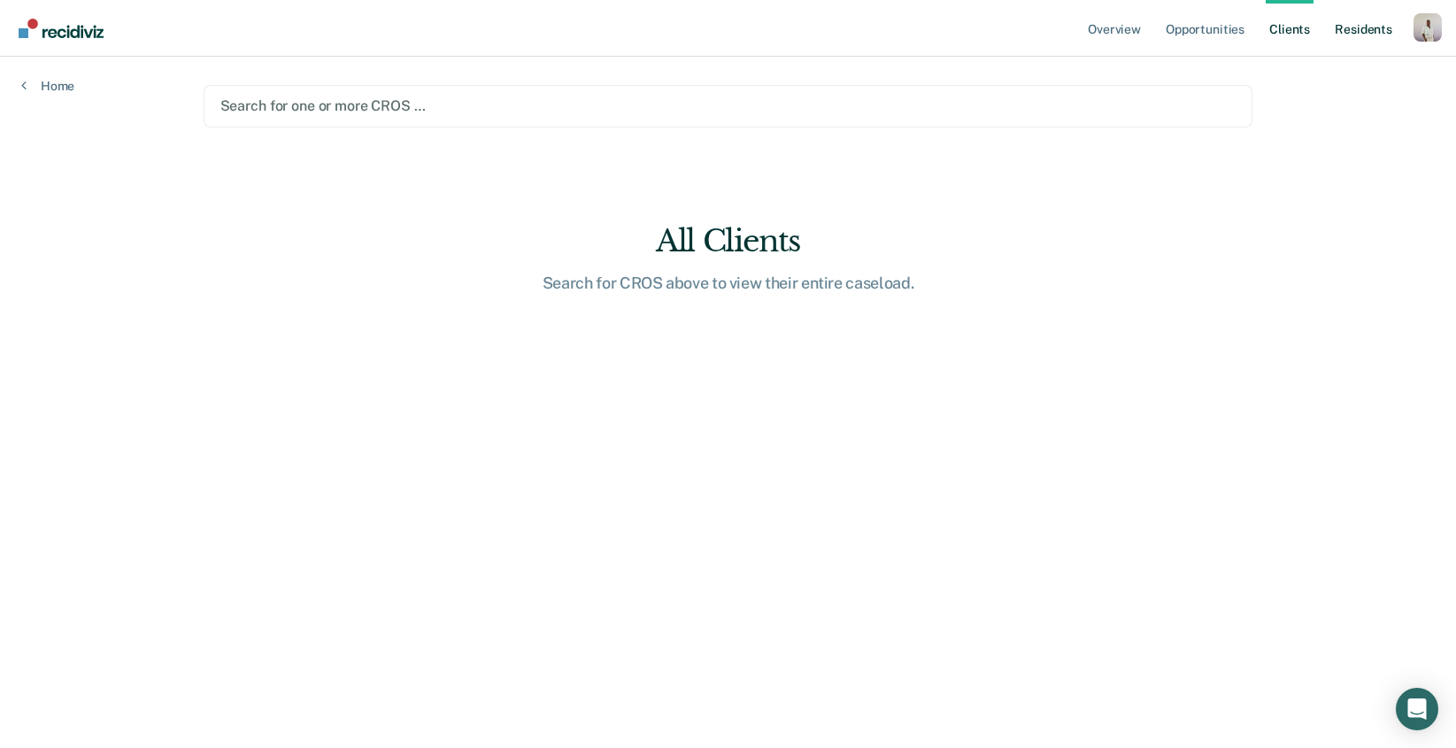
click at [1340, 30] on link "Resident s" at bounding box center [1364, 28] width 65 height 57
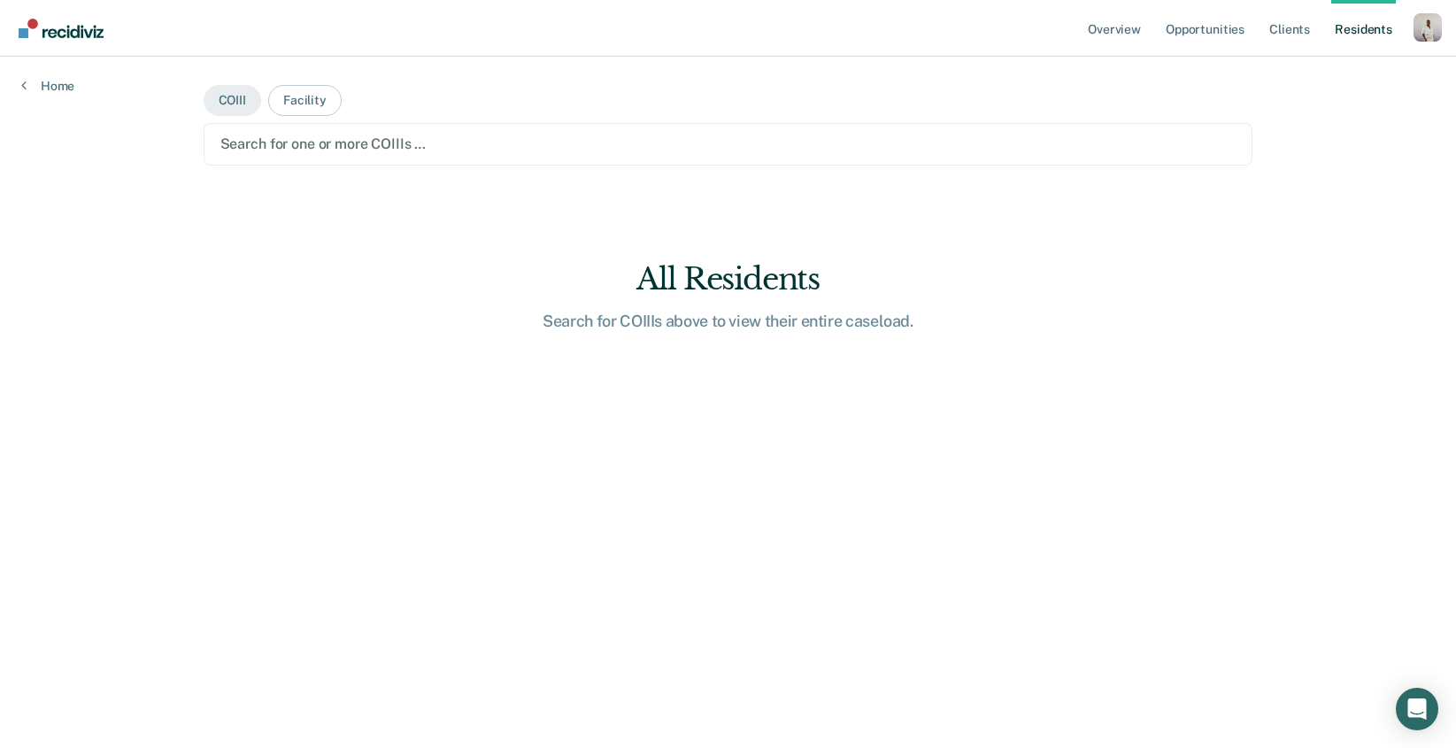
click at [440, 145] on div at bounding box center [728, 144] width 1016 height 20
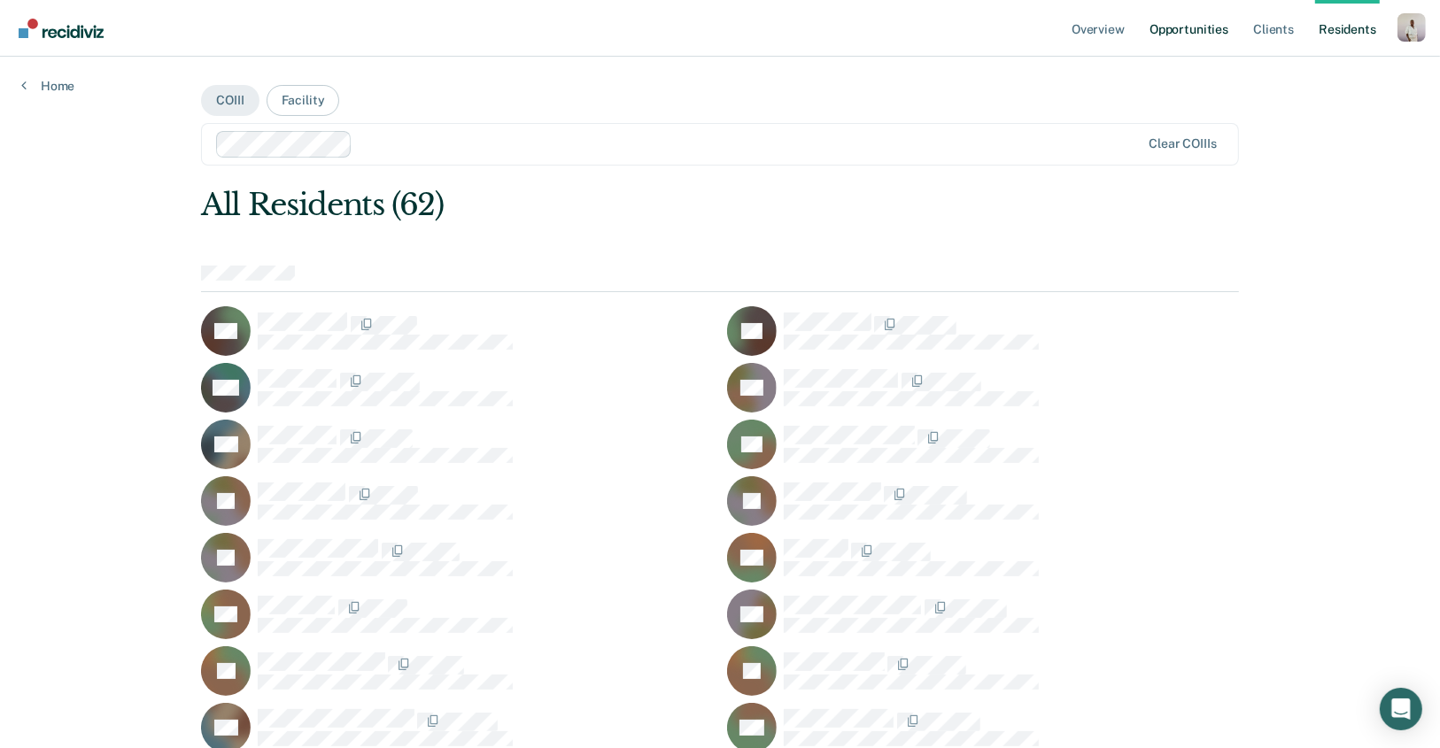
click at [1207, 20] on link "Opportunities" at bounding box center [1189, 28] width 86 height 57
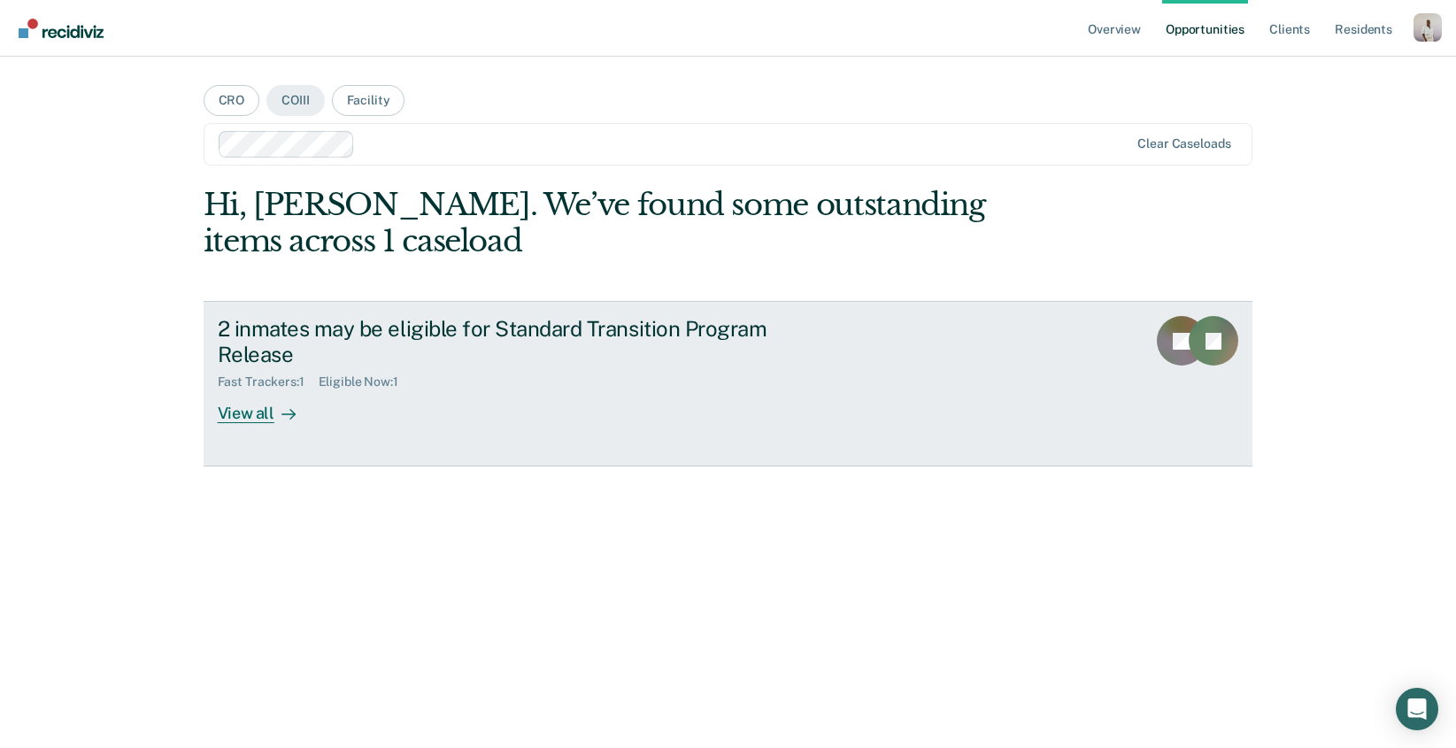
click at [317, 351] on div "2 inmates may be eligible for Standard Transition Program Release" at bounding box center [529, 341] width 622 height 51
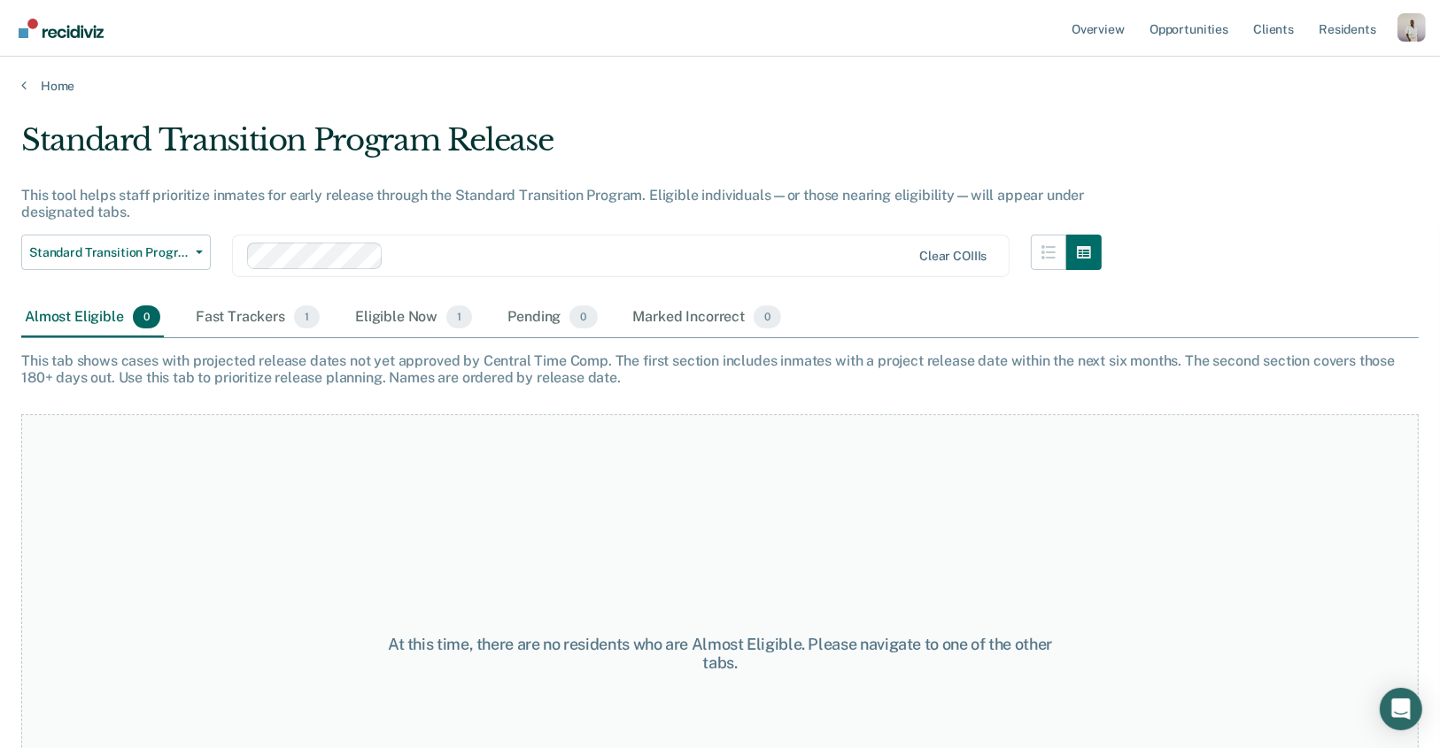
click at [531, 138] on div "Standard Transition Program Release" at bounding box center [561, 147] width 1080 height 50
click at [198, 310] on div "Fast Trackers 1" at bounding box center [257, 317] width 131 height 39
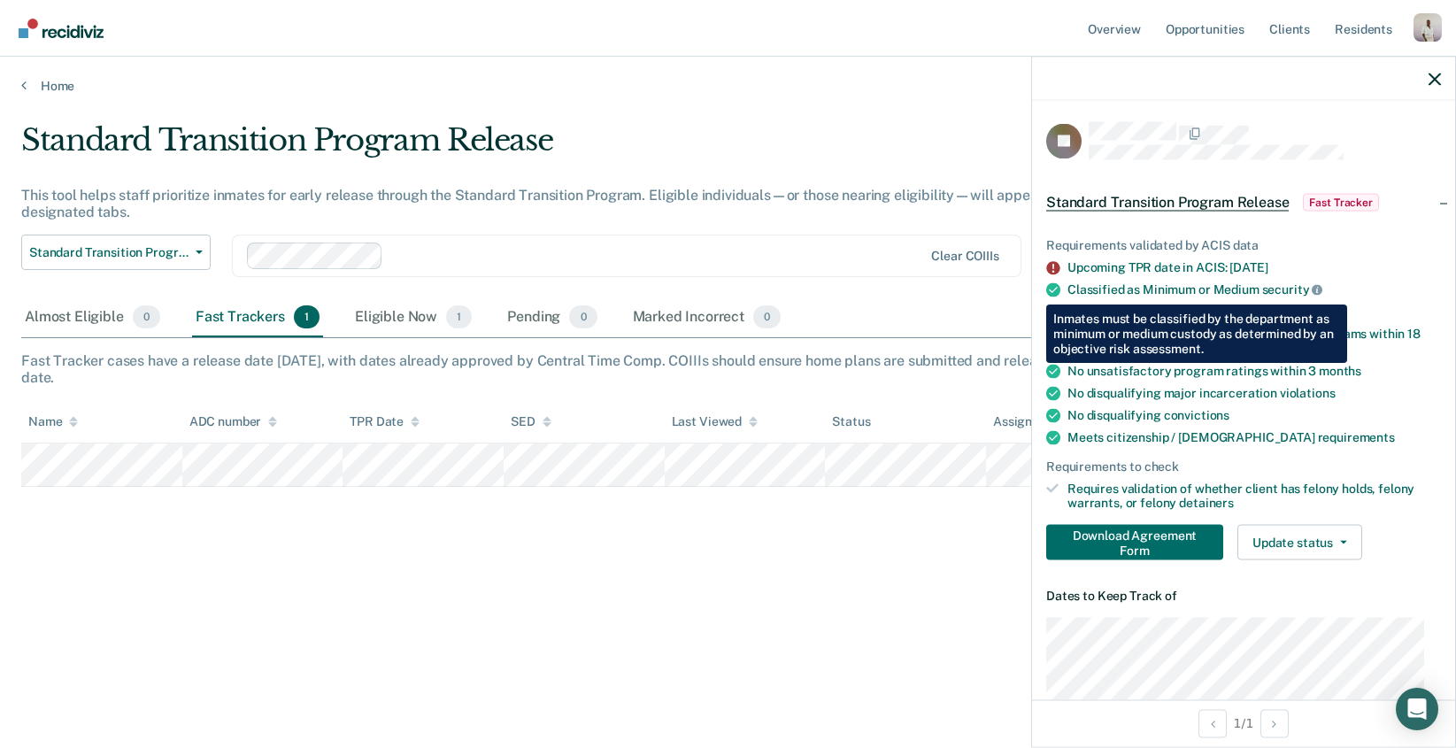
click at [1317, 291] on icon at bounding box center [1317, 289] width 11 height 11
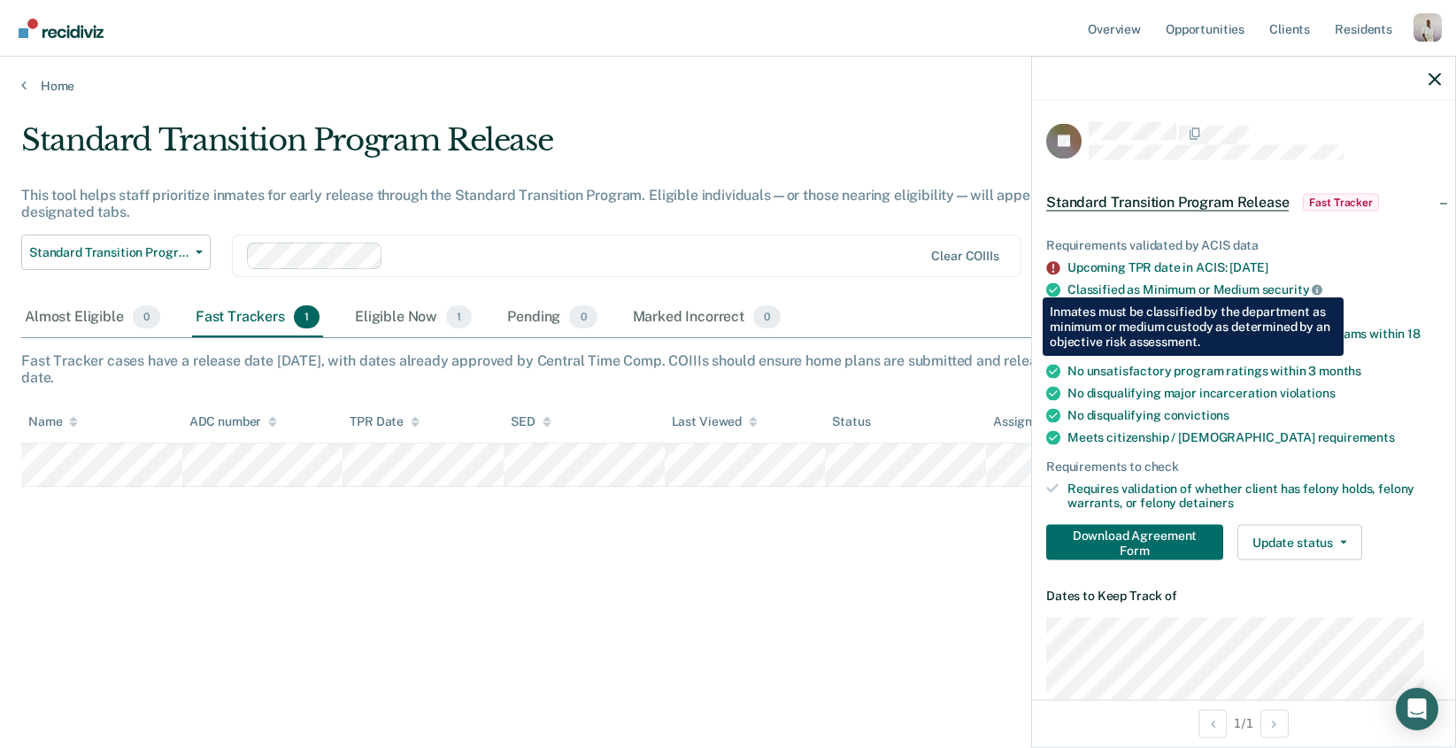
click at [1313, 284] on icon at bounding box center [1317, 289] width 11 height 11
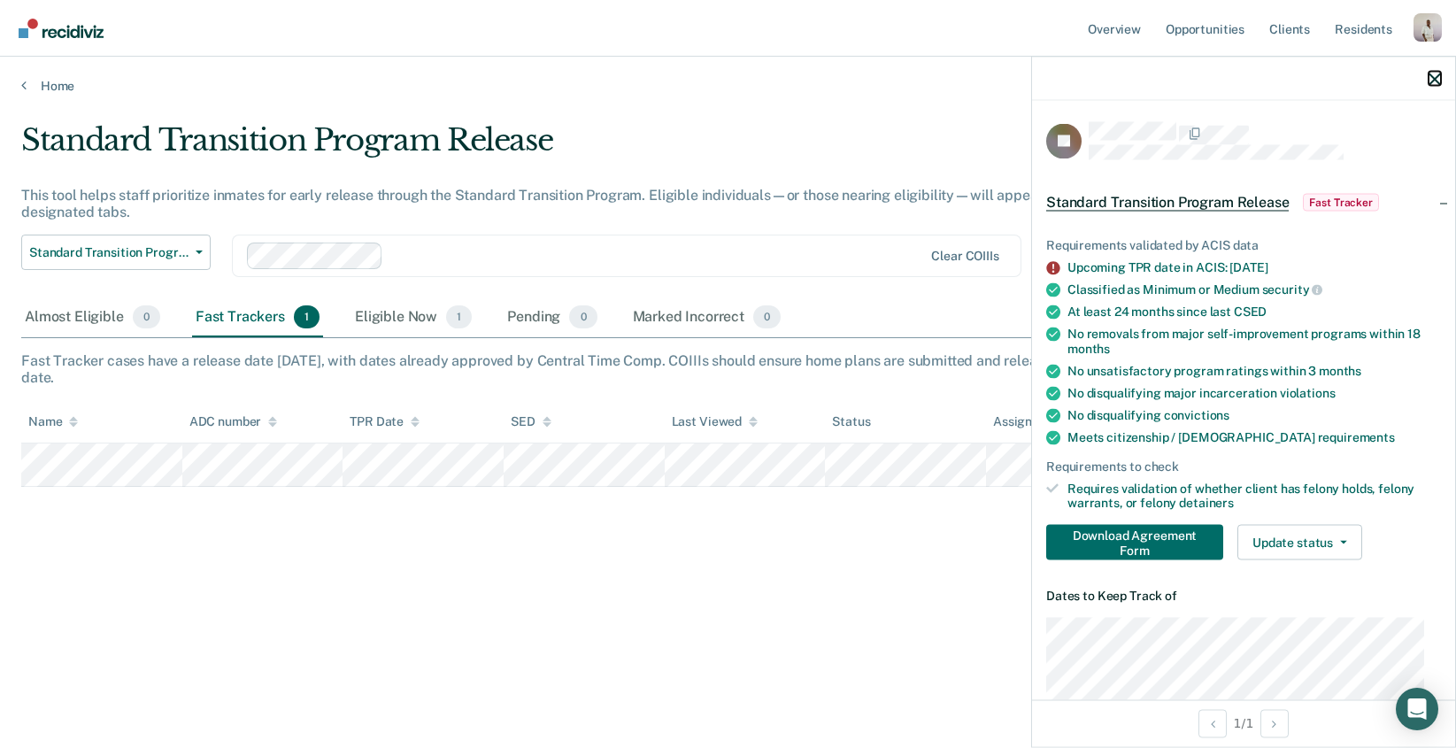
click at [1433, 84] on icon "button" at bounding box center [1435, 79] width 12 height 12
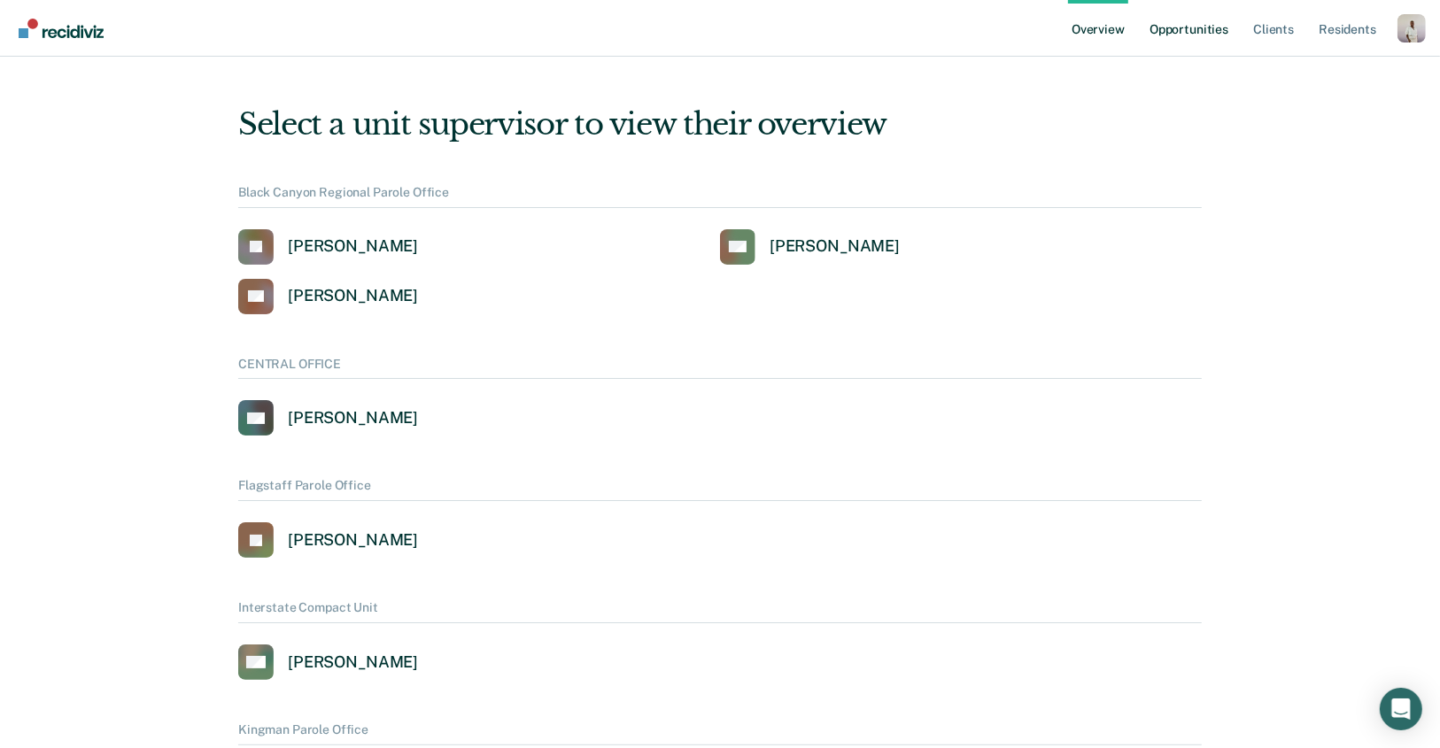
click at [1220, 26] on link "Opportunities" at bounding box center [1189, 28] width 86 height 57
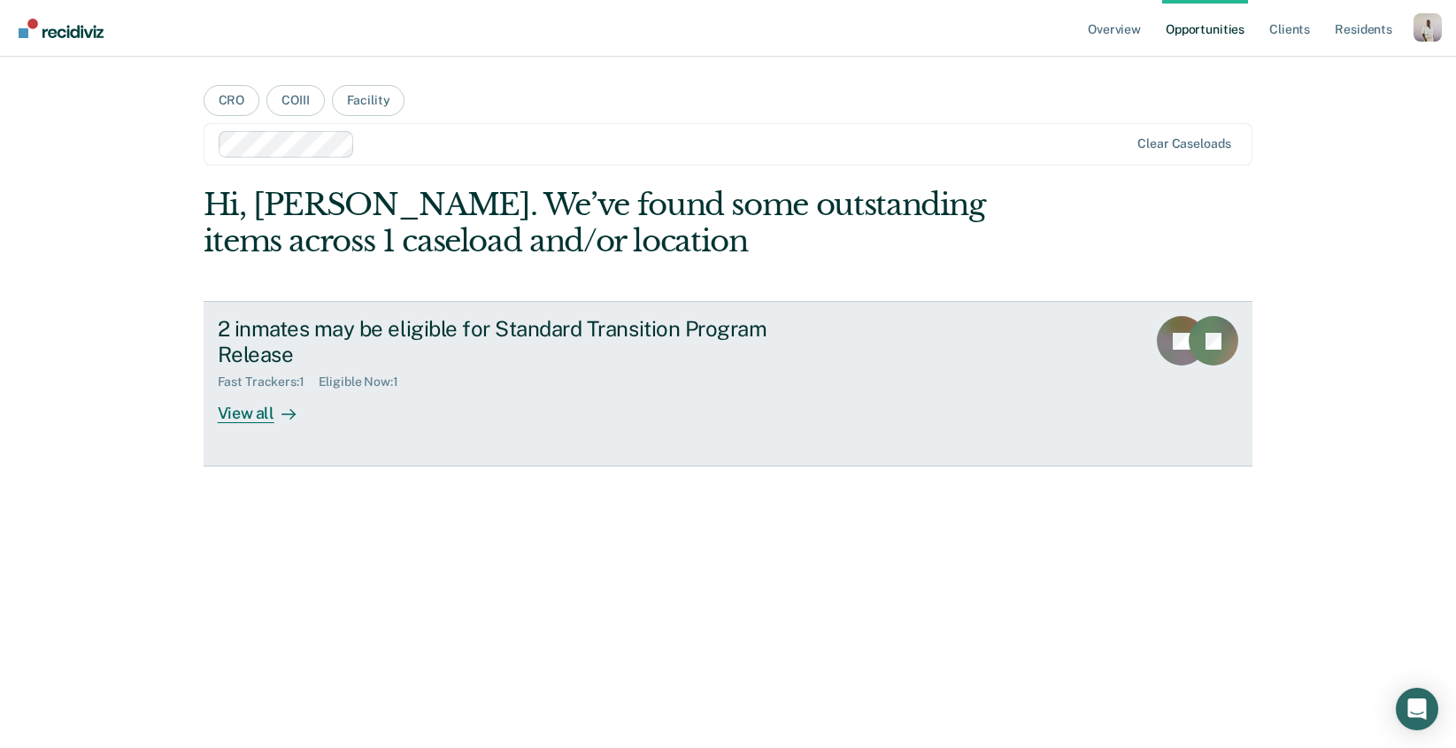
click at [409, 305] on link "2 inmates may be eligible for Standard Transition Program Release Fast Trackers…" at bounding box center [729, 384] width 1050 height 166
